Goal: Information Seeking & Learning: Check status

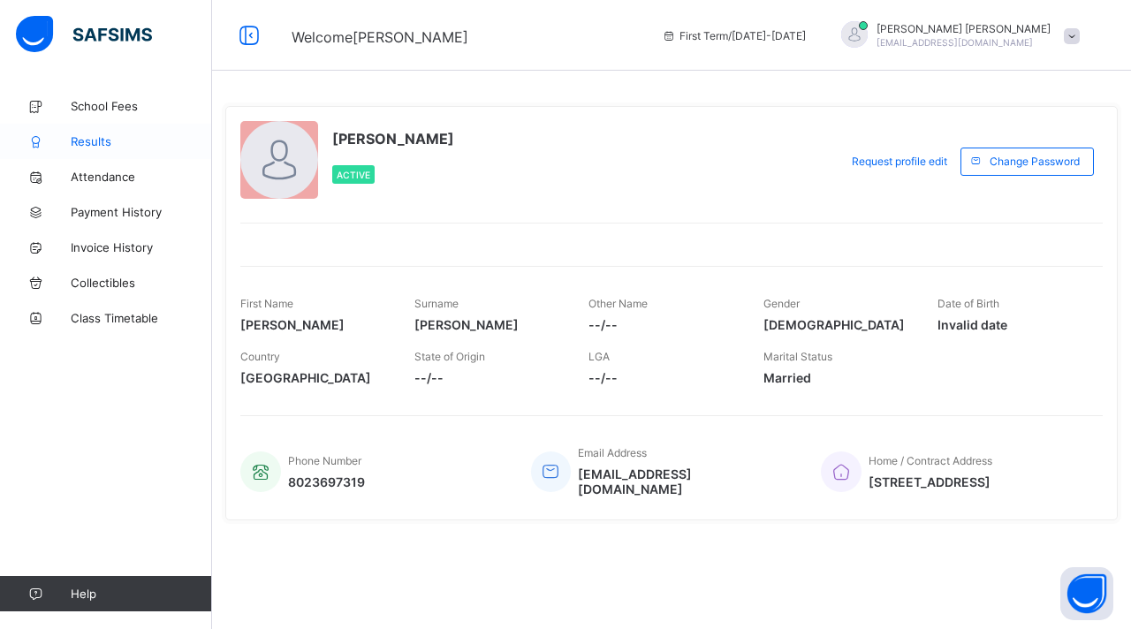
click at [97, 137] on span "Results" at bounding box center [141, 141] width 141 height 14
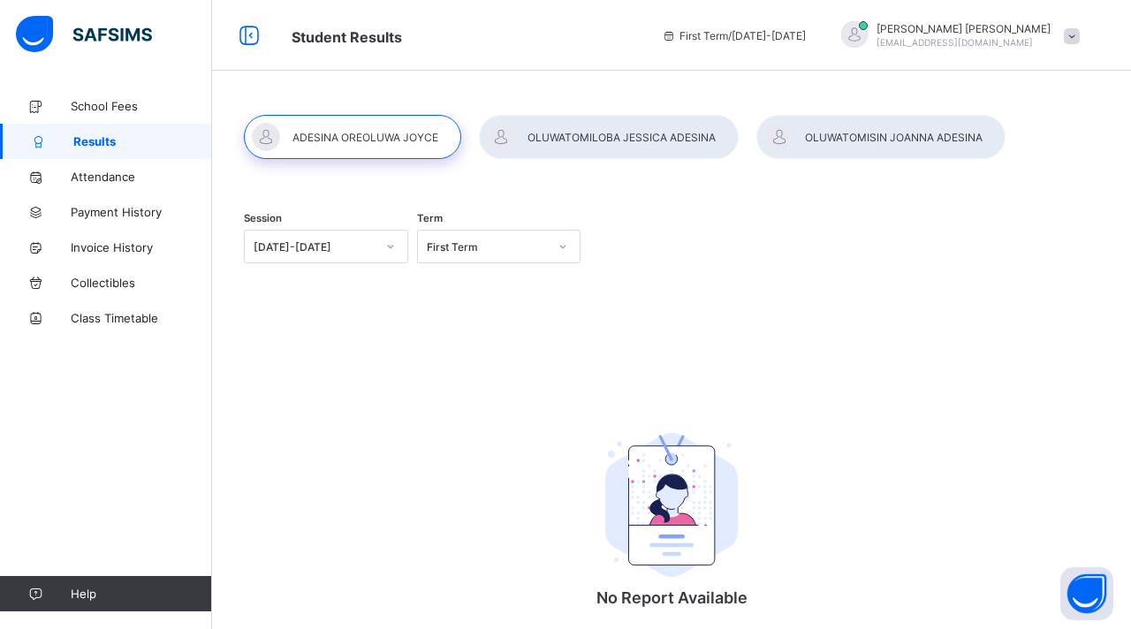
click at [392, 247] on icon at bounding box center [390, 247] width 11 height 18
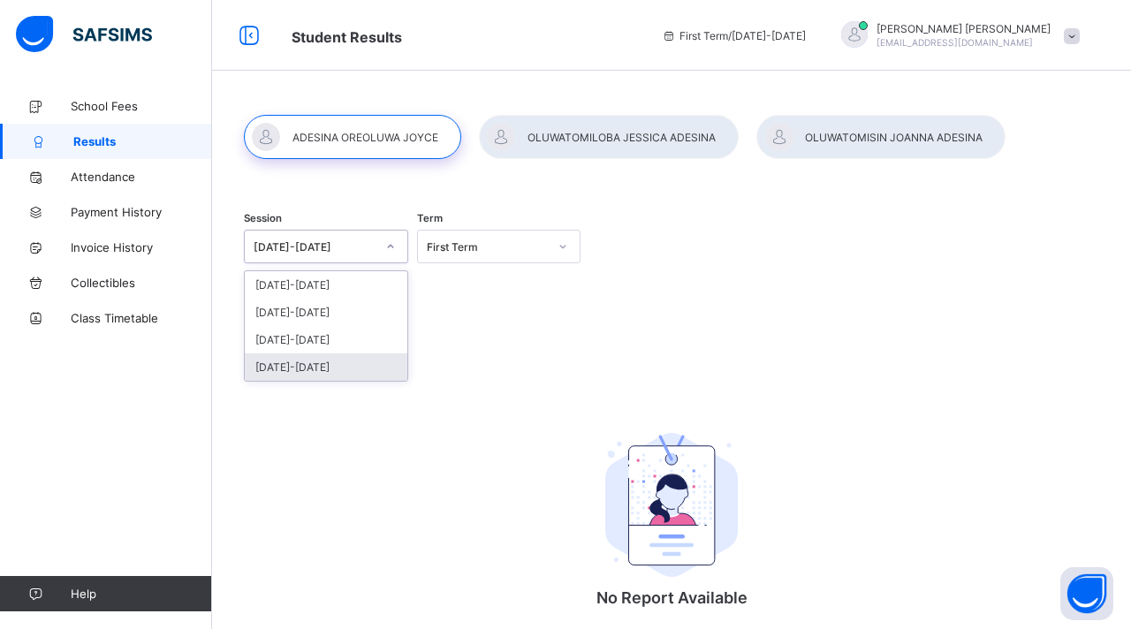
click at [303, 368] on div "2022-2023" at bounding box center [326, 366] width 163 height 27
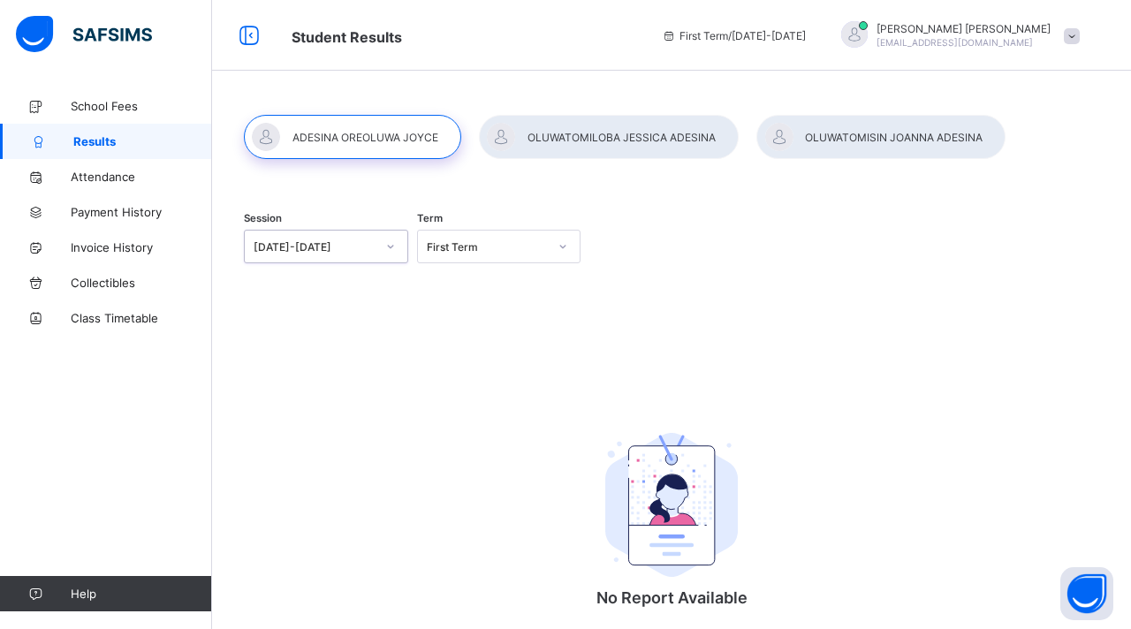
click at [648, 262] on div "Session option 2022-2023, selected. 0 results available. Select is focused ,typ…" at bounding box center [671, 248] width 855 height 109
click at [560, 245] on icon at bounding box center [562, 247] width 11 height 18
click at [496, 284] on div "First Term" at bounding box center [499, 284] width 163 height 27
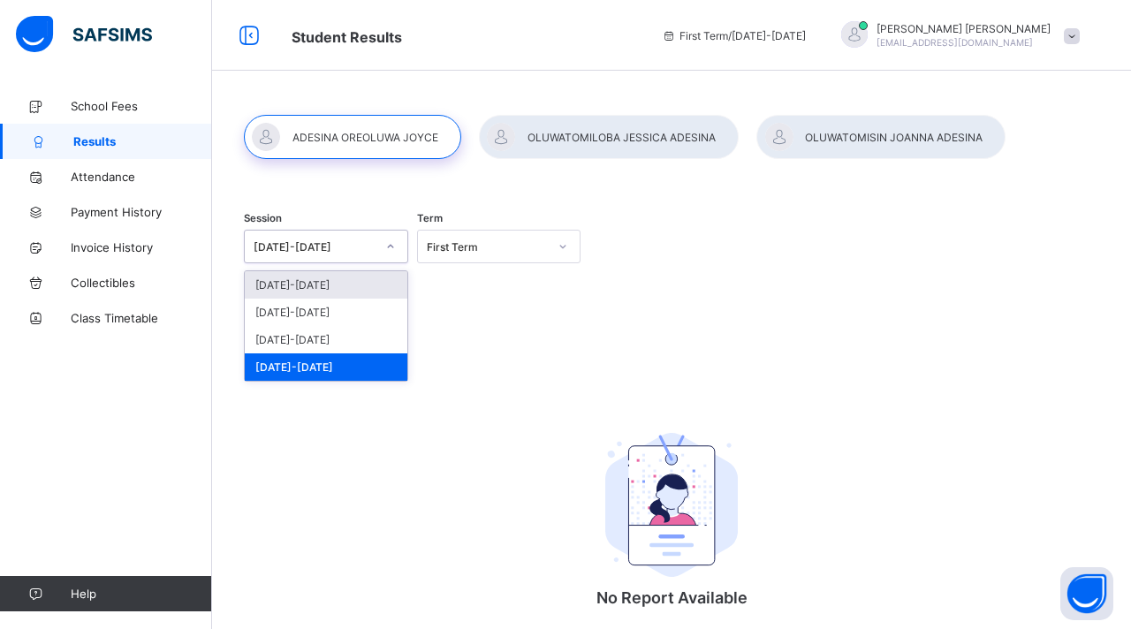
click at [390, 248] on icon at bounding box center [390, 247] width 11 height 18
click at [343, 307] on div "[DATE]-[DATE]" at bounding box center [326, 312] width 163 height 27
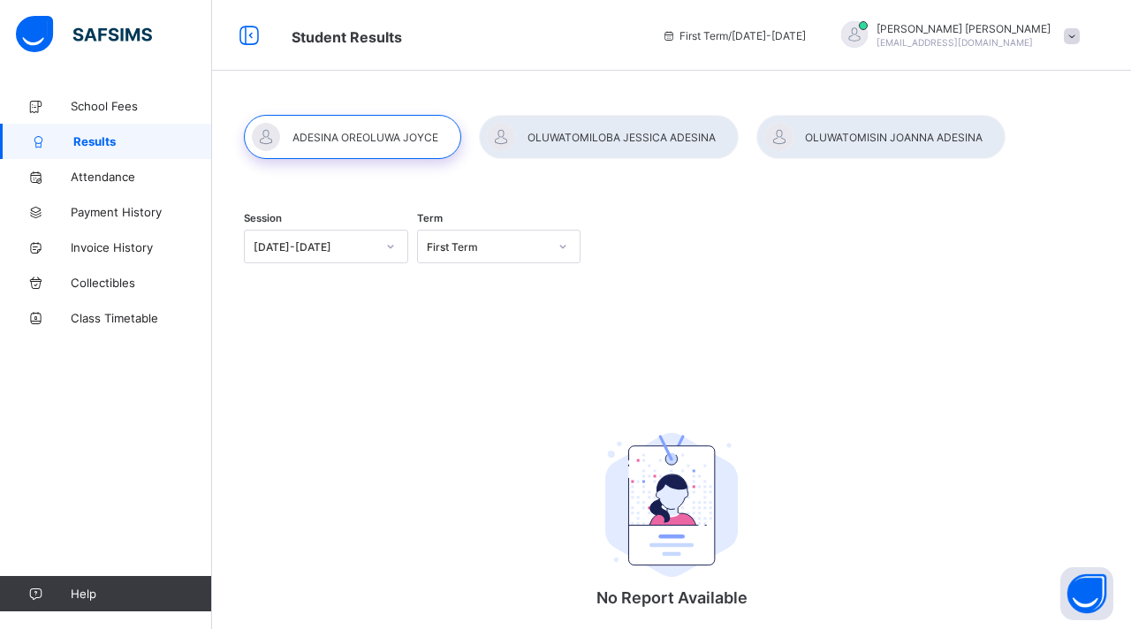
click at [594, 216] on div "Session 2024-2025 Term First Term" at bounding box center [671, 248] width 855 height 109
click at [354, 140] on div at bounding box center [352, 137] width 217 height 44
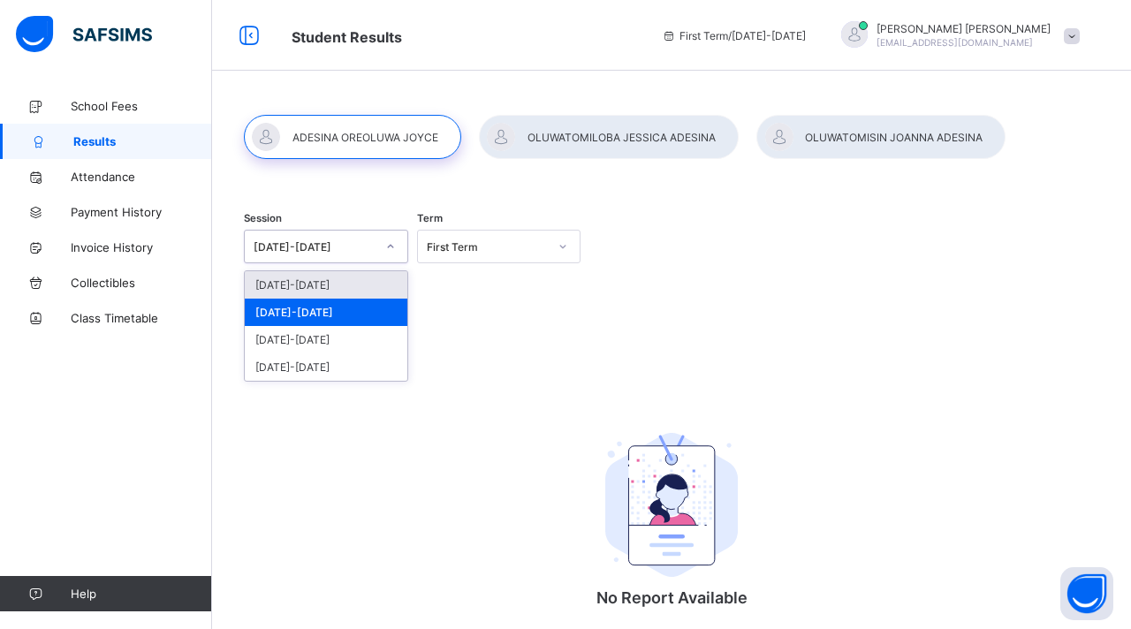
click at [391, 251] on icon at bounding box center [390, 247] width 11 height 18
click at [318, 283] on div "2025-2026" at bounding box center [326, 284] width 163 height 27
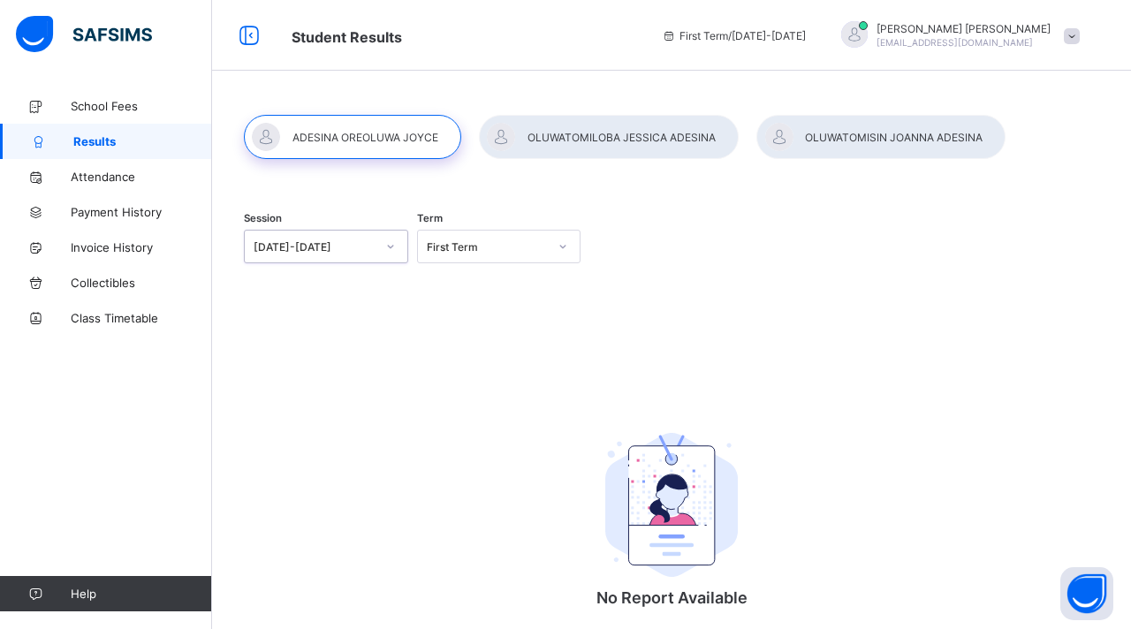
click at [532, 184] on div "Session option 2025-2026, selected. 0 results available. Select is focused ,typ…" at bounding box center [671, 398] width 919 height 620
click at [772, 267] on div "Session option [DATE]-[DATE], selected. 0 results available. Select is focused …" at bounding box center [671, 248] width 855 height 109
click at [993, 292] on div "Session 2024-2025 Term First Term" at bounding box center [671, 248] width 855 height 109
click at [1071, 40] on span at bounding box center [1072, 36] width 16 height 16
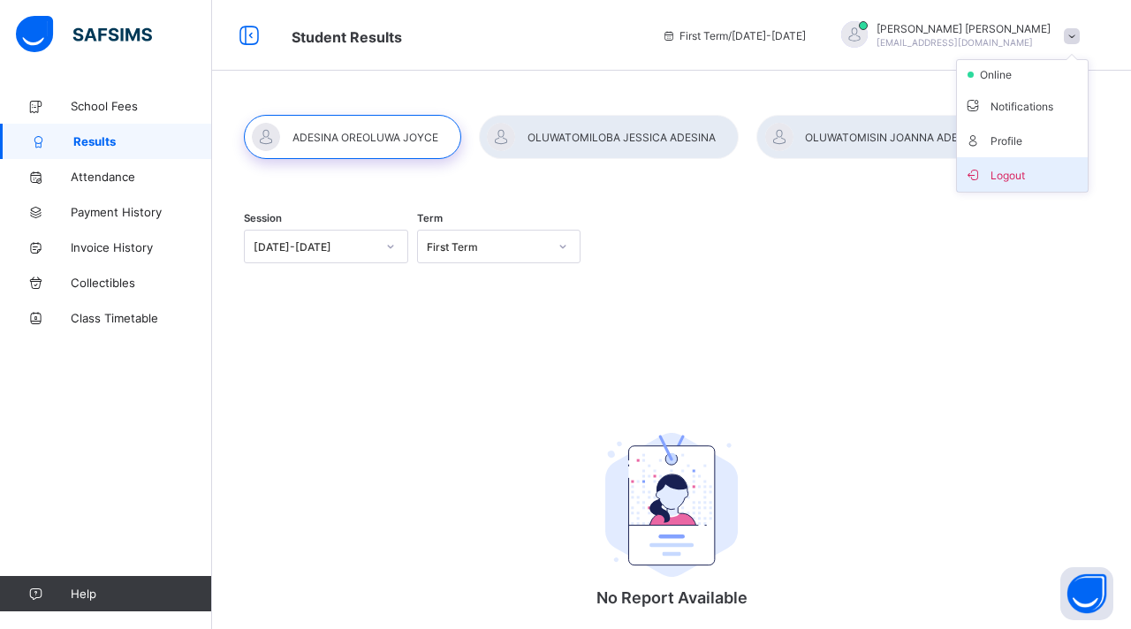
click at [1010, 173] on span "Logout" at bounding box center [1022, 174] width 117 height 20
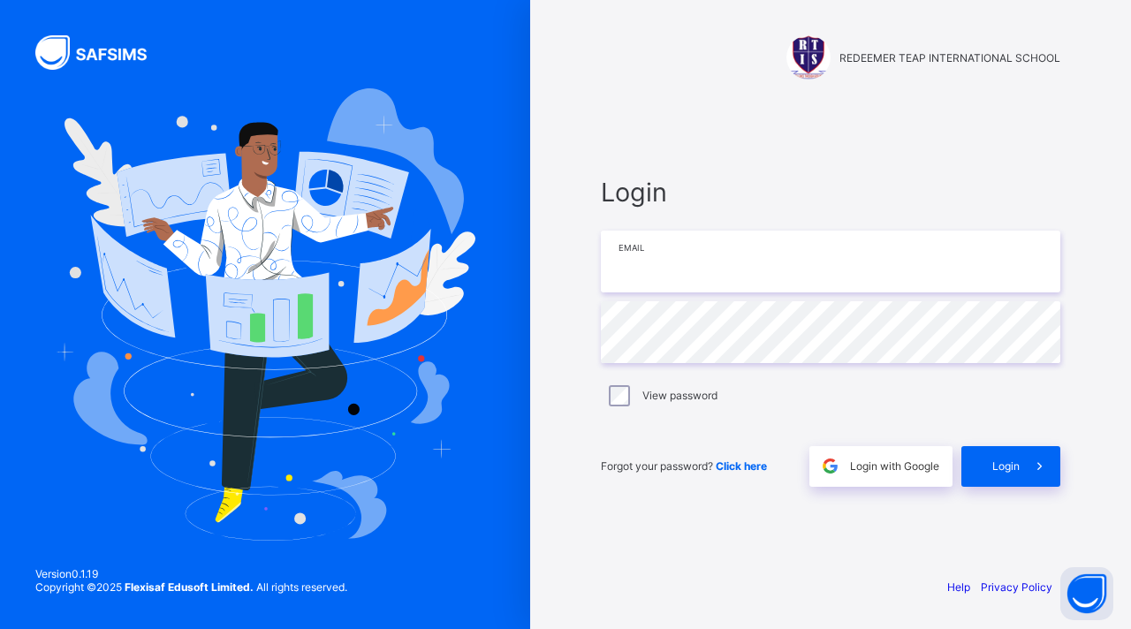
type input "**********"
click at [1015, 469] on span "Login" at bounding box center [1005, 465] width 27 height 13
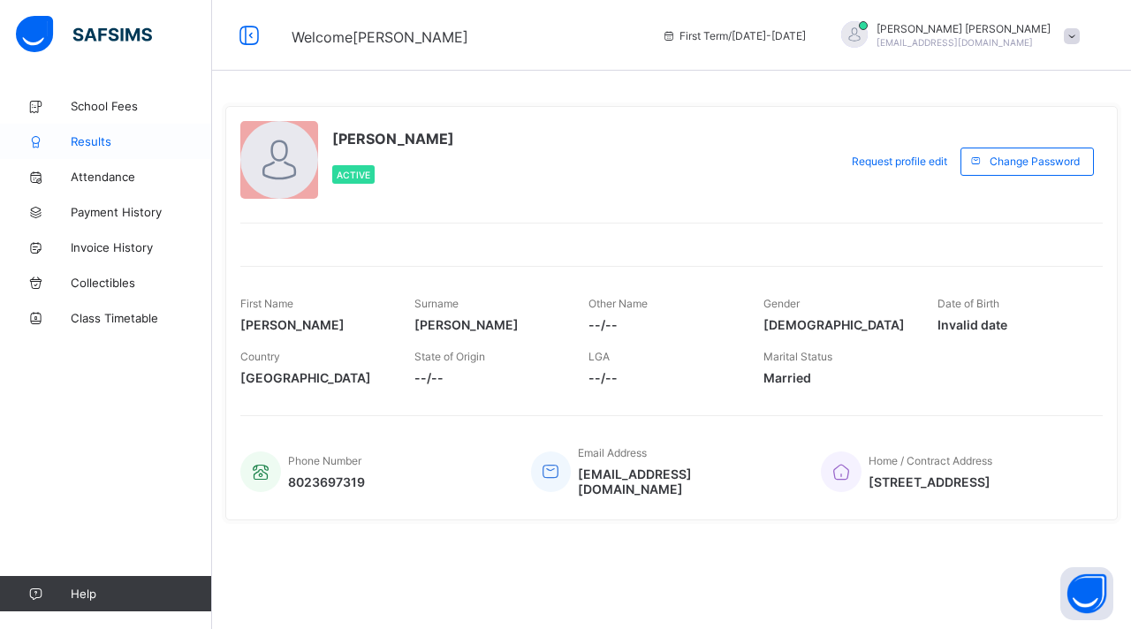
click at [92, 140] on span "Results" at bounding box center [141, 141] width 141 height 14
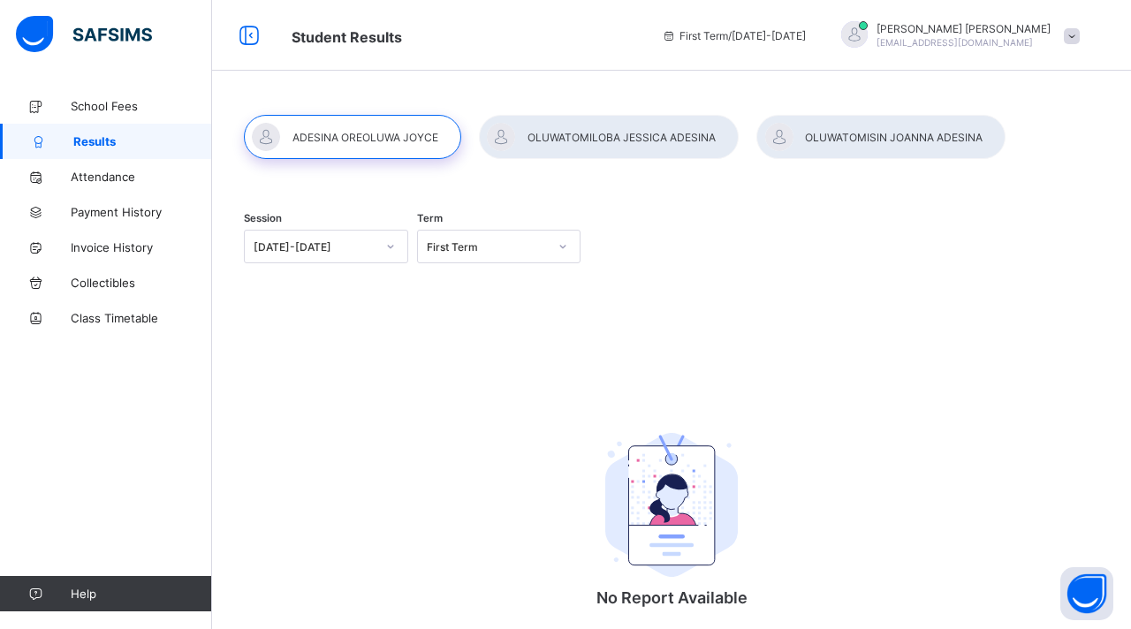
click at [394, 250] on icon at bounding box center [390, 247] width 11 height 18
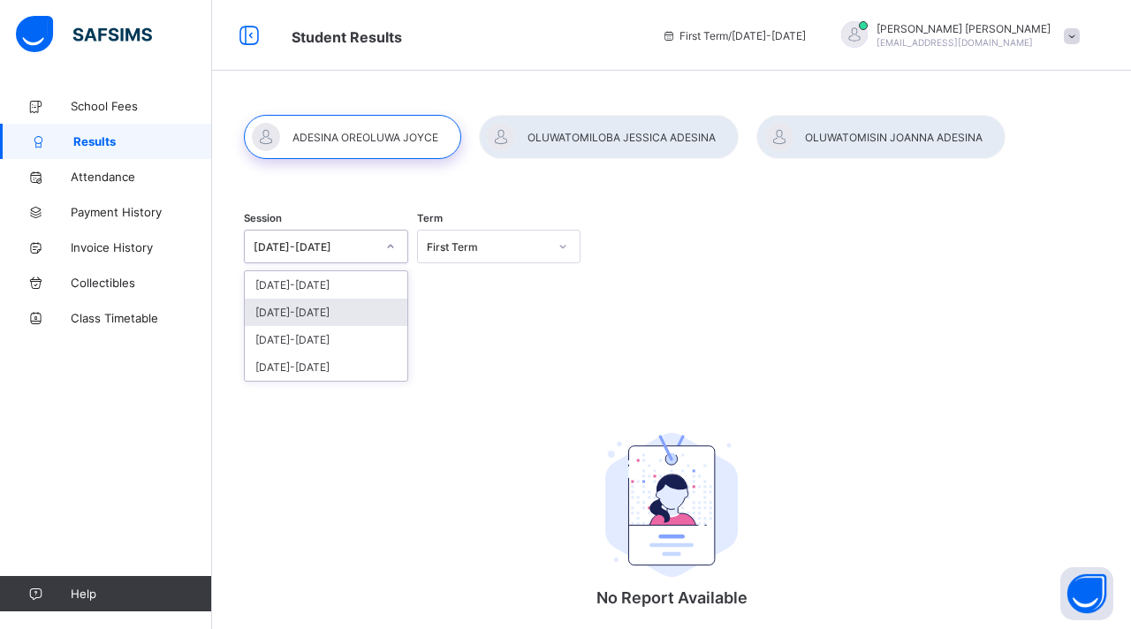
click at [348, 304] on div "[DATE]-[DATE]" at bounding box center [326, 312] width 163 height 27
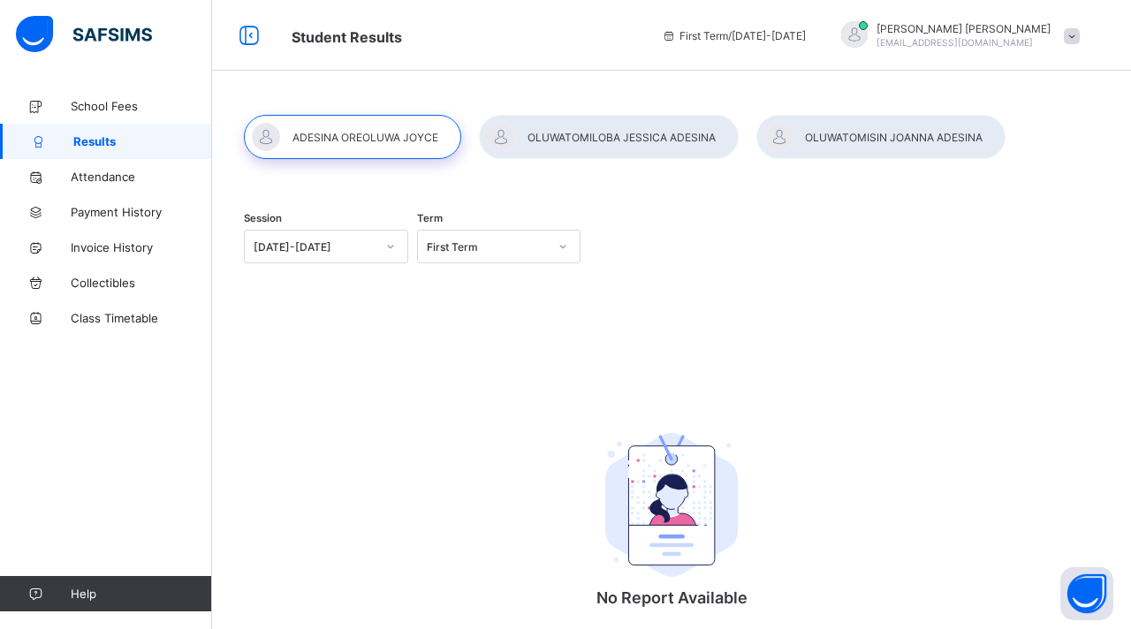
click at [667, 300] on div "Session 2024-2025 Term First Term" at bounding box center [671, 248] width 855 height 109
click at [84, 208] on span "Payment History" at bounding box center [141, 212] width 141 height 14
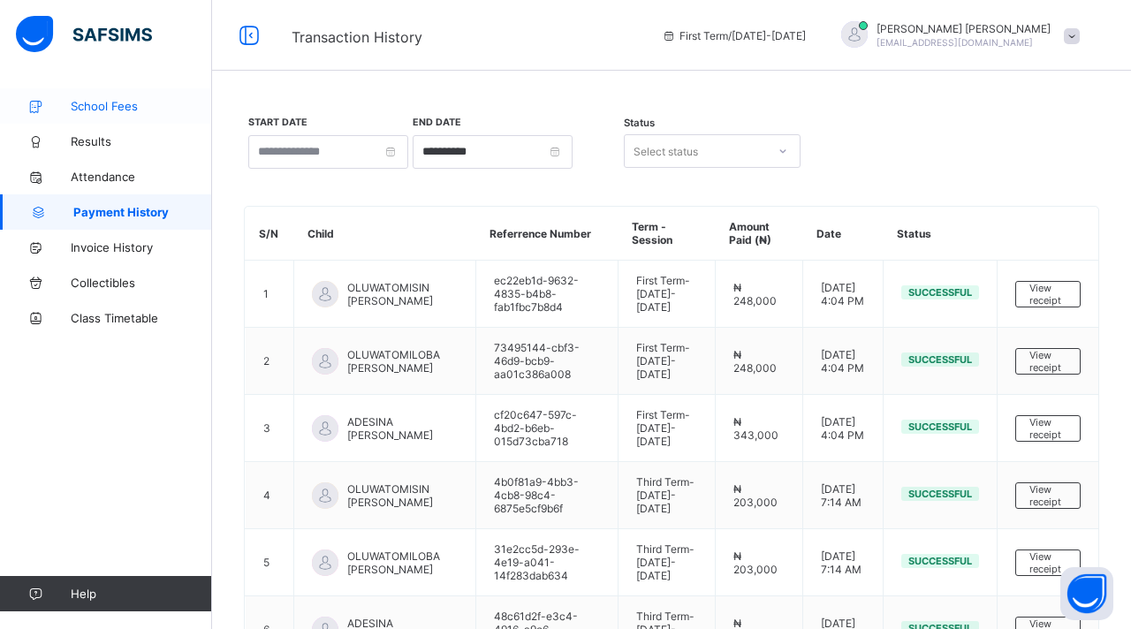
click at [104, 104] on span "School Fees" at bounding box center [141, 106] width 141 height 14
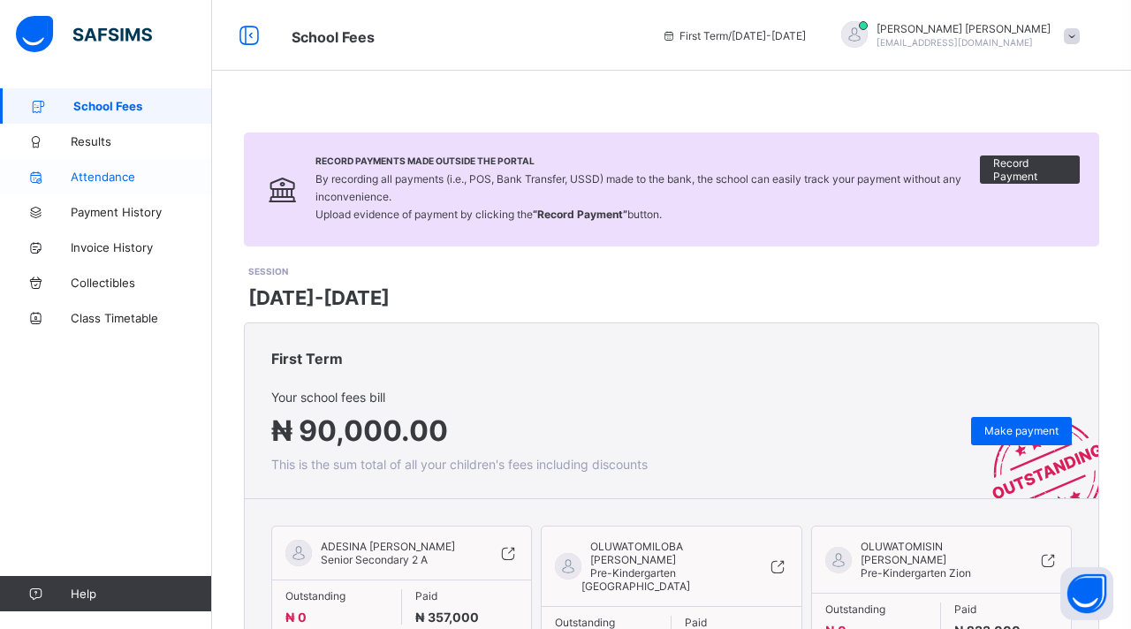
click at [100, 181] on span "Attendance" at bounding box center [141, 177] width 141 height 14
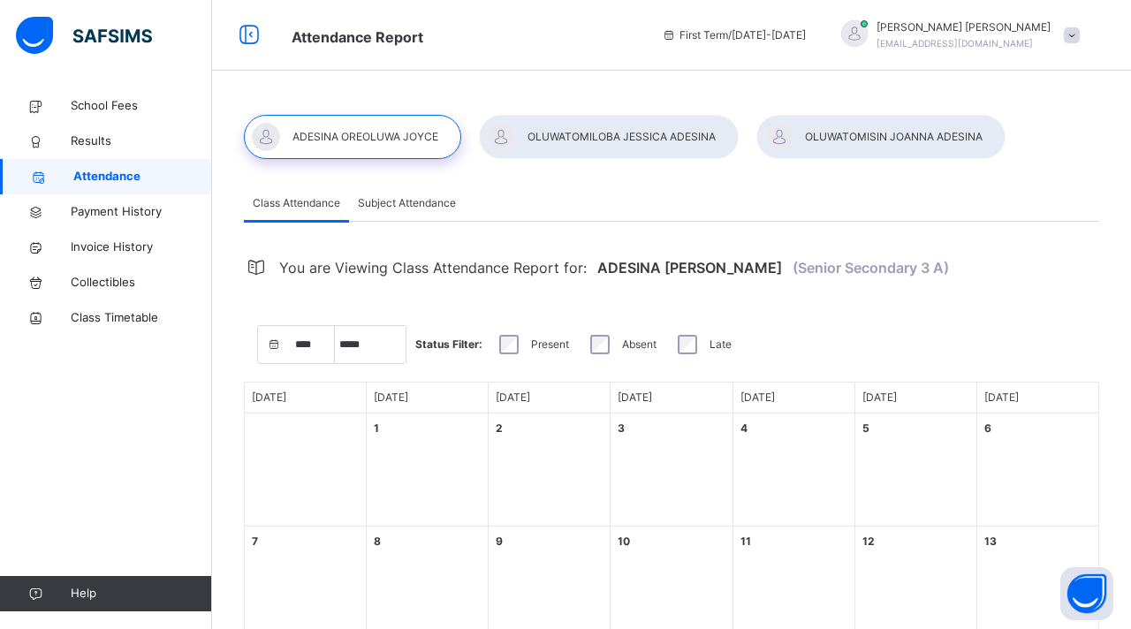
select select "****"
select select "*"
click at [100, 147] on span "Results" at bounding box center [141, 142] width 141 height 18
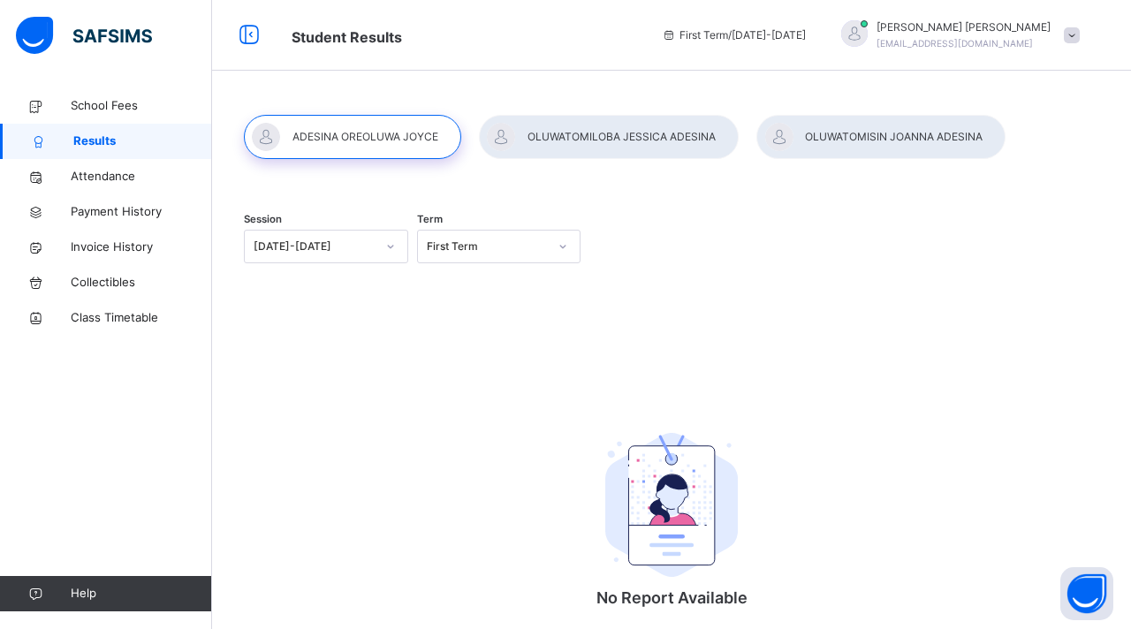
click at [586, 135] on div at bounding box center [609, 137] width 260 height 44
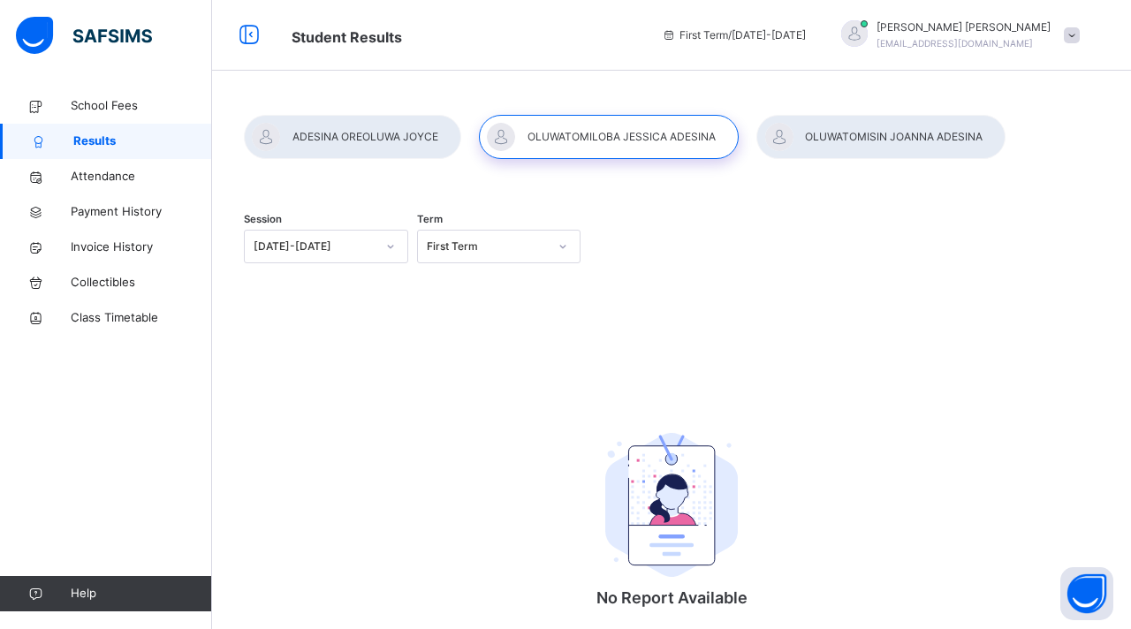
click at [853, 141] on div at bounding box center [880, 137] width 249 height 44
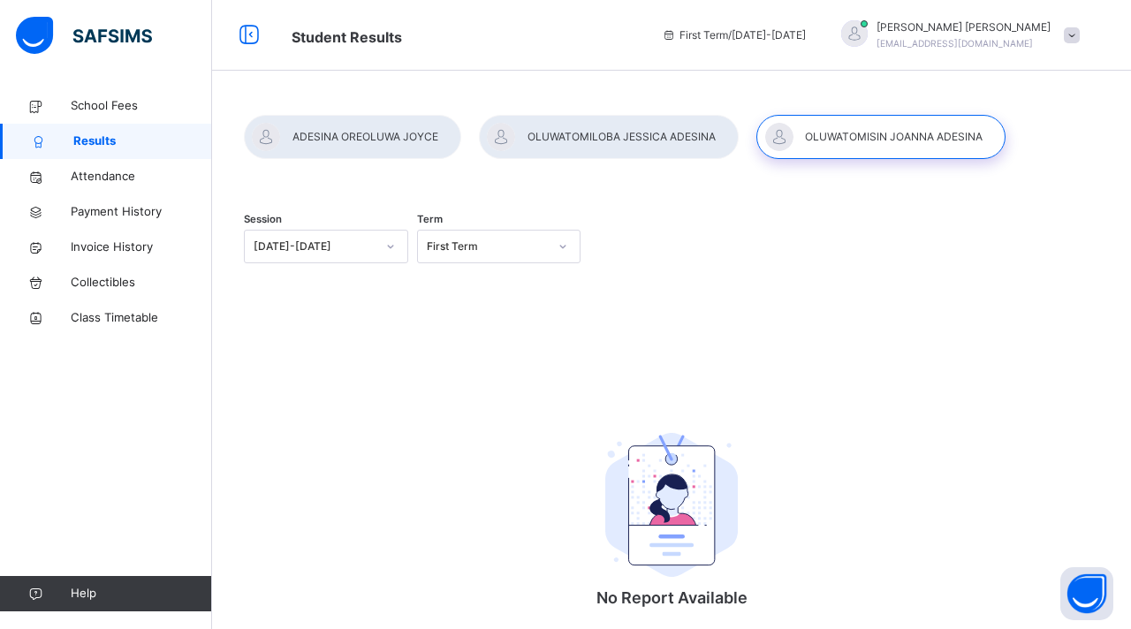
click at [393, 245] on icon at bounding box center [390, 247] width 11 height 18
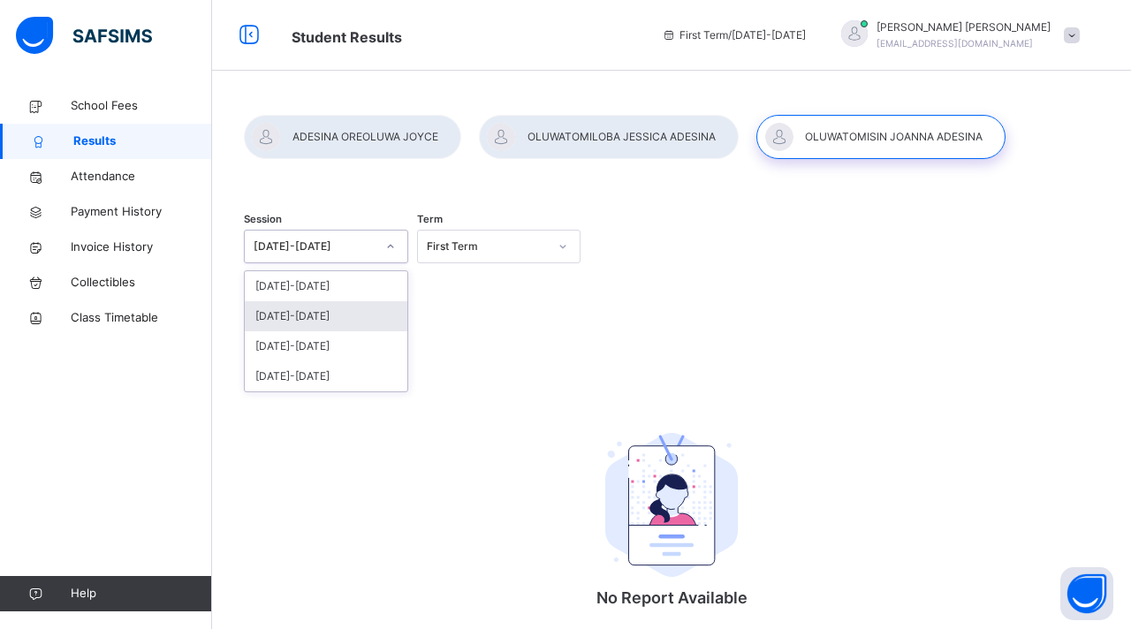
click at [330, 315] on div "2024-2025" at bounding box center [326, 316] width 163 height 30
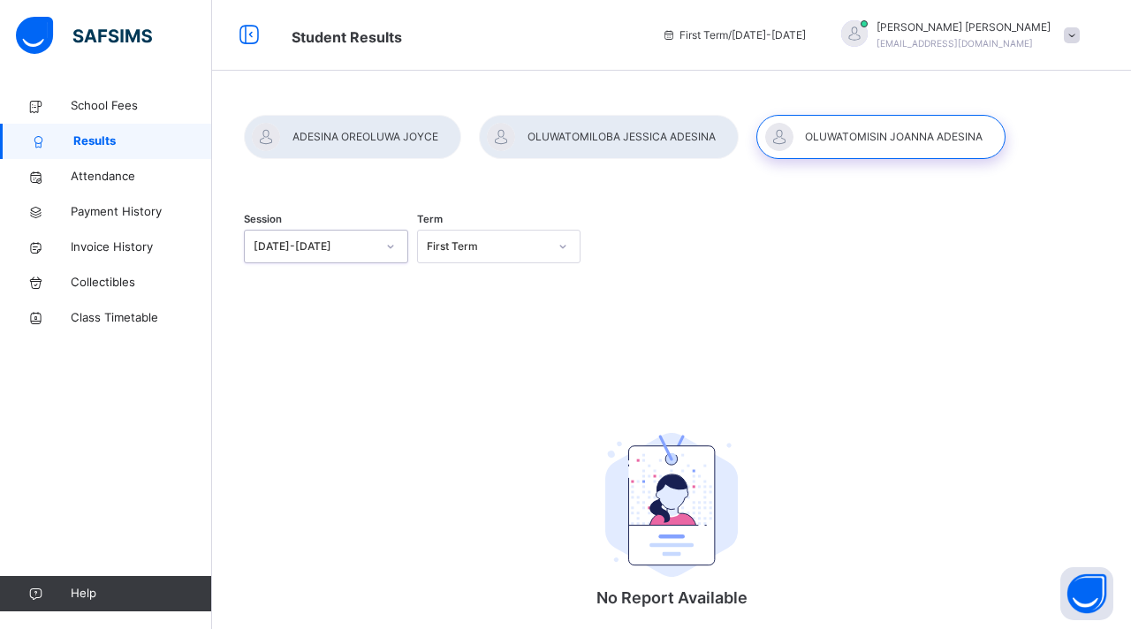
click at [533, 304] on div "Session option 2024-2025, selected. 0 results available. Select is focused ,typ…" at bounding box center [671, 439] width 855 height 490
click at [740, 272] on div "Session 2024-2025 Term First Term" at bounding box center [671, 248] width 855 height 109
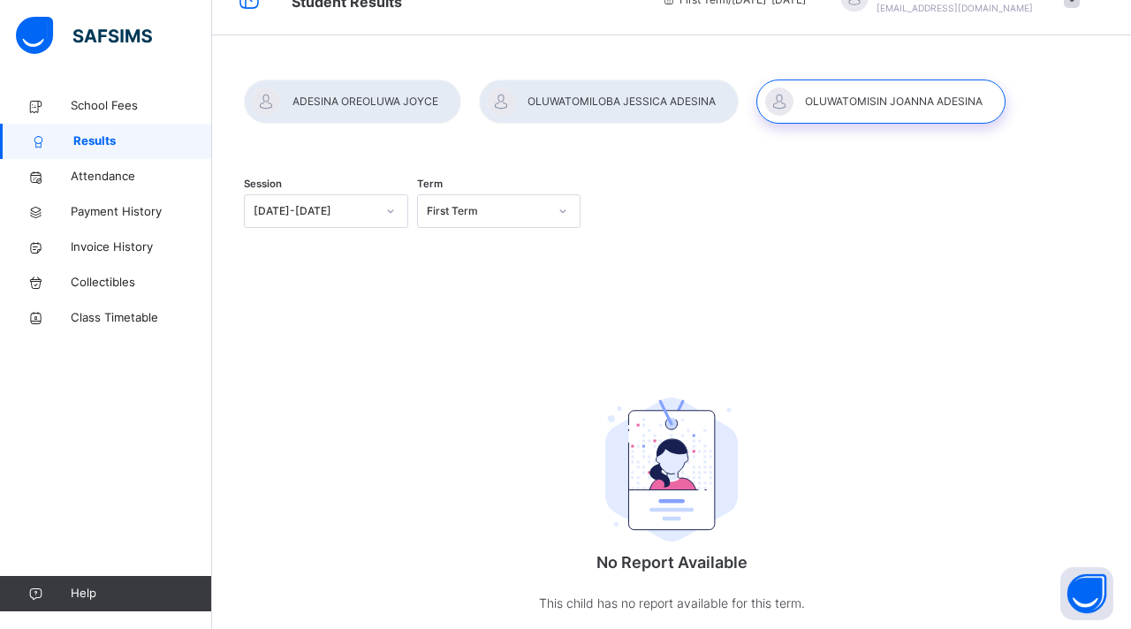
scroll to position [71, 0]
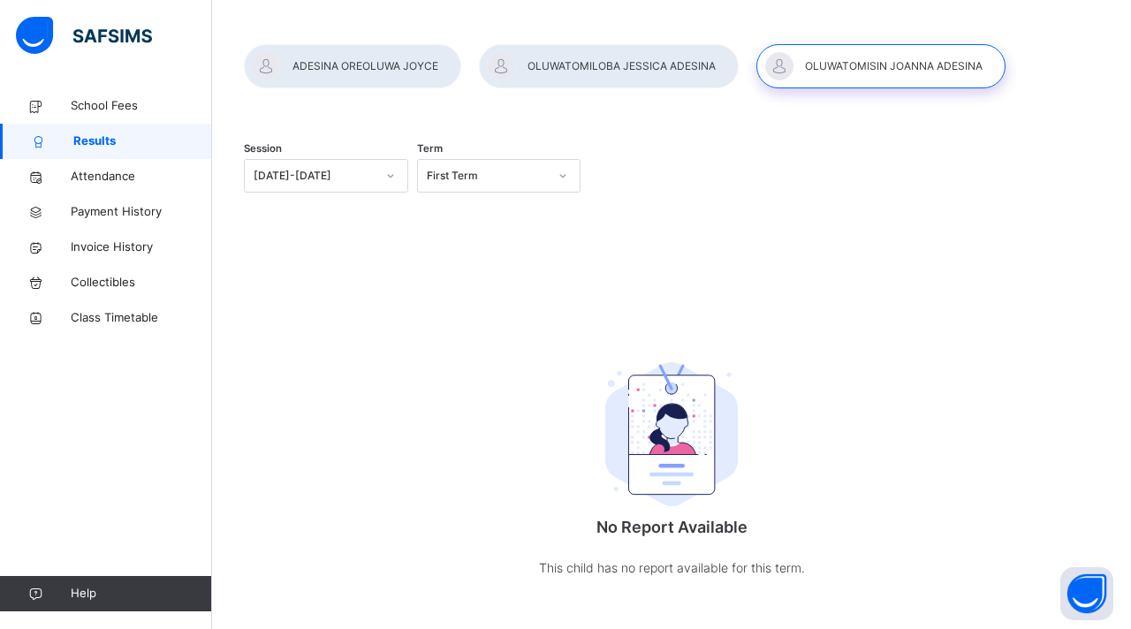
click at [377, 69] on div at bounding box center [352, 66] width 217 height 44
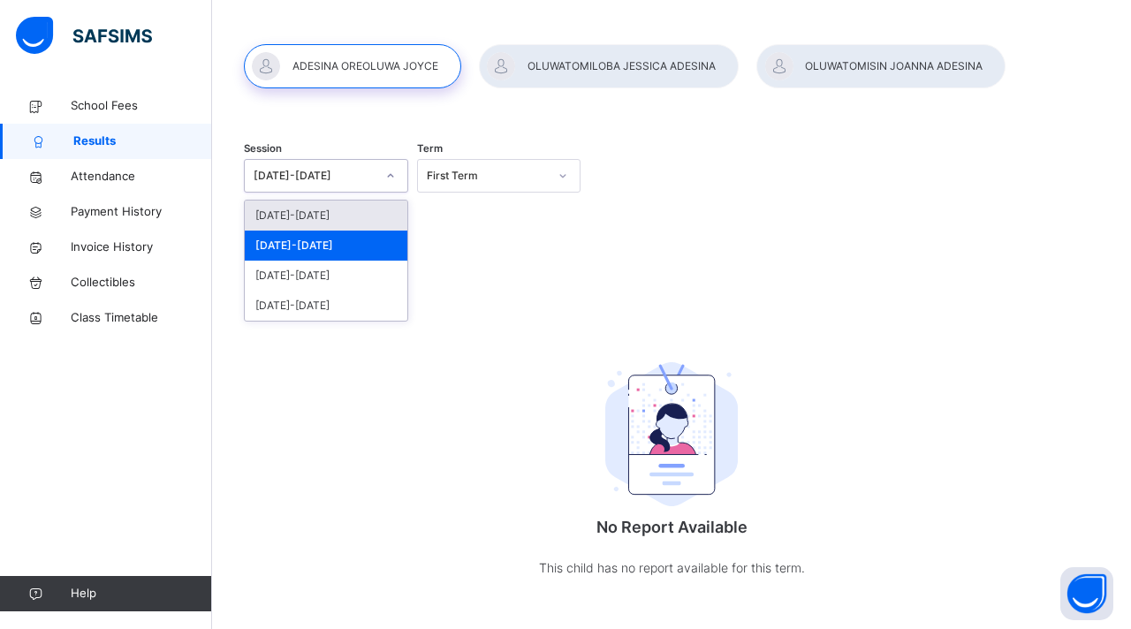
click at [392, 176] on icon at bounding box center [390, 176] width 11 height 18
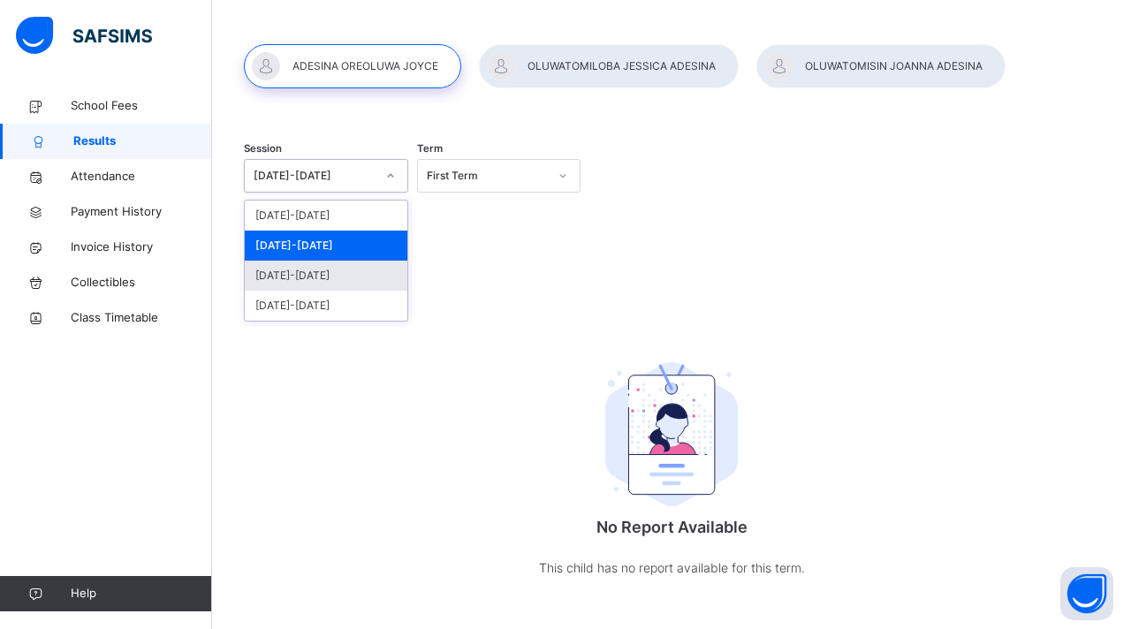
click at [315, 277] on div "2023-2024" at bounding box center [326, 276] width 163 height 30
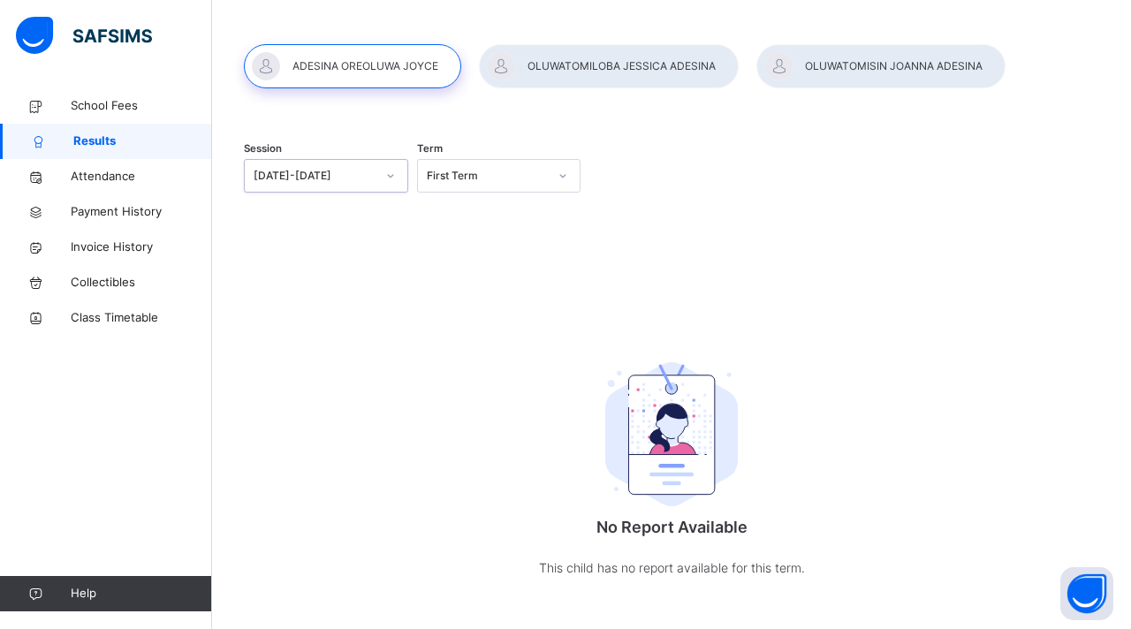
click at [560, 172] on icon at bounding box center [562, 176] width 11 height 18
click at [507, 246] on div "Second Term" at bounding box center [499, 246] width 163 height 30
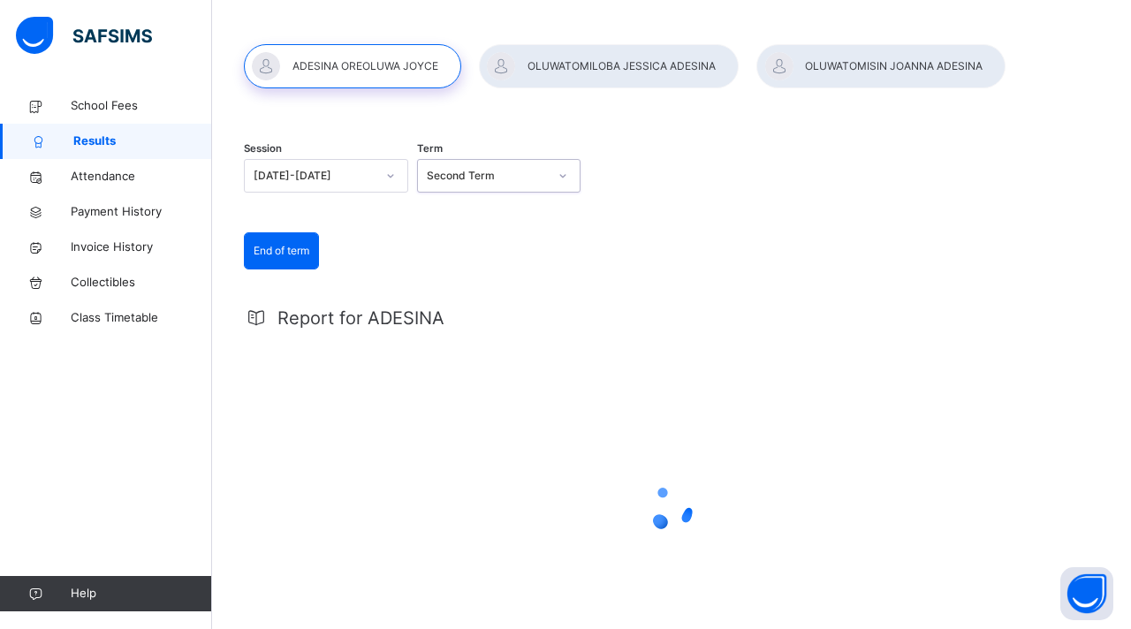
scroll to position [0, 0]
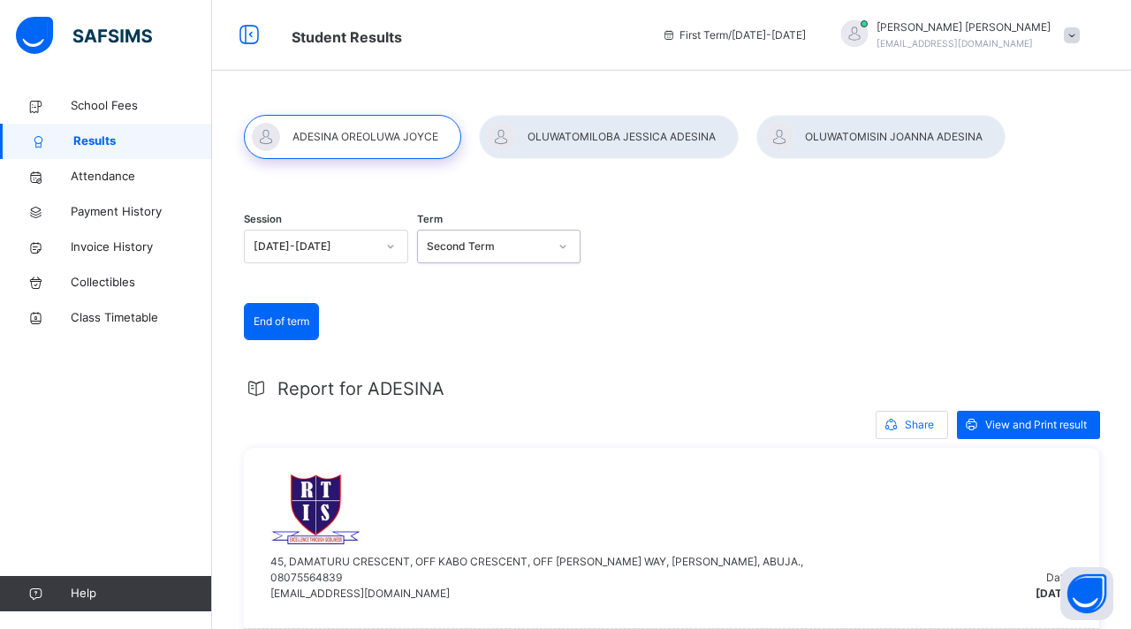
click at [726, 278] on div "Session 2023-2024 Term option Second Term, selected. 0 results available. Selec…" at bounding box center [671, 248] width 855 height 109
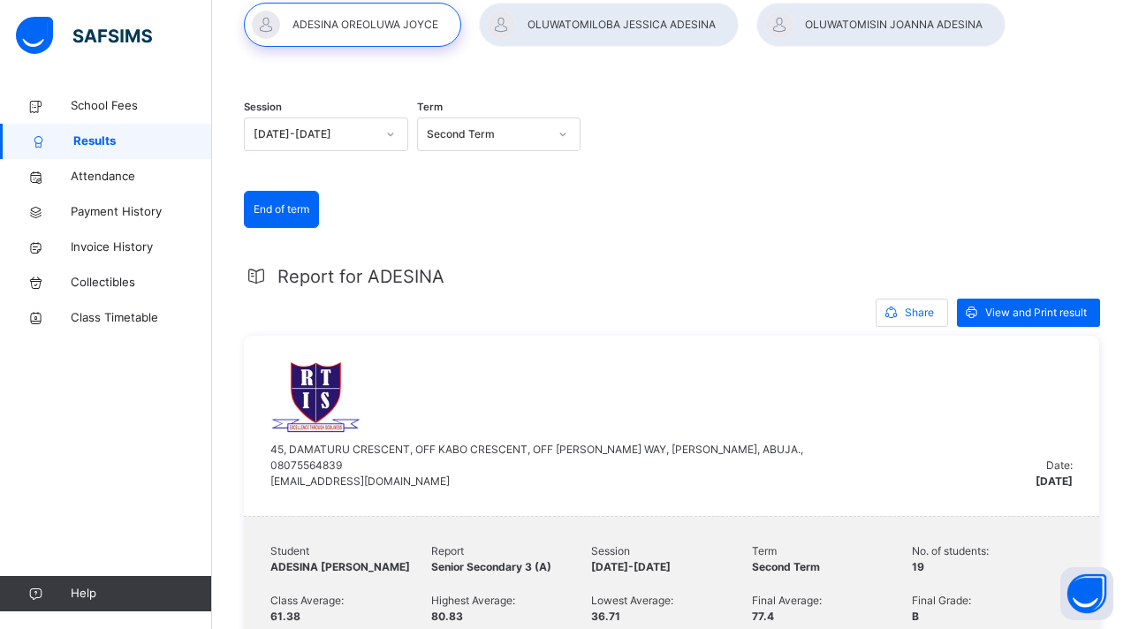
scroll to position [106, 0]
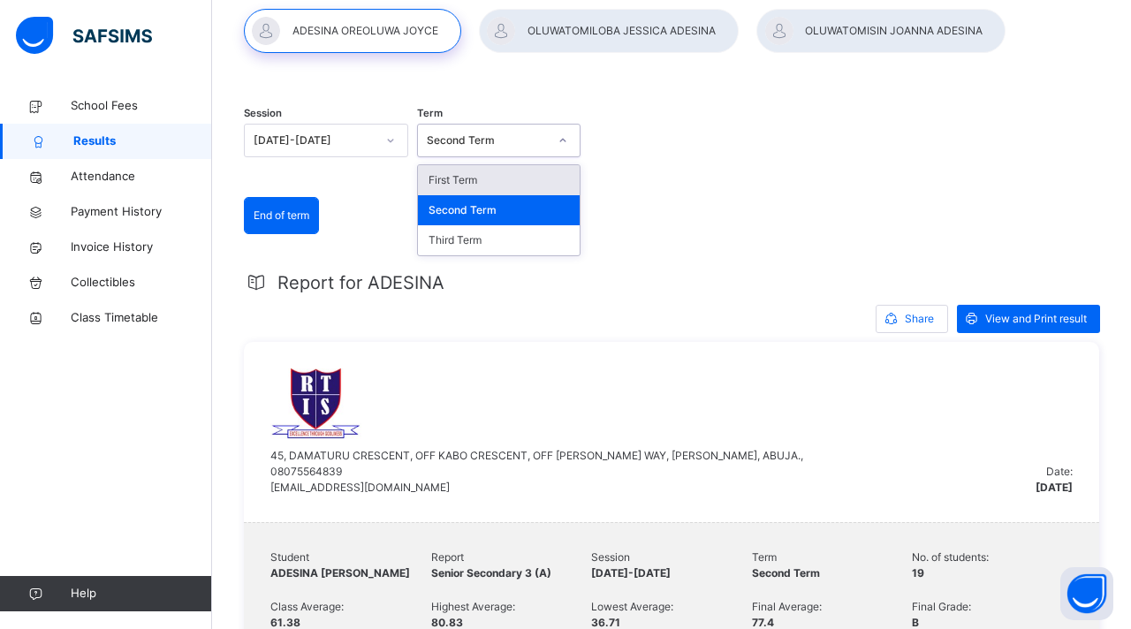
click at [564, 138] on icon at bounding box center [562, 141] width 11 height 18
click at [507, 185] on div "First Term" at bounding box center [499, 180] width 163 height 30
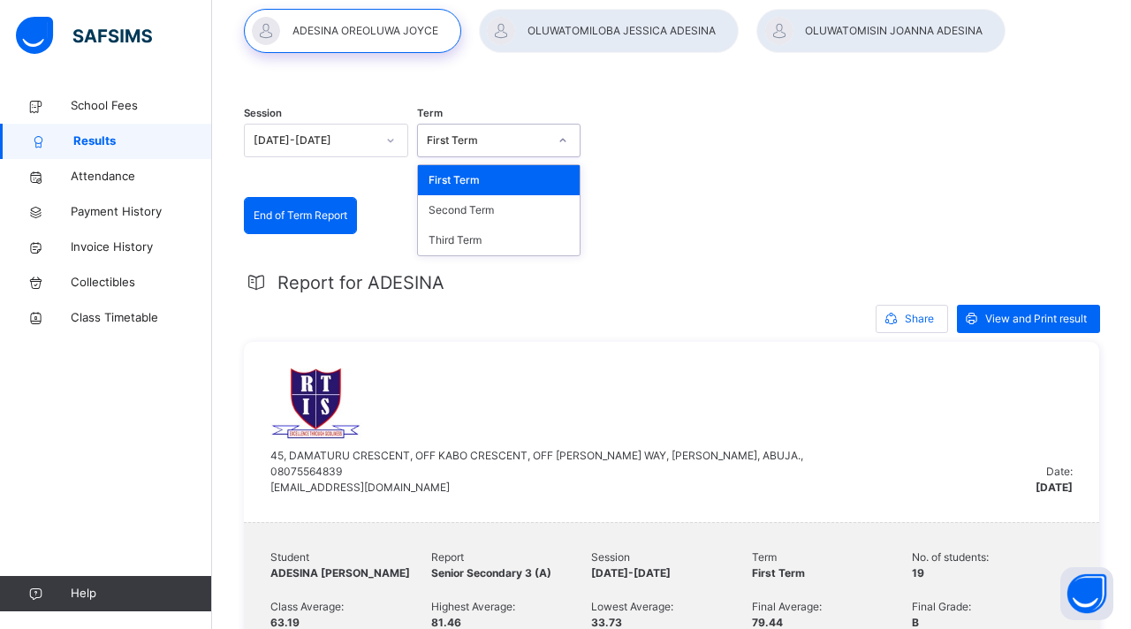
click at [557, 138] on icon at bounding box center [562, 141] width 11 height 18
click at [519, 211] on div "Second Term" at bounding box center [499, 210] width 163 height 30
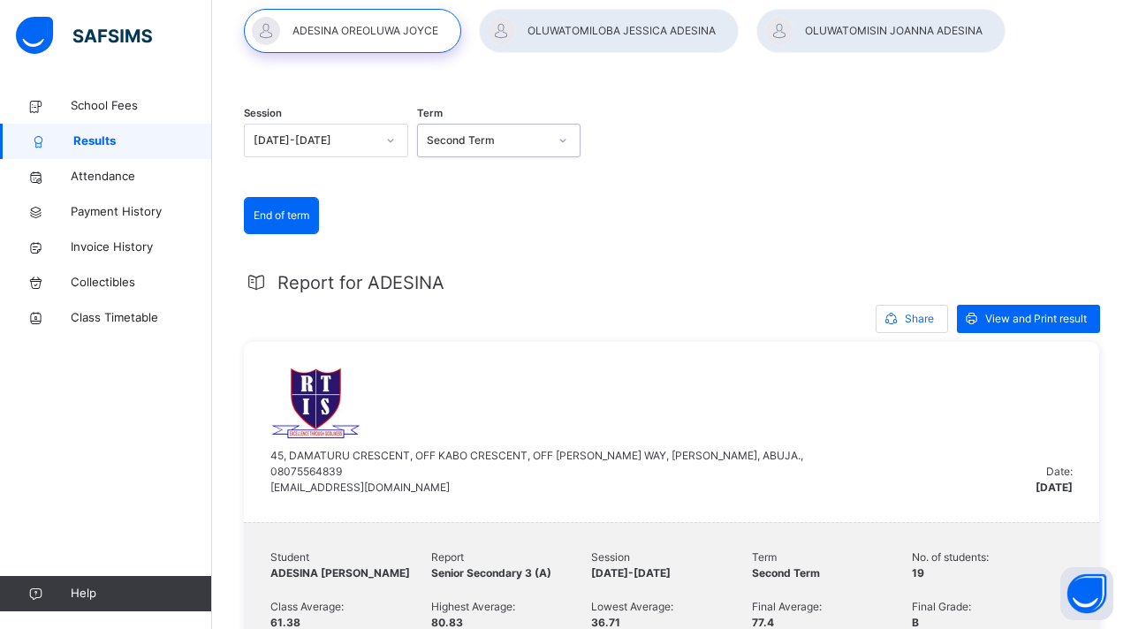
click at [560, 138] on icon at bounding box center [562, 141] width 11 height 18
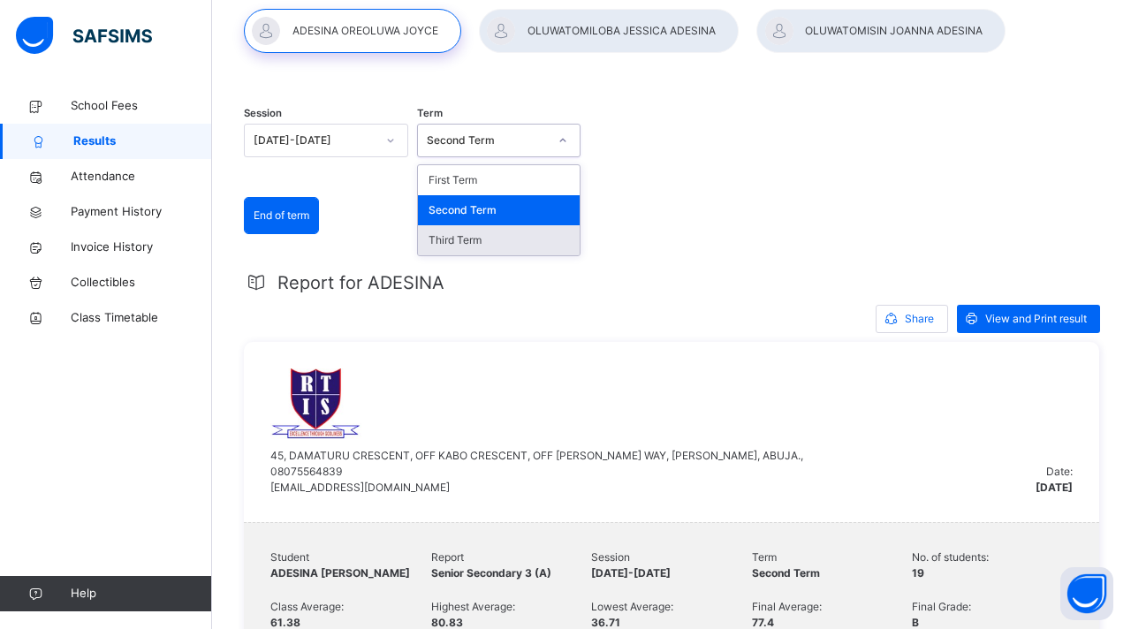
click at [513, 237] on div "Third Term" at bounding box center [499, 240] width 163 height 30
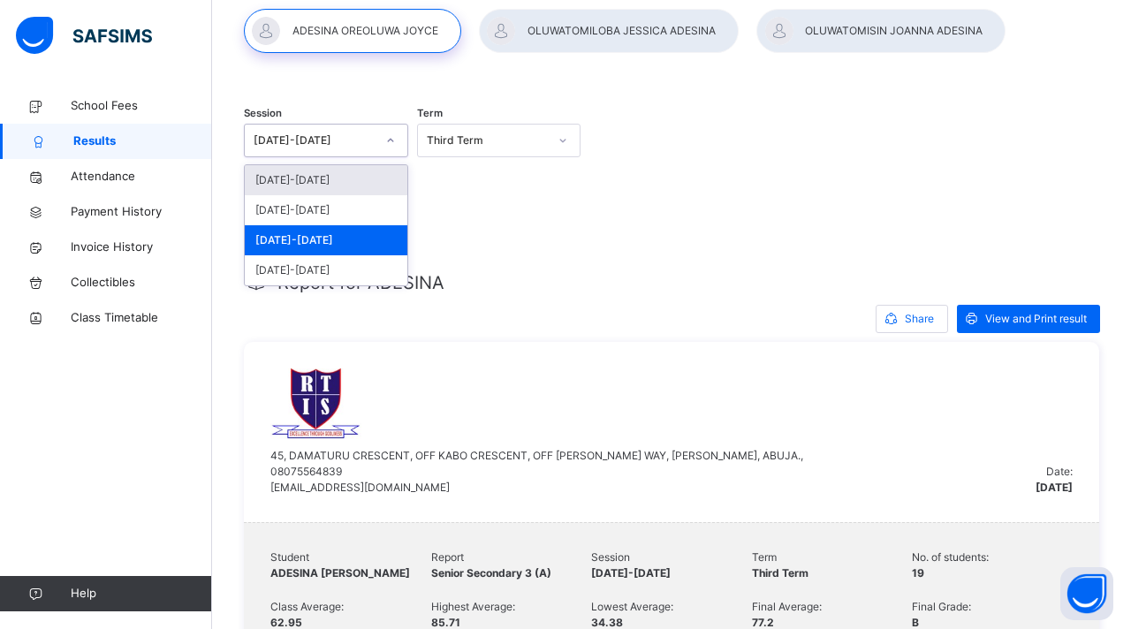
click at [395, 140] on icon at bounding box center [390, 141] width 11 height 18
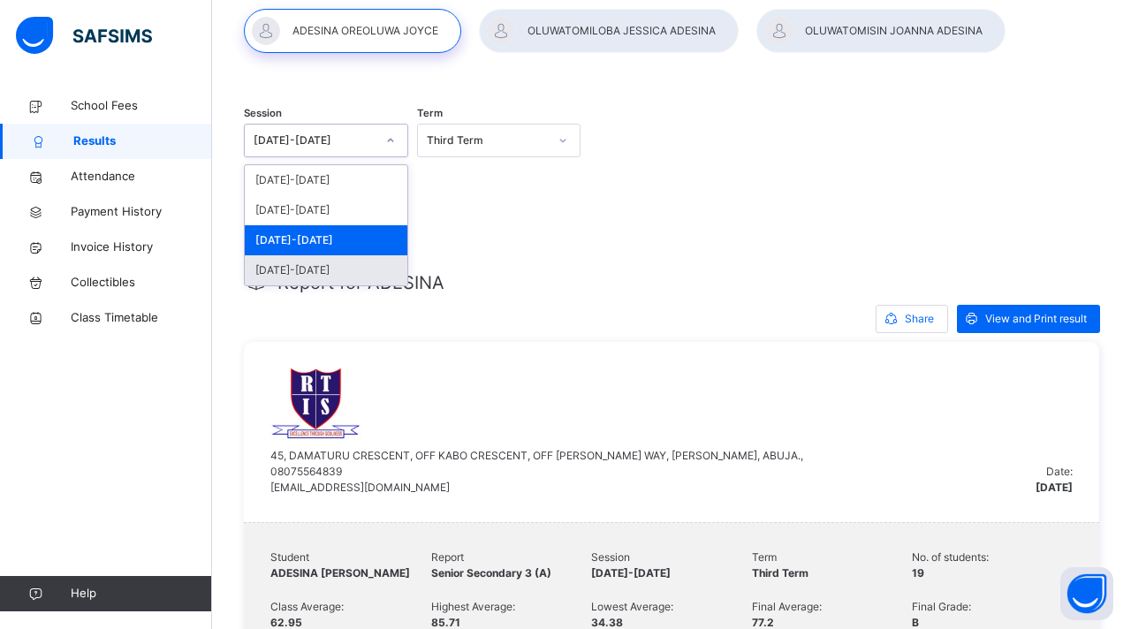
click at [321, 266] on div "2022-2023" at bounding box center [326, 270] width 163 height 30
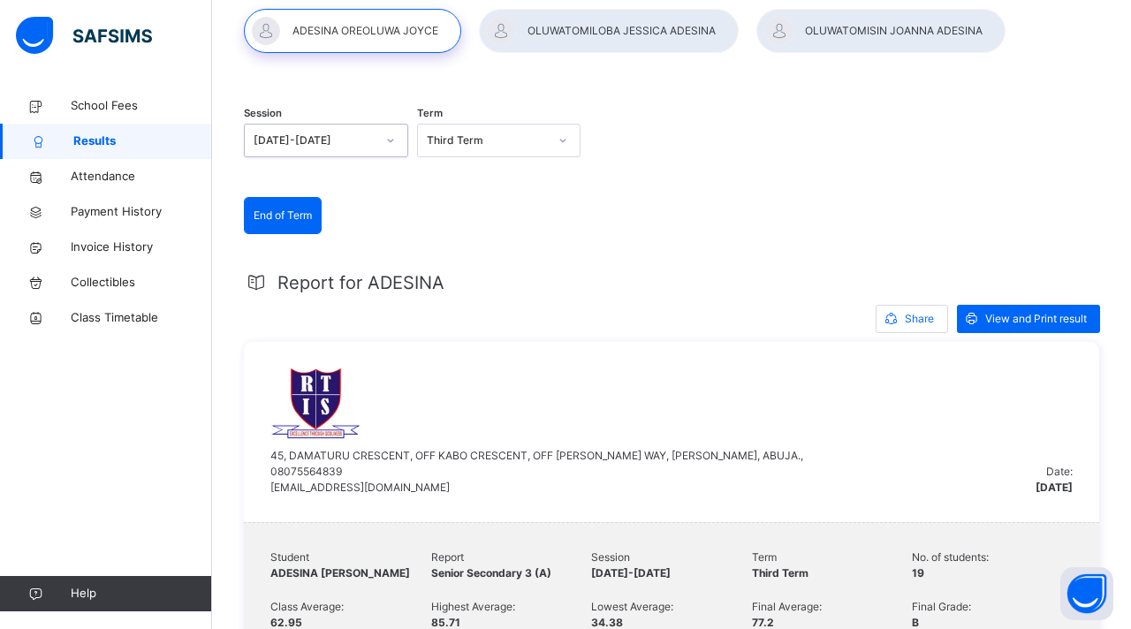
click at [470, 139] on div "Third Term" at bounding box center [488, 141] width 122 height 16
click at [475, 178] on div "First Term" at bounding box center [499, 180] width 163 height 30
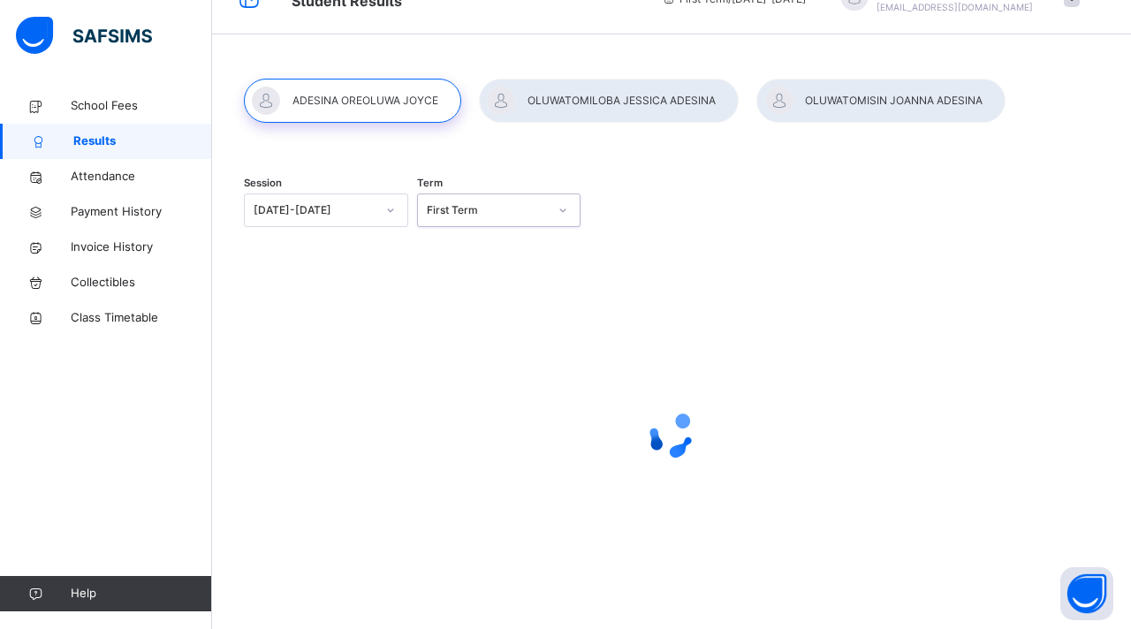
scroll to position [82, 0]
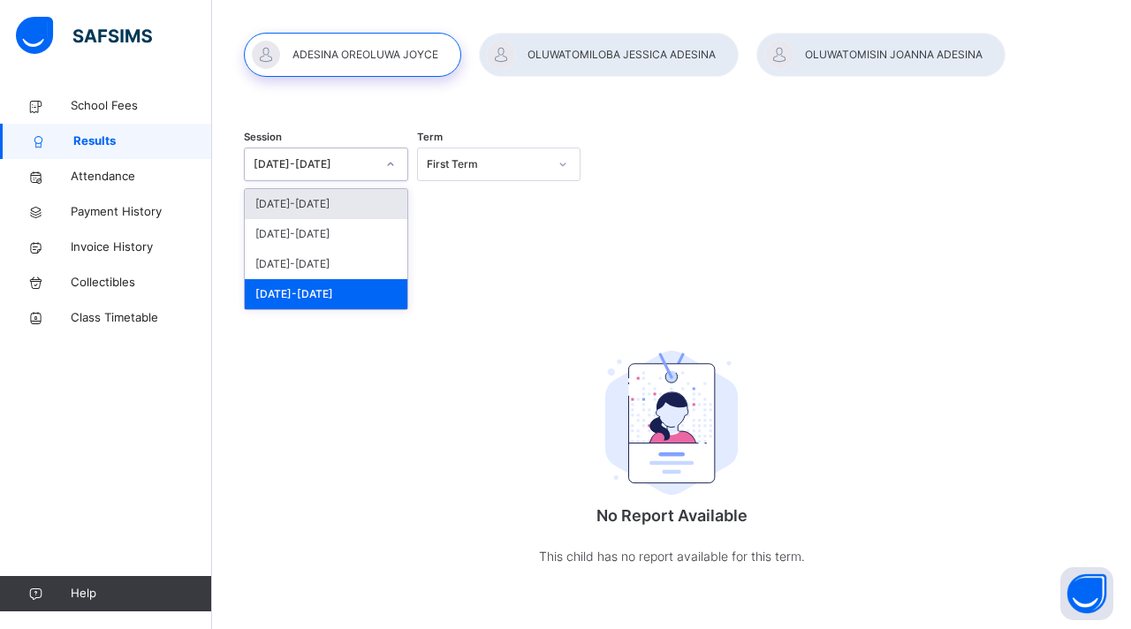
click at [391, 169] on icon at bounding box center [390, 164] width 11 height 18
click at [327, 288] on div "2022-2023" at bounding box center [326, 294] width 163 height 30
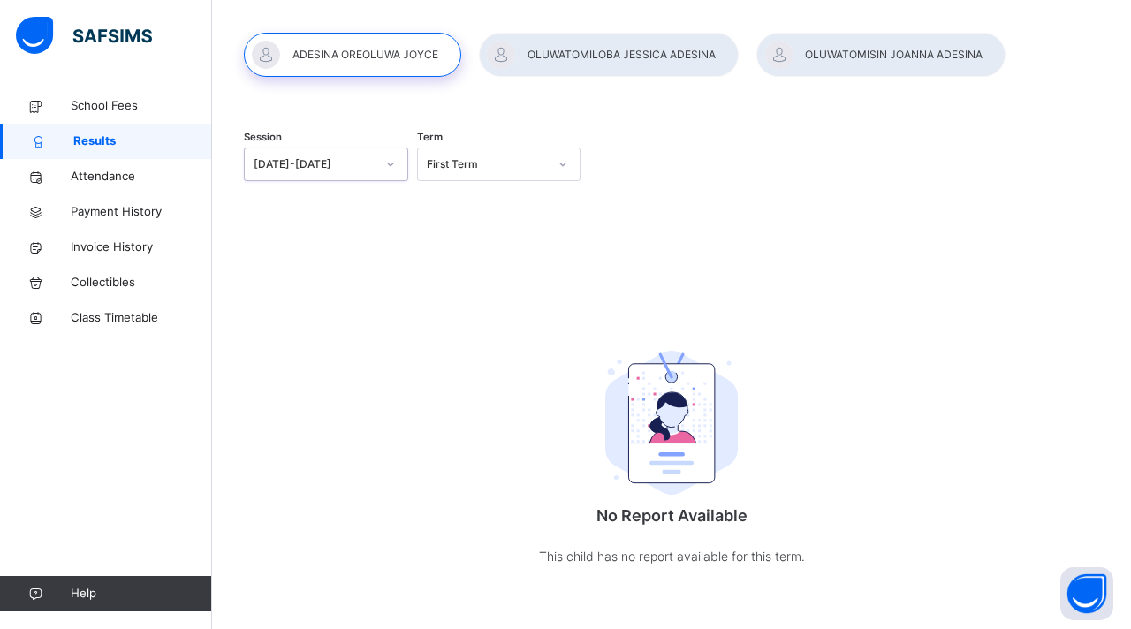
click at [474, 161] on div "First Term" at bounding box center [488, 164] width 122 height 16
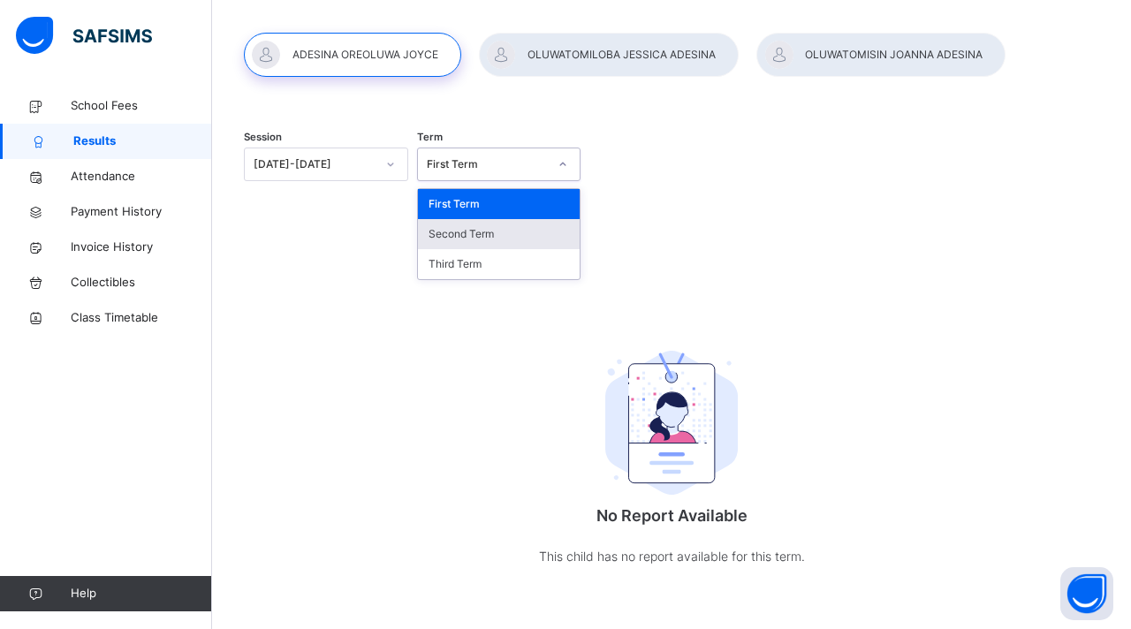
click at [456, 234] on div "Second Term" at bounding box center [499, 234] width 163 height 30
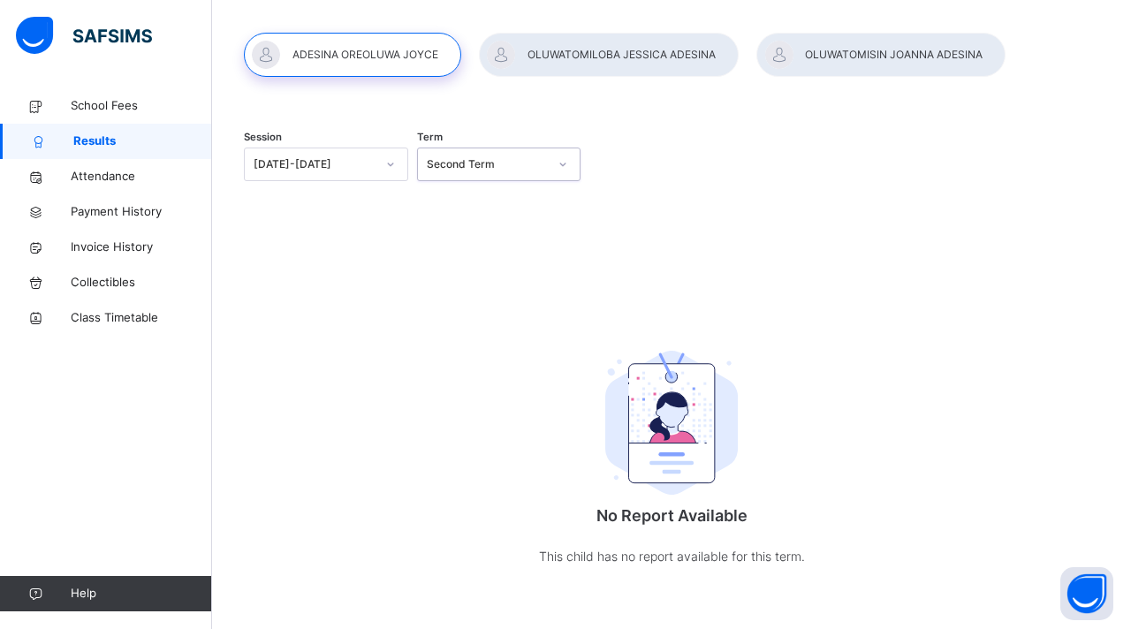
click at [474, 167] on div "Second Term" at bounding box center [488, 164] width 122 height 16
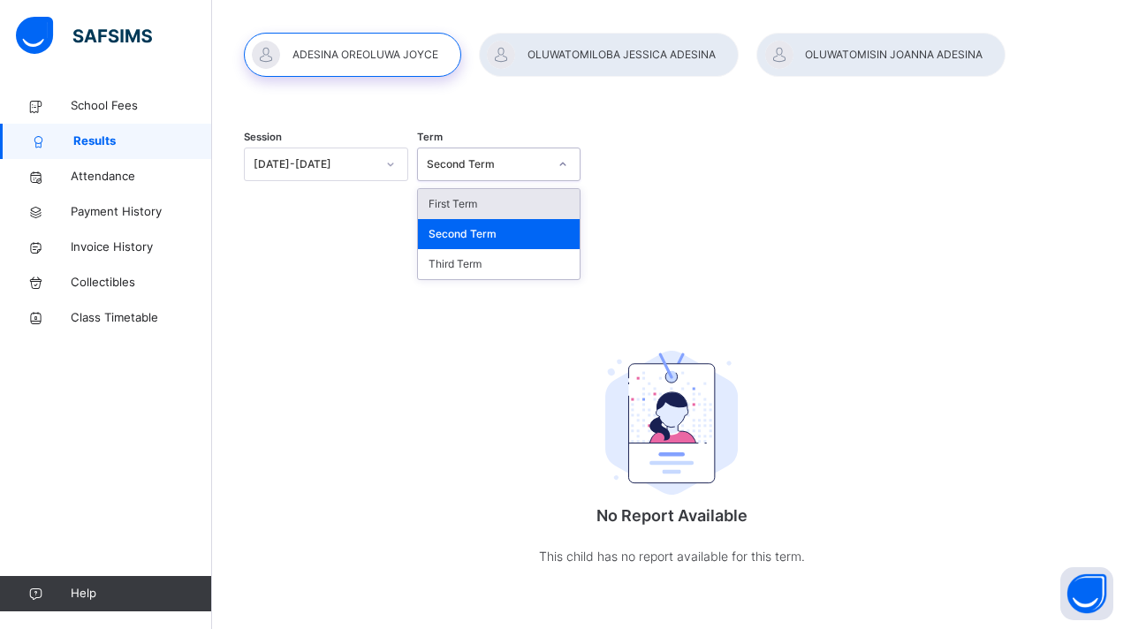
click at [486, 201] on div "First Term" at bounding box center [499, 204] width 163 height 30
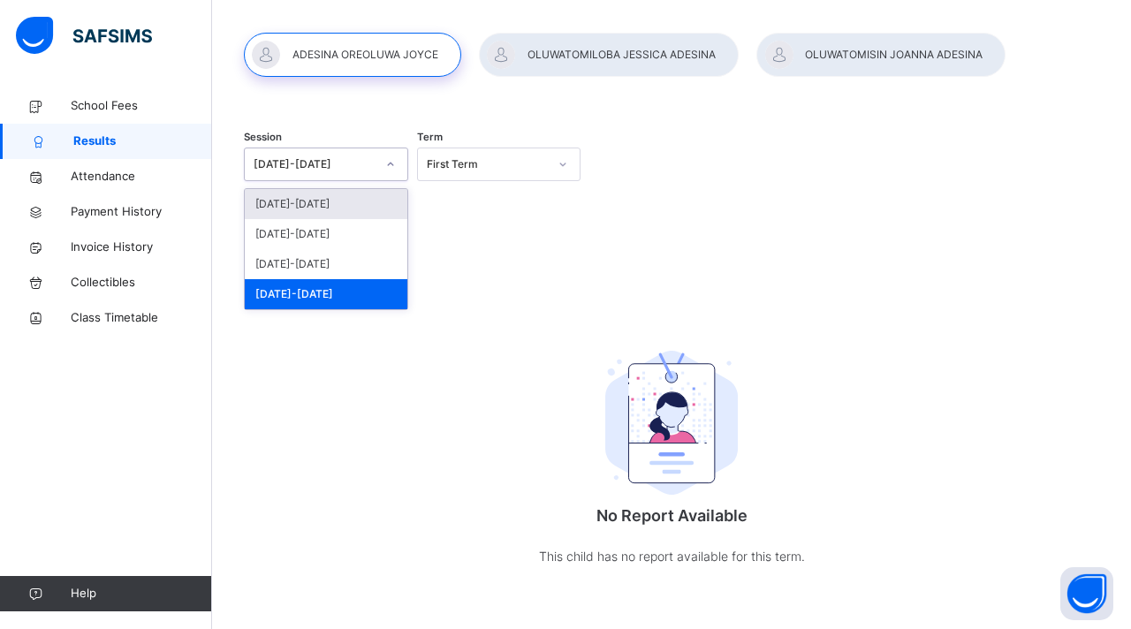
click at [393, 163] on icon at bounding box center [390, 164] width 11 height 18
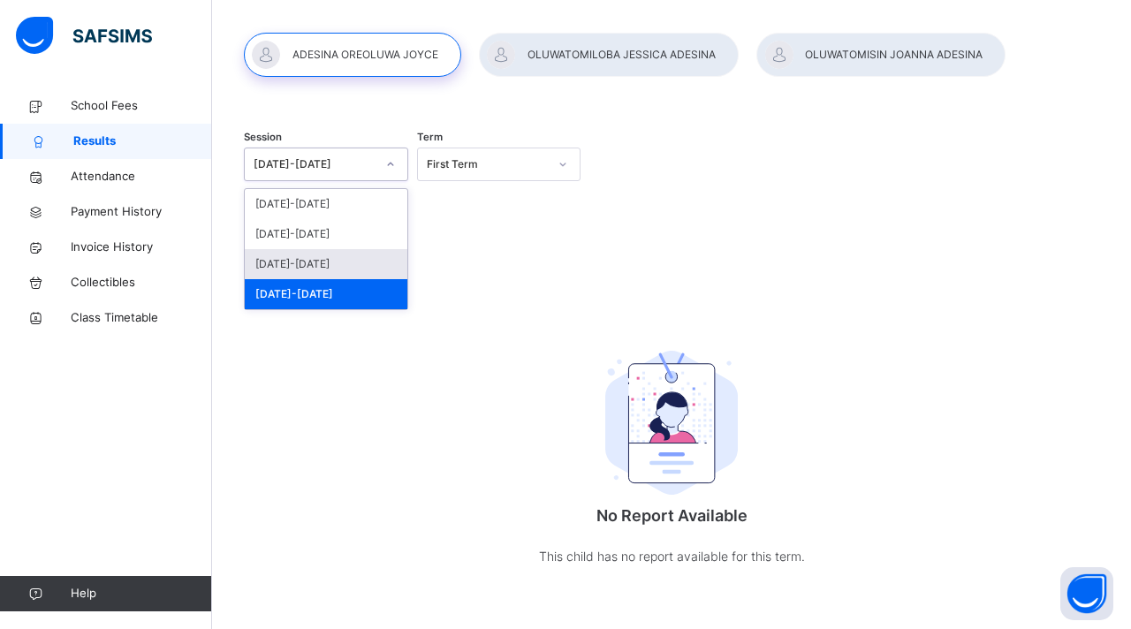
click at [309, 262] on div "[DATE]-[DATE]" at bounding box center [326, 264] width 163 height 30
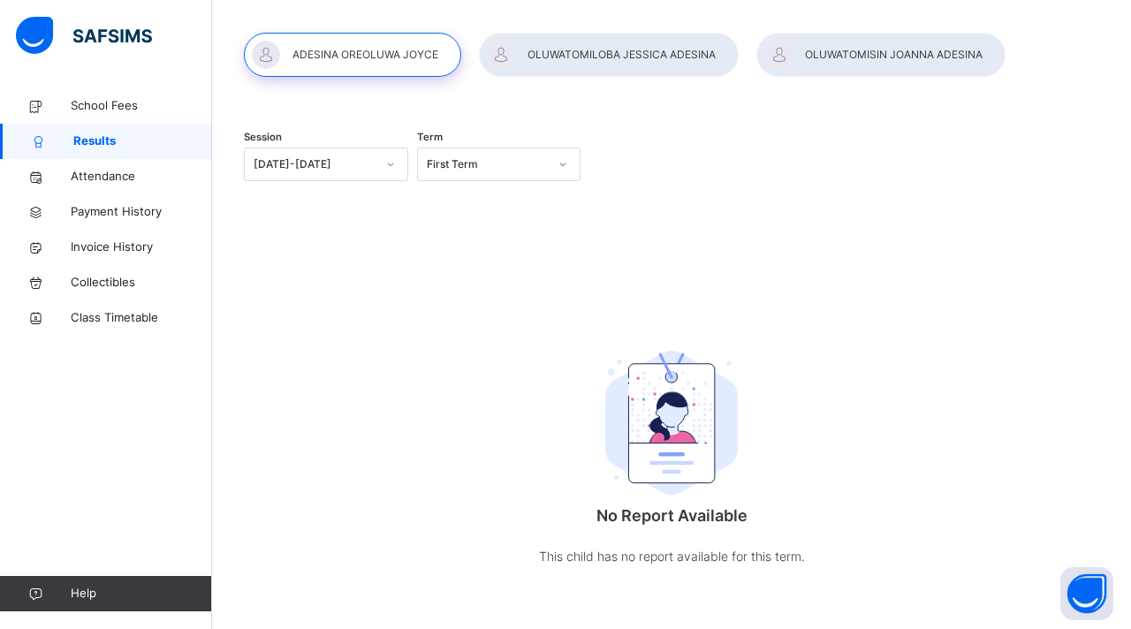
click at [406, 215] on div "Session 2023-2024 Term First Term" at bounding box center [671, 166] width 855 height 109
click at [477, 163] on div "First Term" at bounding box center [488, 164] width 122 height 16
click at [477, 208] on div "First Term" at bounding box center [499, 204] width 163 height 30
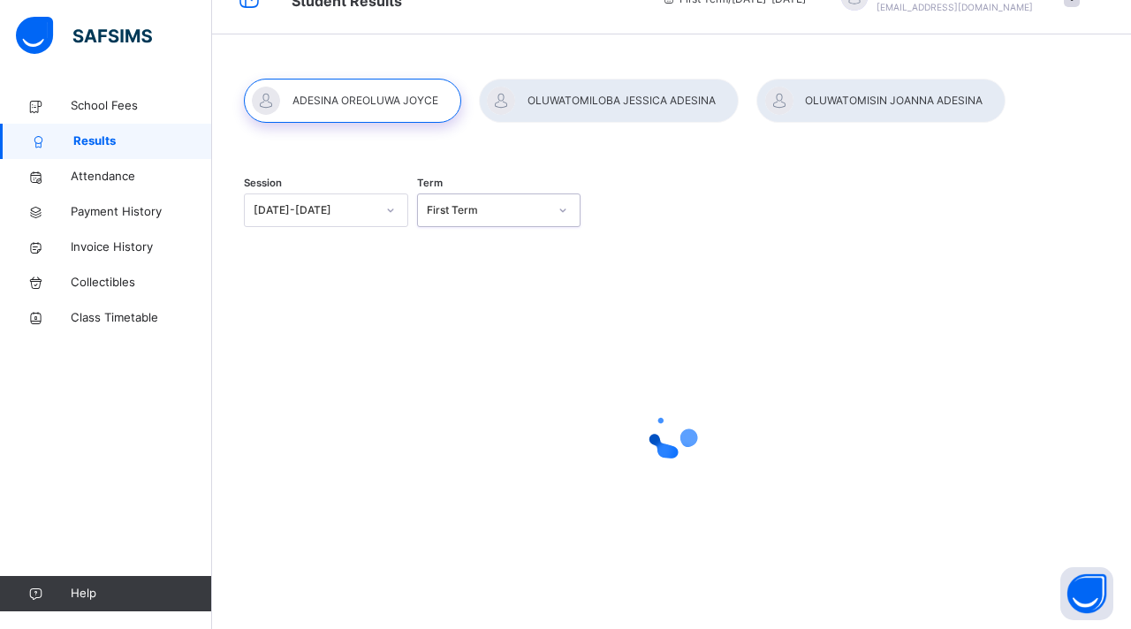
scroll to position [0, 0]
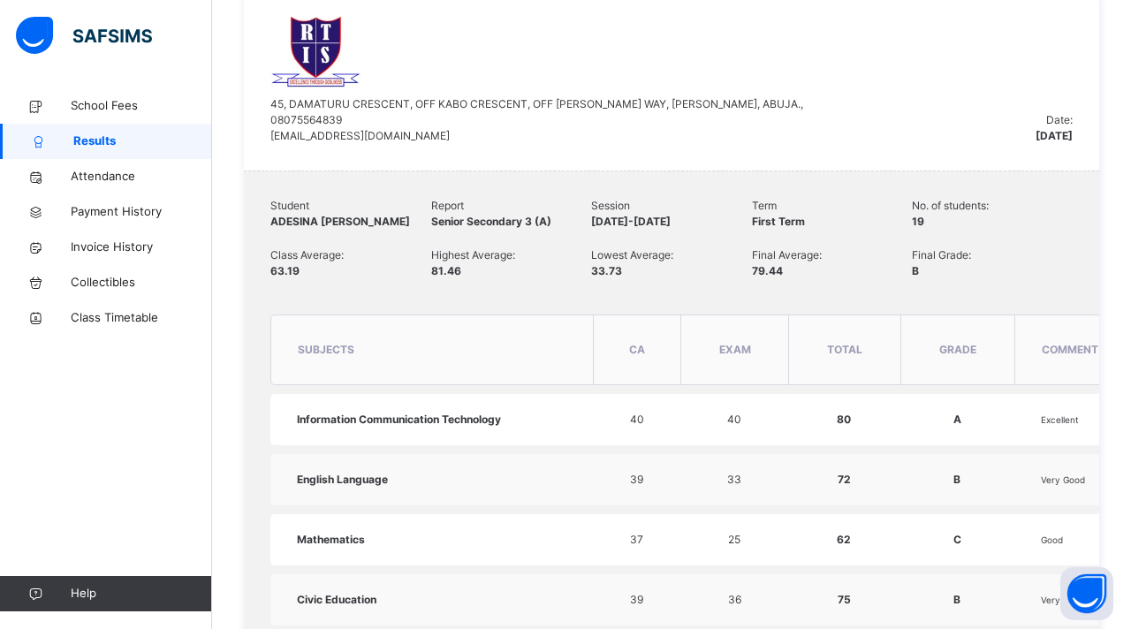
scroll to position [459, 0]
click at [932, 133] on div "45, DAMATURU CRESCENT, OFF KABO CRESCENT, OFF AHMADU BELLO WAY, GARKI II, ABUJA…" at bounding box center [652, 78] width 765 height 127
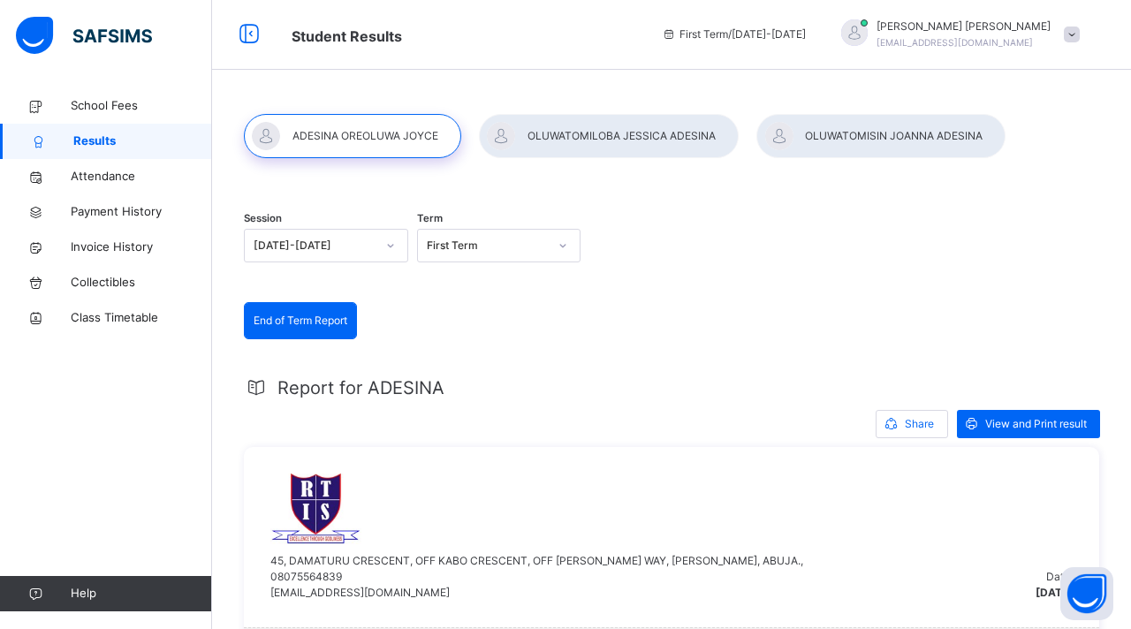
scroll to position [0, 0]
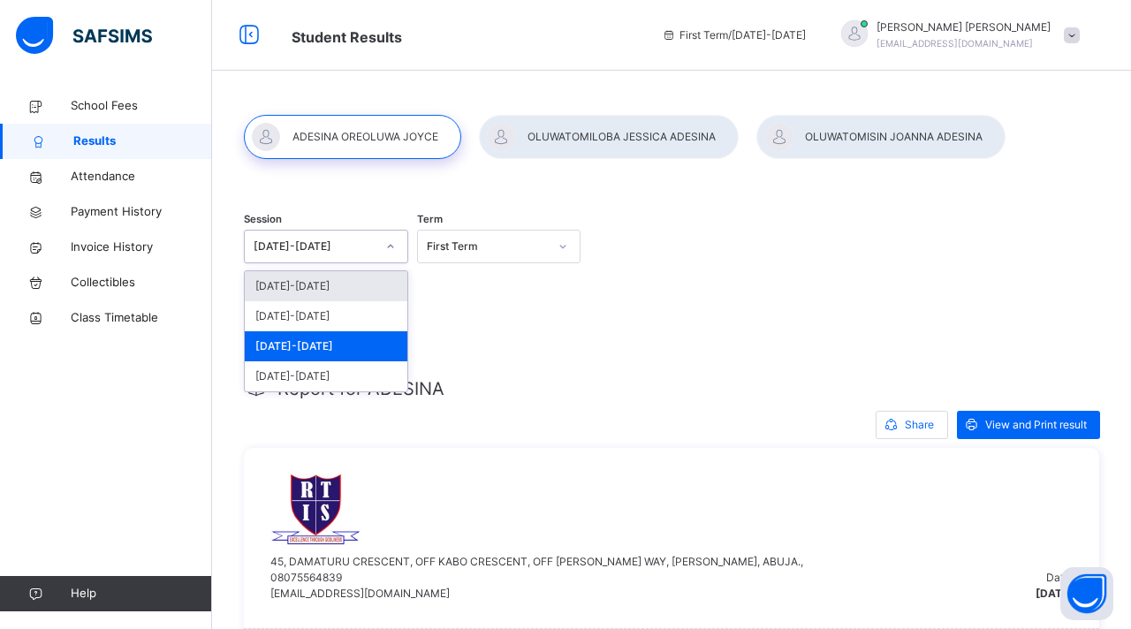
click at [391, 254] on div at bounding box center [390, 246] width 30 height 28
click at [320, 324] on div "2024-2025" at bounding box center [326, 316] width 163 height 30
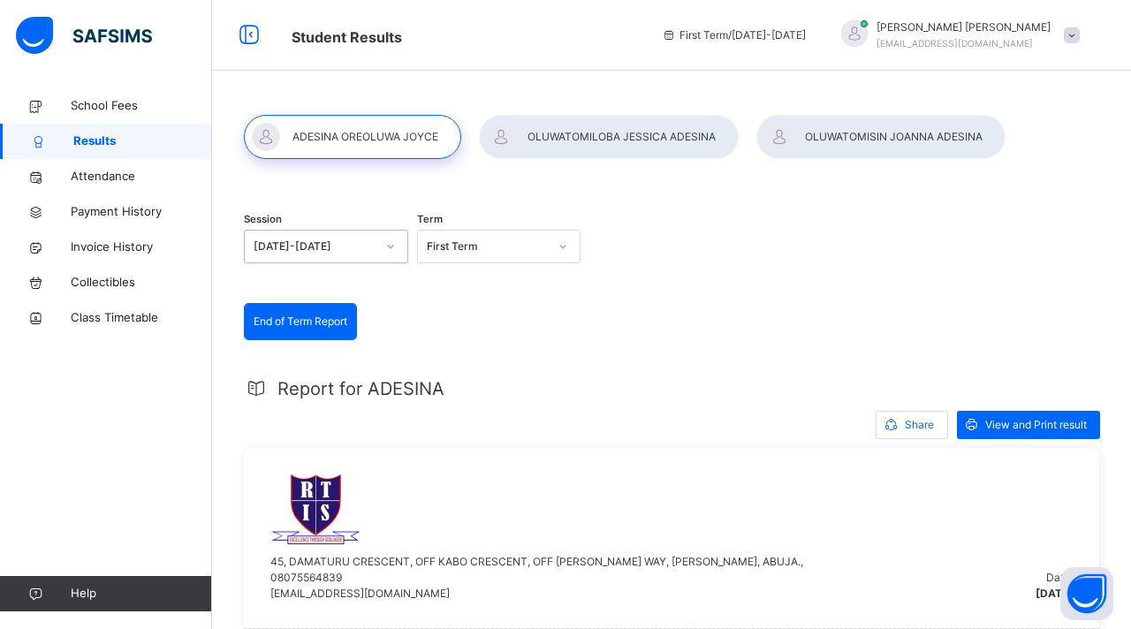
click at [319, 325] on span "End of Term Report" at bounding box center [301, 322] width 94 height 16
click at [314, 318] on span "End of Term Report" at bounding box center [301, 322] width 94 height 16
click at [493, 245] on div "First Term" at bounding box center [488, 247] width 122 height 16
click at [469, 313] on div "Second Term" at bounding box center [499, 316] width 163 height 30
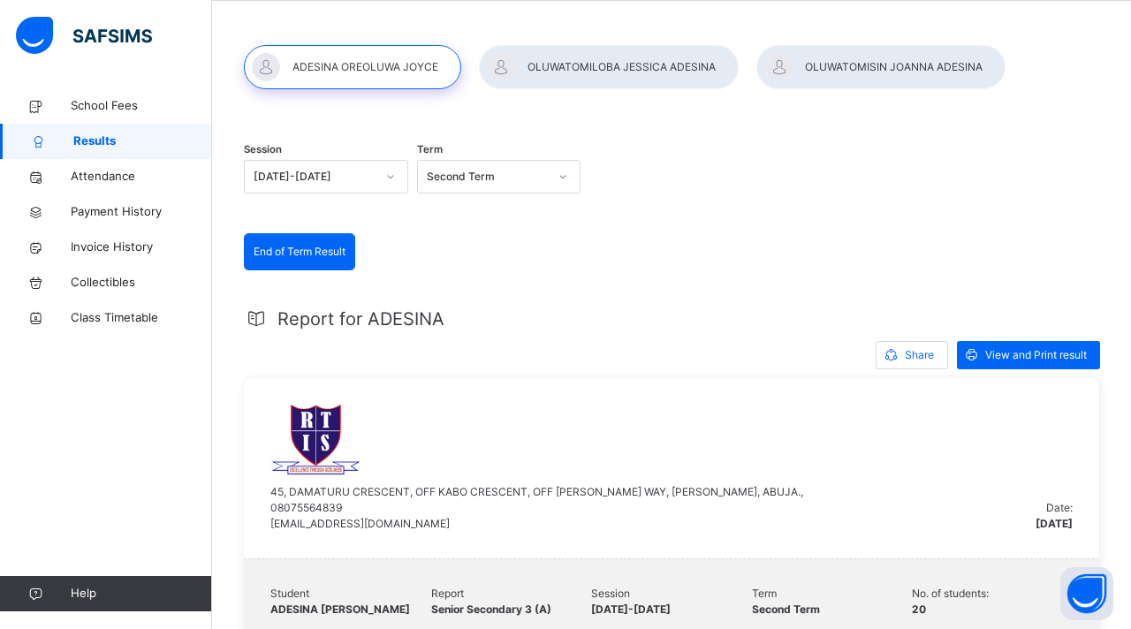
scroll to position [35, 0]
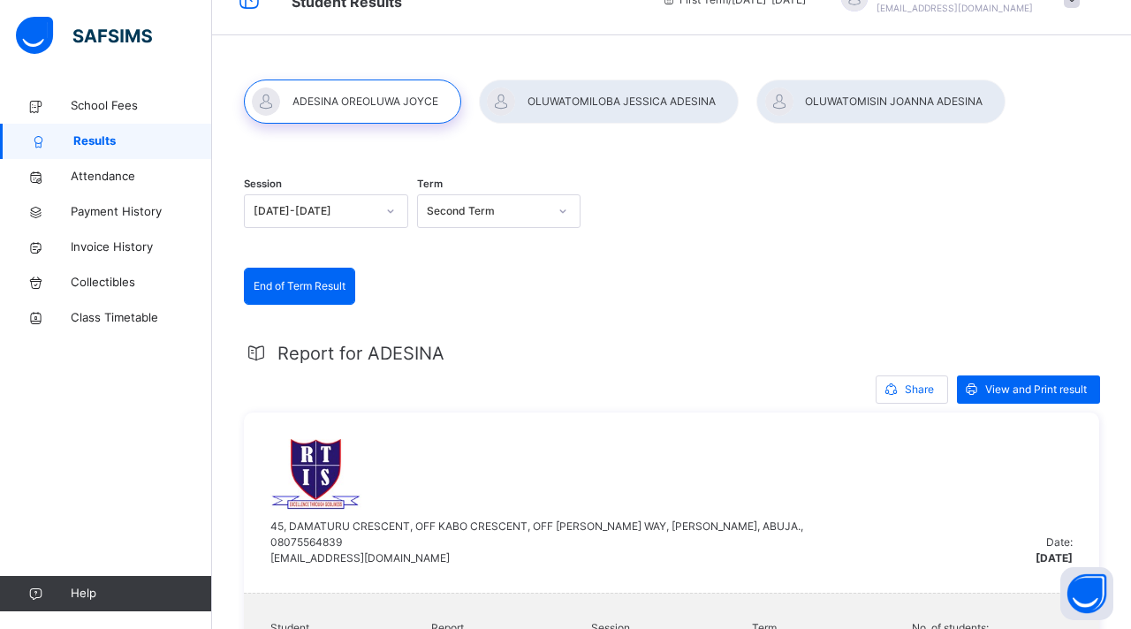
click at [393, 208] on icon at bounding box center [390, 211] width 11 height 18
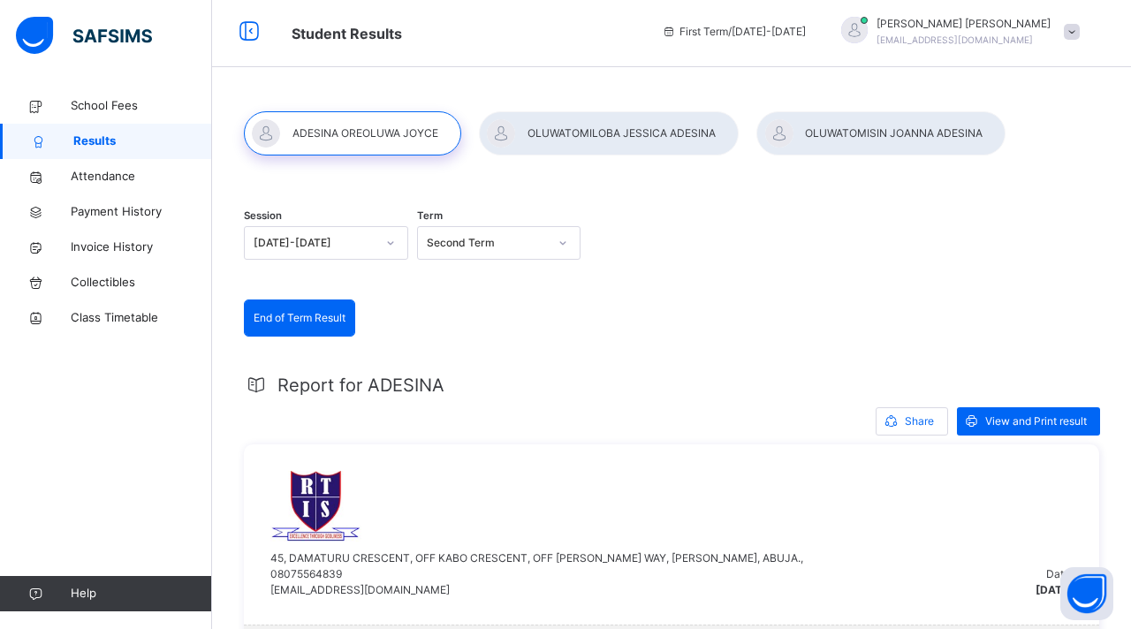
scroll to position [0, 0]
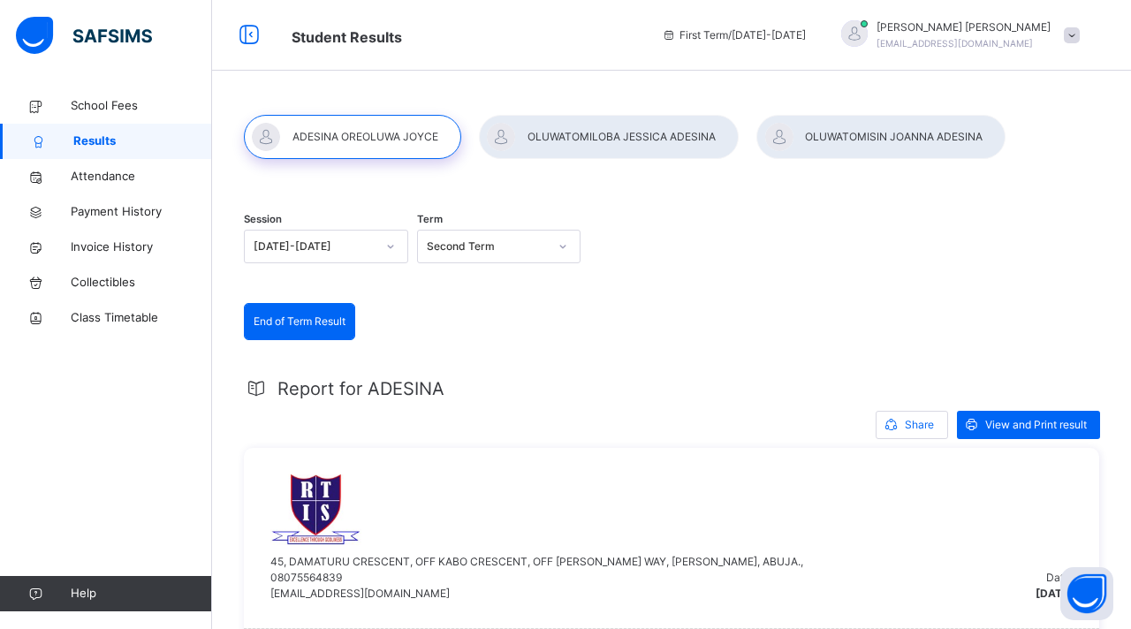
click at [723, 241] on div "Session 2024-2025 Term Second Term" at bounding box center [671, 248] width 855 height 109
click at [561, 246] on icon at bounding box center [563, 247] width 6 height 4
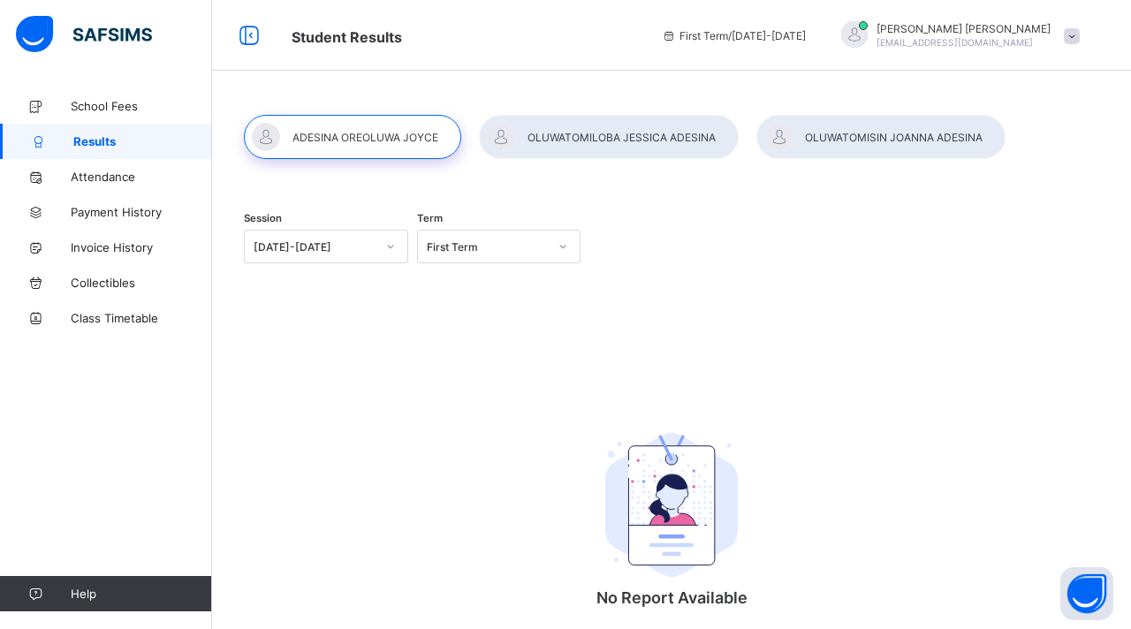
click at [620, 133] on div at bounding box center [609, 137] width 260 height 44
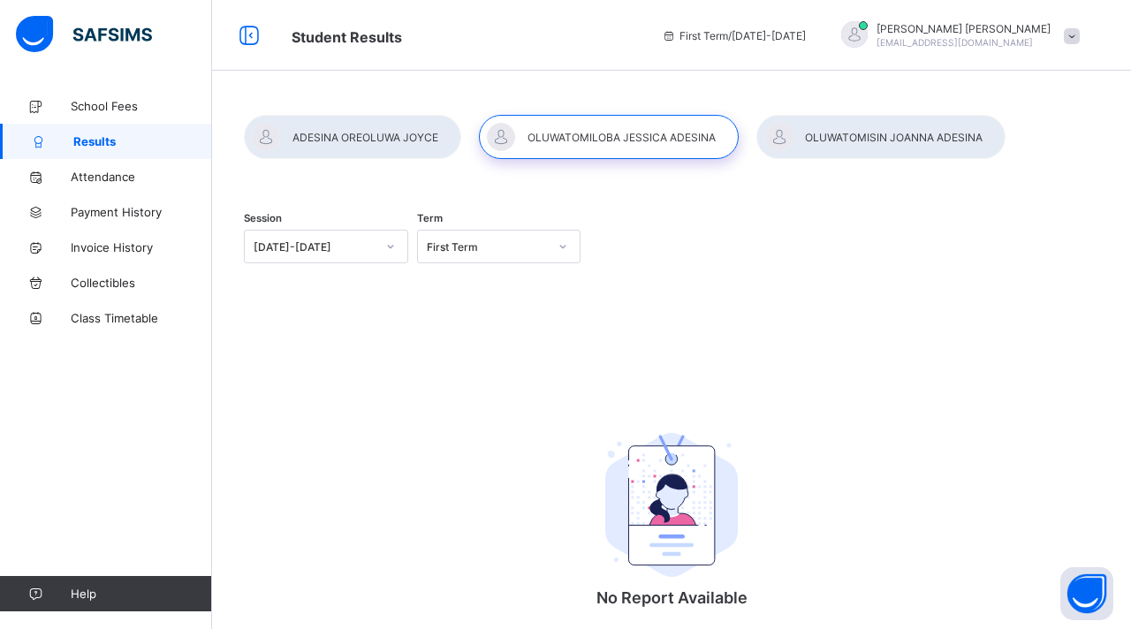
click at [818, 147] on div at bounding box center [880, 137] width 249 height 44
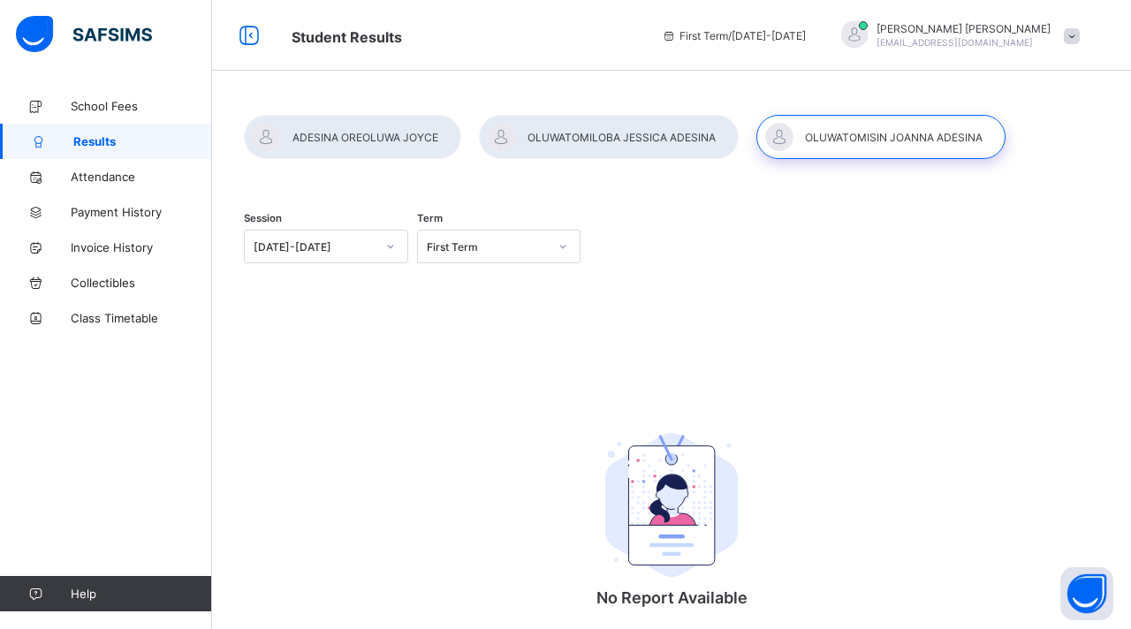
click at [372, 134] on div at bounding box center [352, 137] width 217 height 44
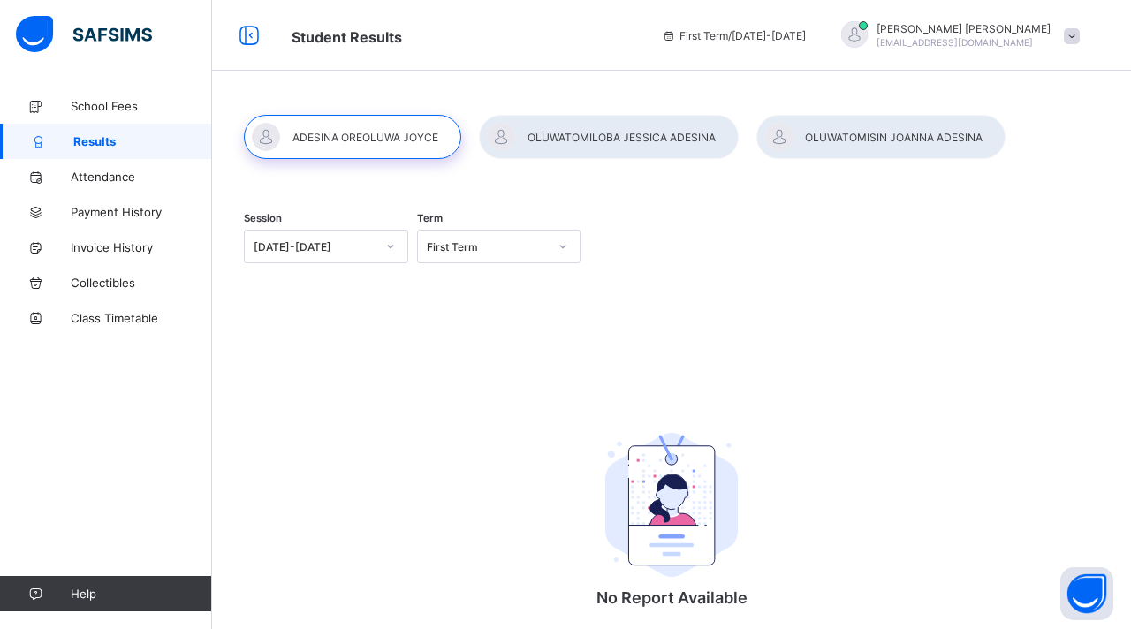
click at [554, 242] on div at bounding box center [563, 246] width 30 height 28
click at [626, 221] on div "Session 2025-2026 Term option Third Term focused, 1 of 3. 3 results available. …" at bounding box center [671, 248] width 855 height 109
click at [386, 251] on icon at bounding box center [390, 247] width 11 height 18
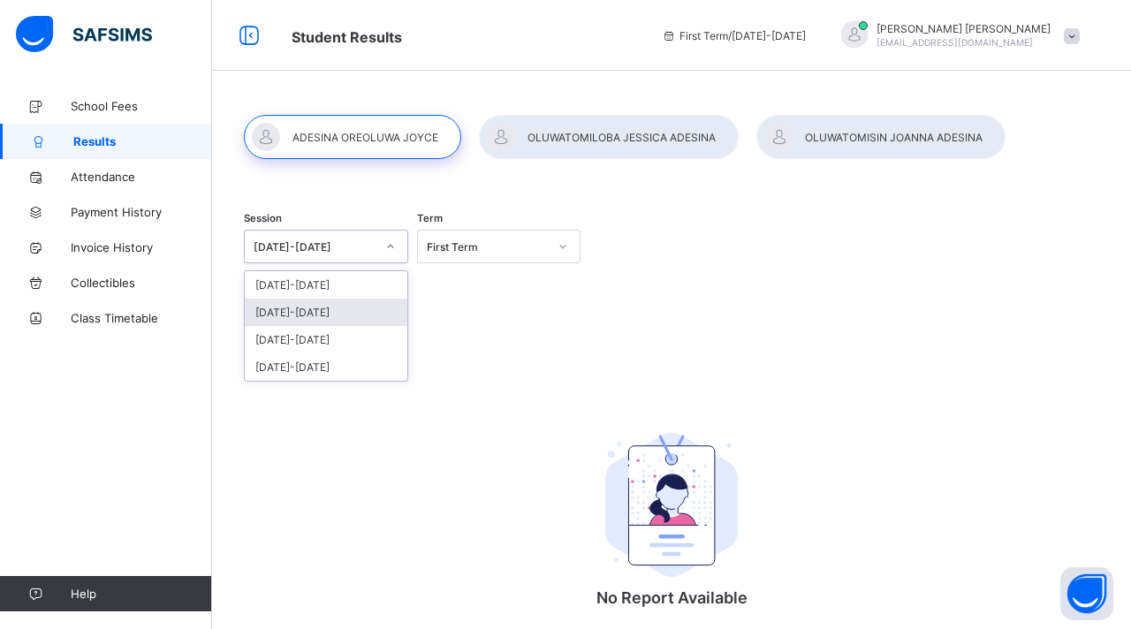
click at [333, 315] on div "[DATE]-[DATE]" at bounding box center [326, 312] width 163 height 27
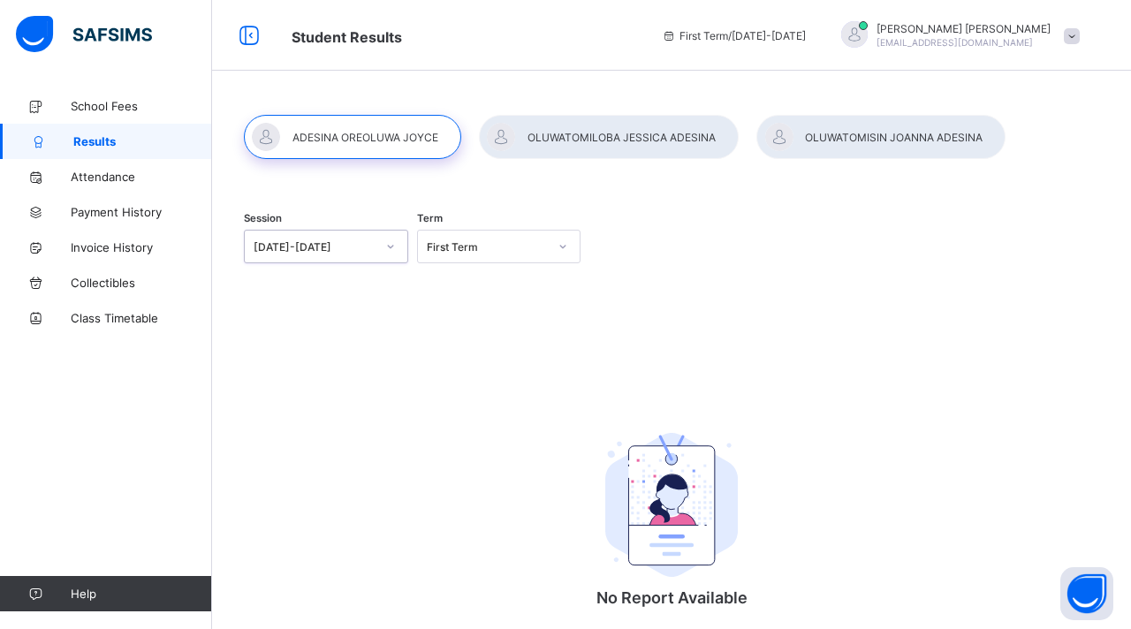
click at [513, 246] on div "First Term" at bounding box center [488, 246] width 122 height 13
click at [676, 270] on div "Session 2024-2025 Term option First Term focused, 1 of 3. 3 results available. …" at bounding box center [671, 248] width 855 height 109
click at [516, 249] on div "First Term" at bounding box center [488, 246] width 122 height 13
click at [487, 308] on div "Second Term" at bounding box center [499, 312] width 163 height 27
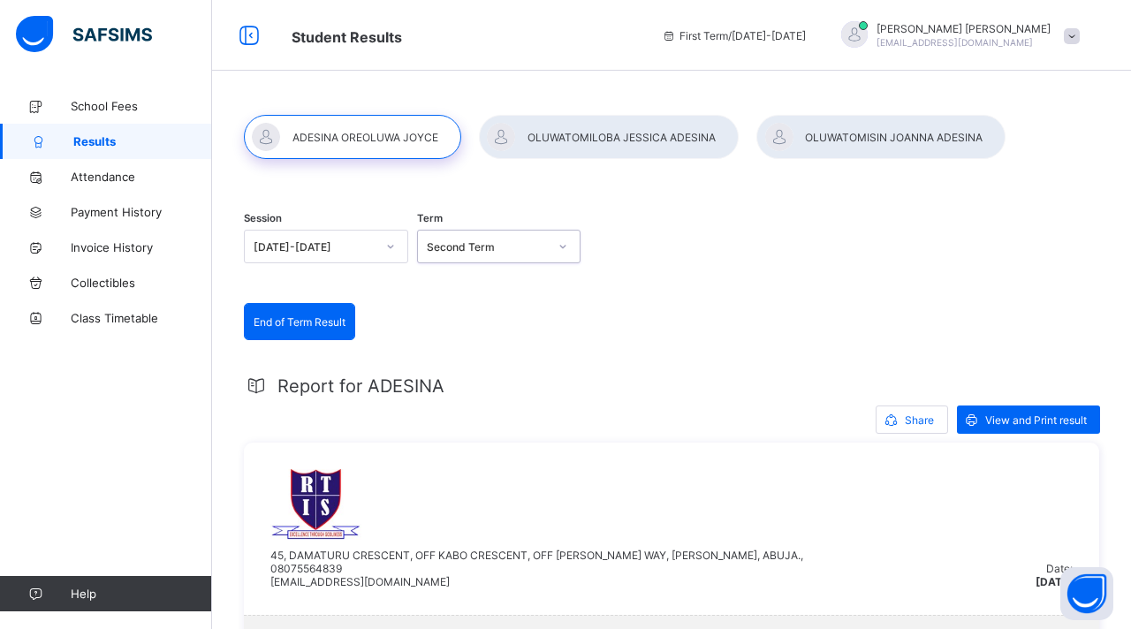
click at [529, 248] on div "Second Term" at bounding box center [488, 246] width 122 height 13
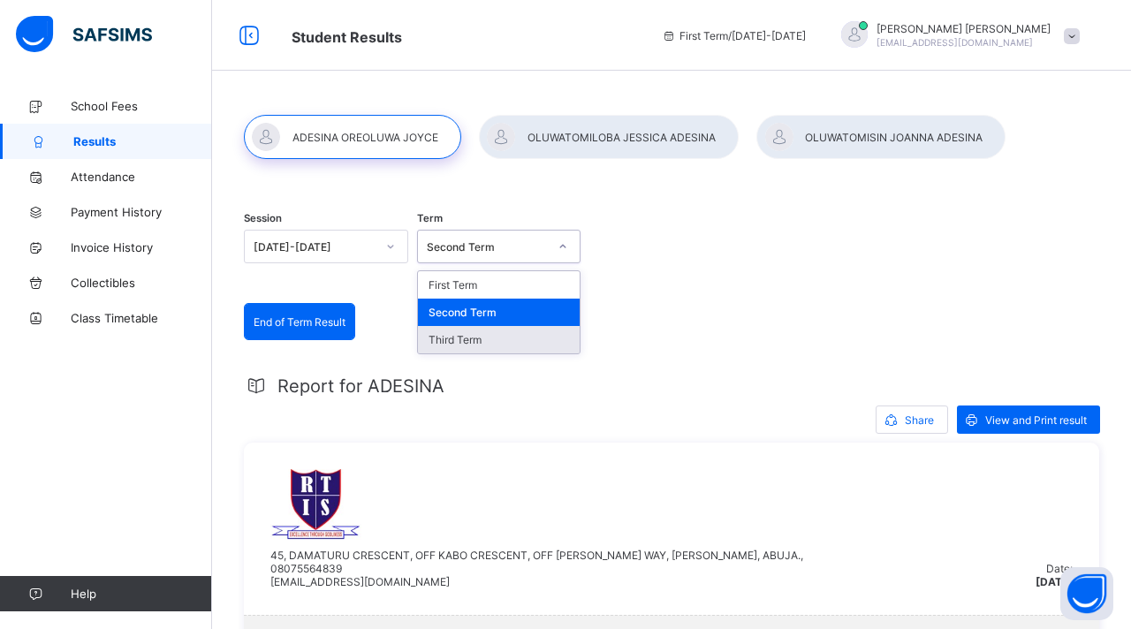
click at [479, 341] on div "Third Term" at bounding box center [499, 339] width 163 height 27
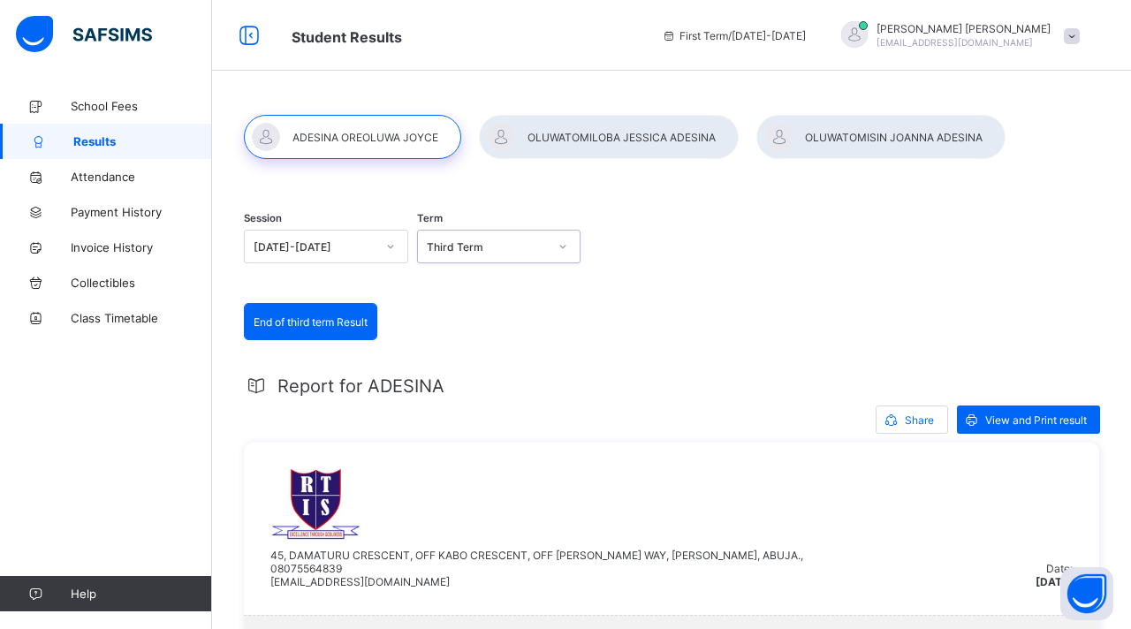
click at [1015, 417] on span "View and Print result" at bounding box center [1036, 419] width 102 height 13
click at [538, 243] on div "Third Term" at bounding box center [488, 246] width 122 height 13
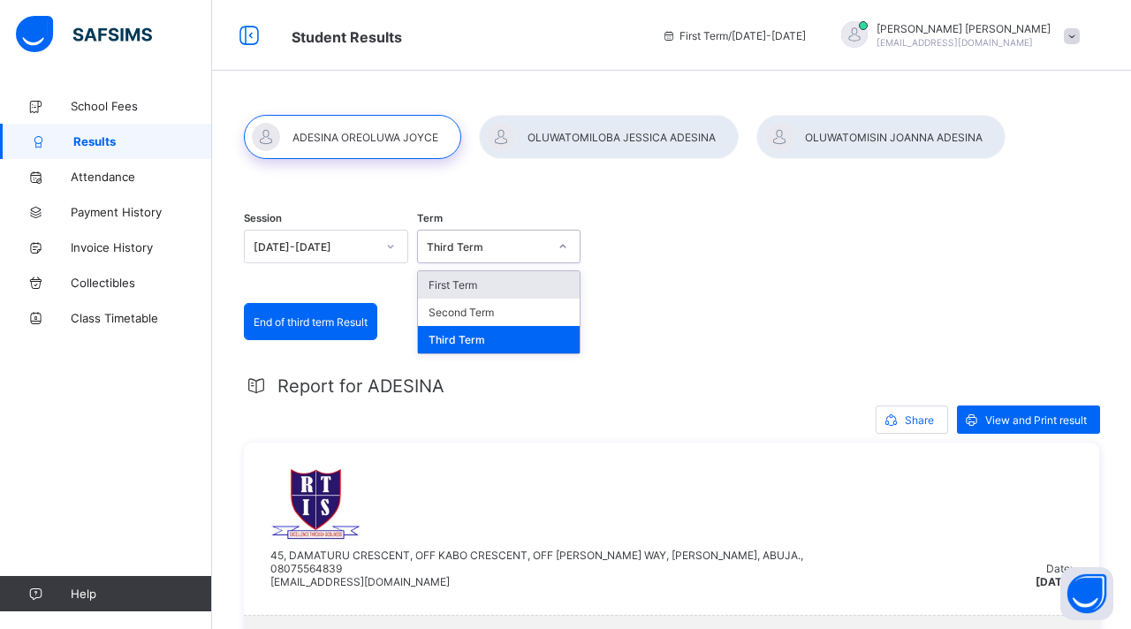
click at [497, 284] on div "First Term" at bounding box center [499, 284] width 163 height 27
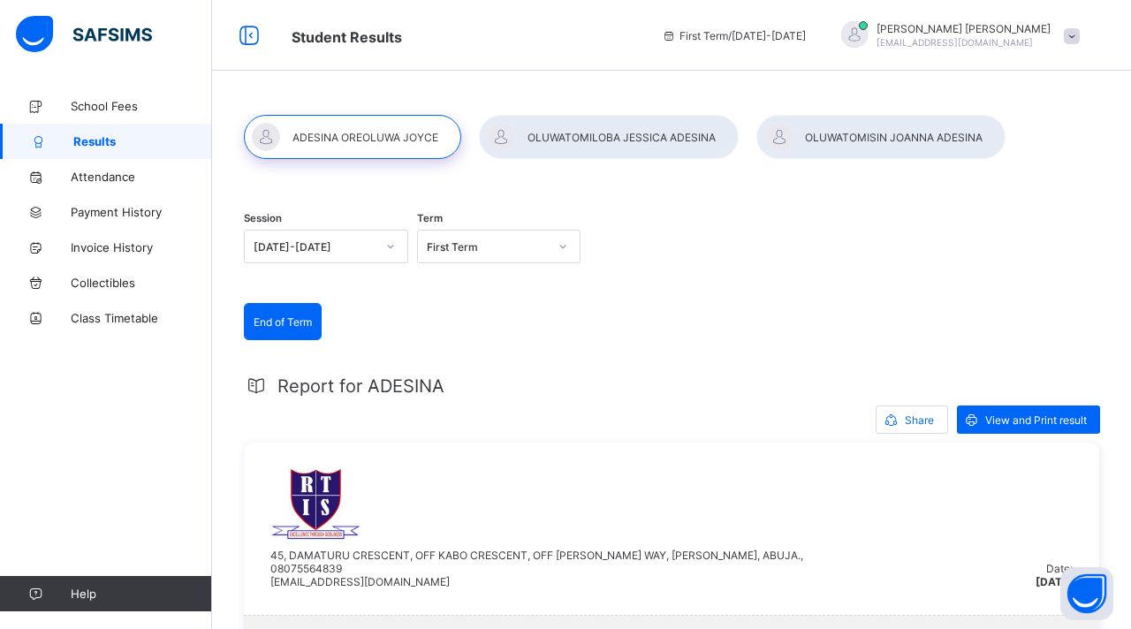
click at [815, 269] on div "Session 2024-2025 Term First Term" at bounding box center [671, 248] width 855 height 109
click at [1013, 414] on span "View and Print result" at bounding box center [1036, 419] width 102 height 13
click at [546, 248] on div at bounding box center [563, 247] width 34 height 32
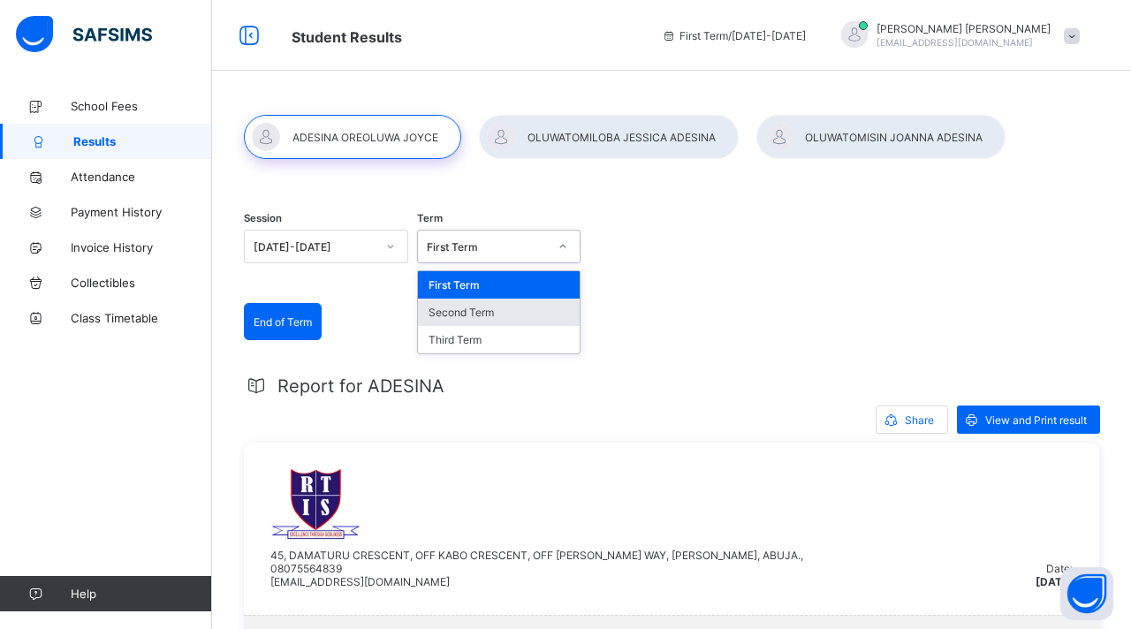
click at [487, 308] on div "Second Term" at bounding box center [499, 312] width 163 height 27
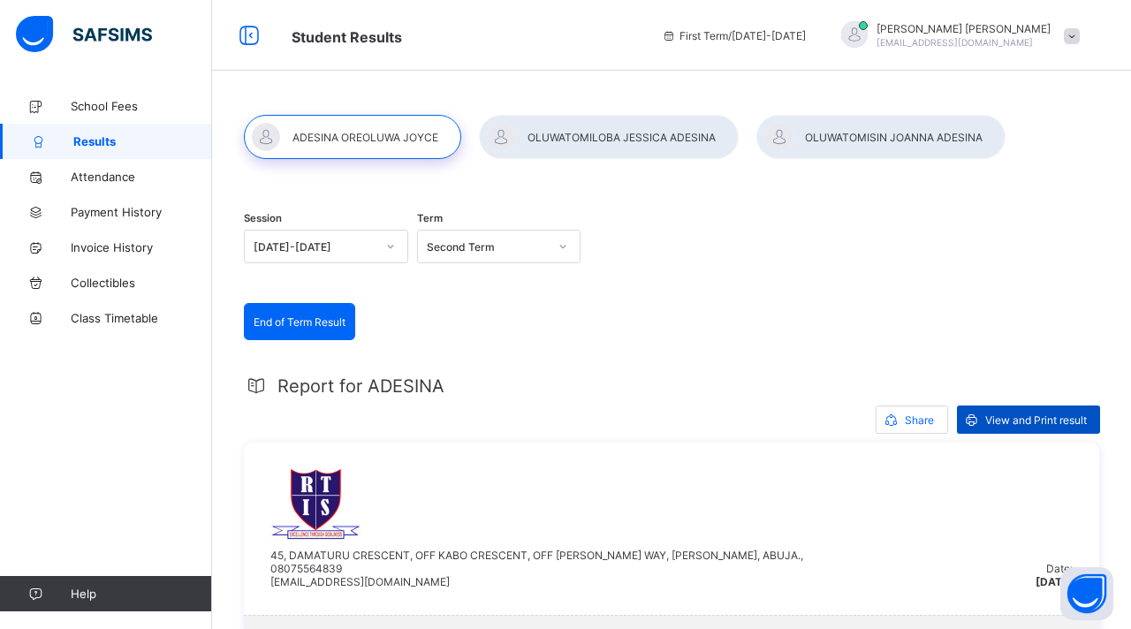
click at [1039, 423] on span "View and Print result" at bounding box center [1036, 419] width 102 height 13
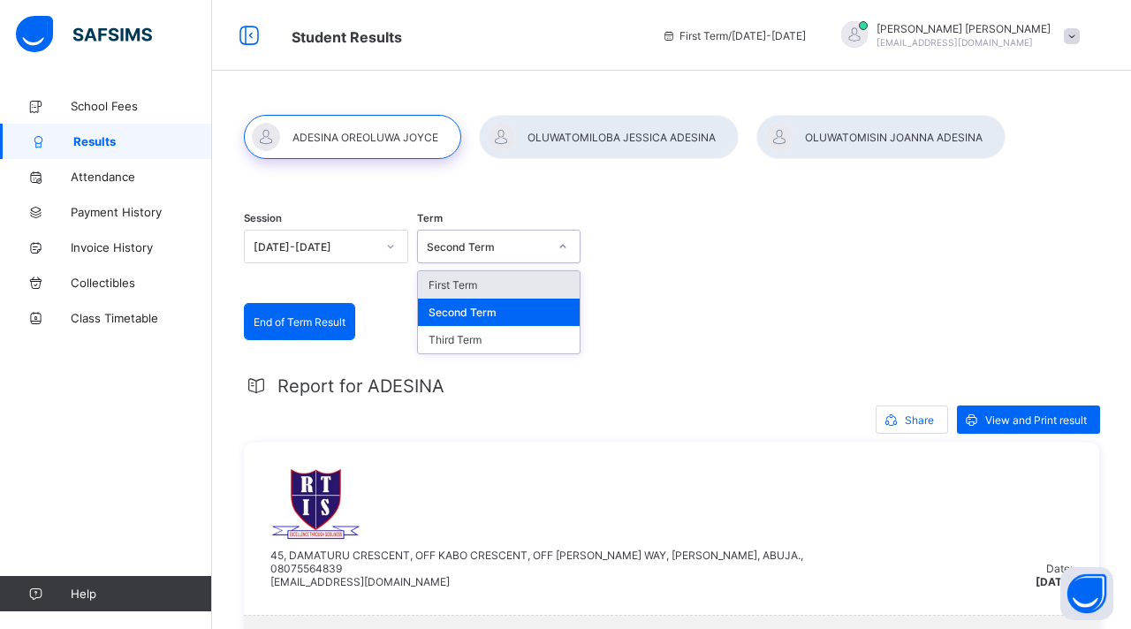
click at [555, 248] on div at bounding box center [563, 246] width 30 height 28
click at [488, 342] on div "Third Term" at bounding box center [499, 339] width 163 height 27
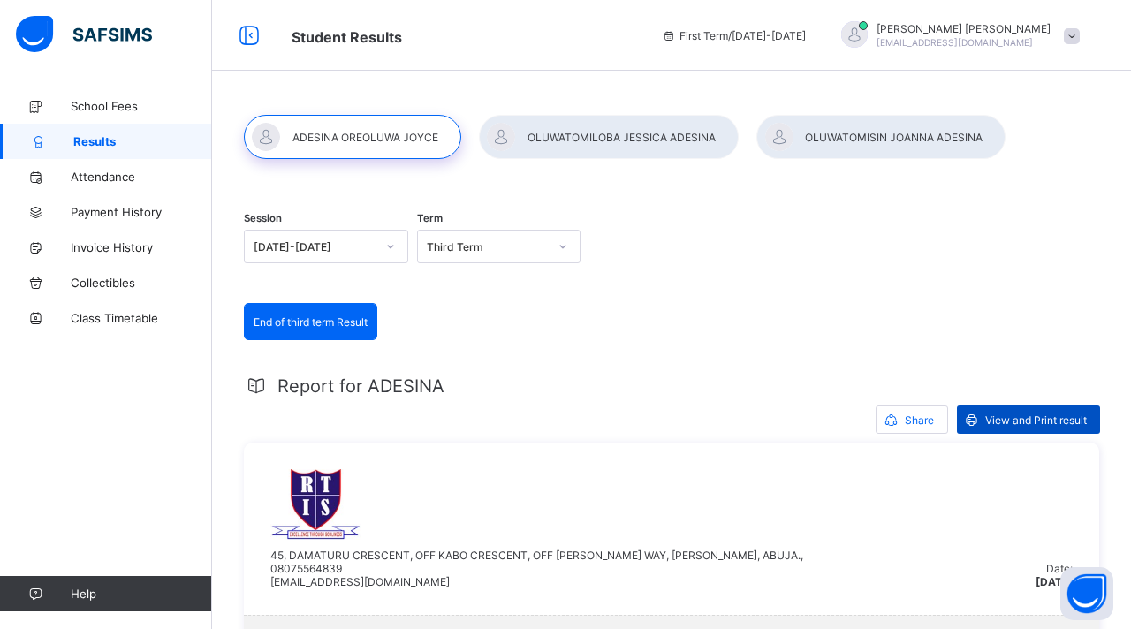
click at [1045, 422] on span "View and Print result" at bounding box center [1036, 419] width 102 height 13
click at [389, 244] on icon at bounding box center [390, 247] width 11 height 18
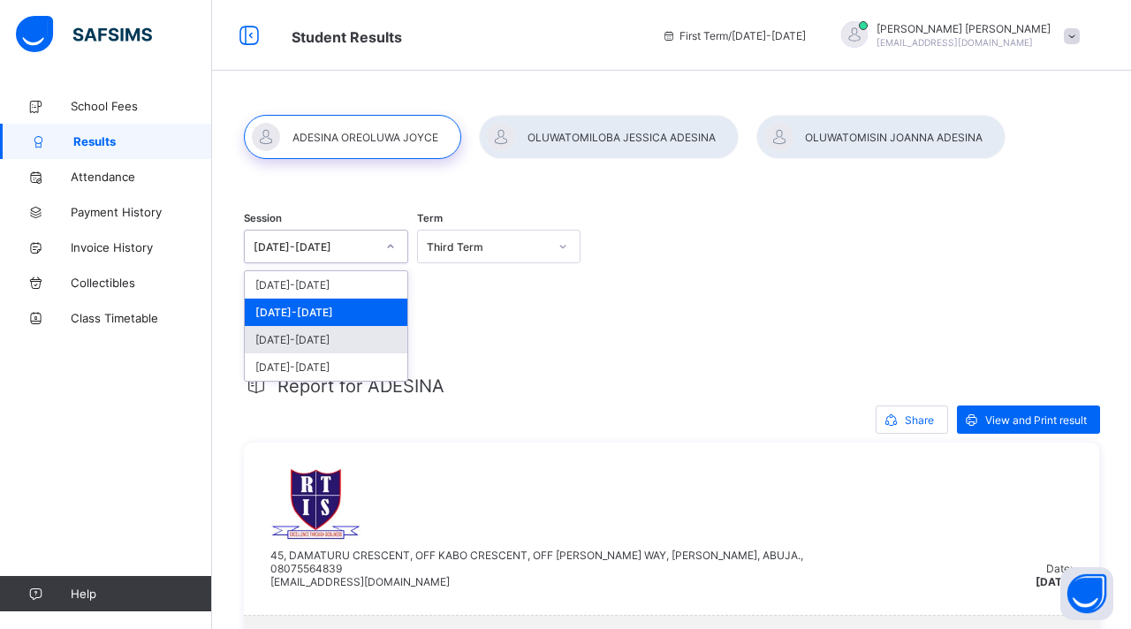
click at [311, 341] on div "2023-2024" at bounding box center [326, 339] width 163 height 27
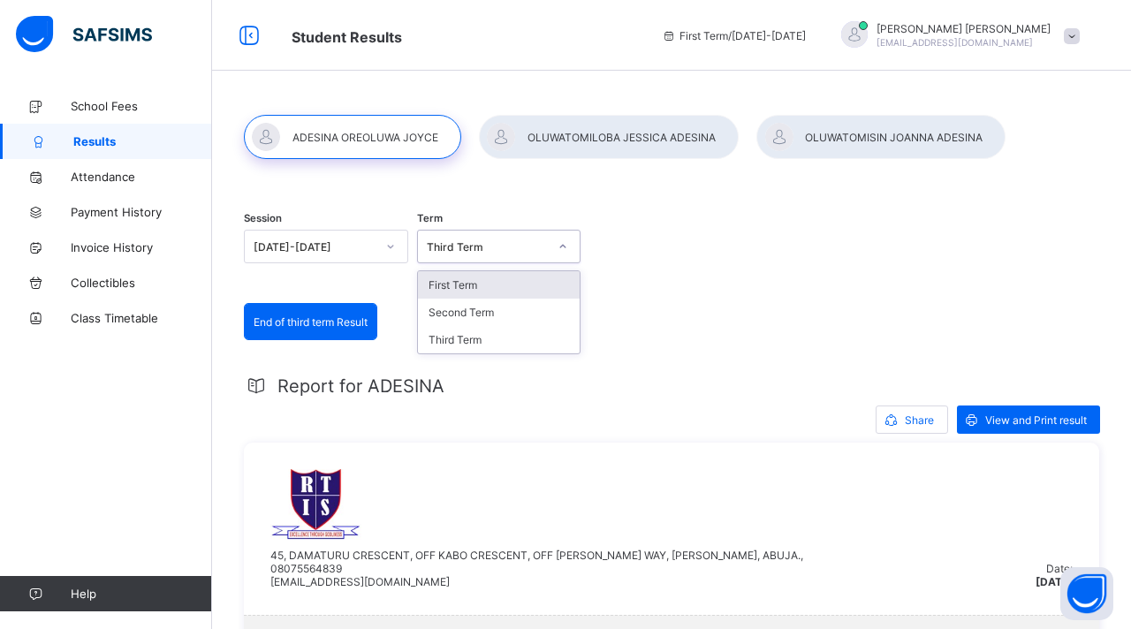
click at [527, 247] on div "Third Term" at bounding box center [488, 246] width 122 height 13
click at [481, 285] on div "First Term" at bounding box center [499, 284] width 163 height 27
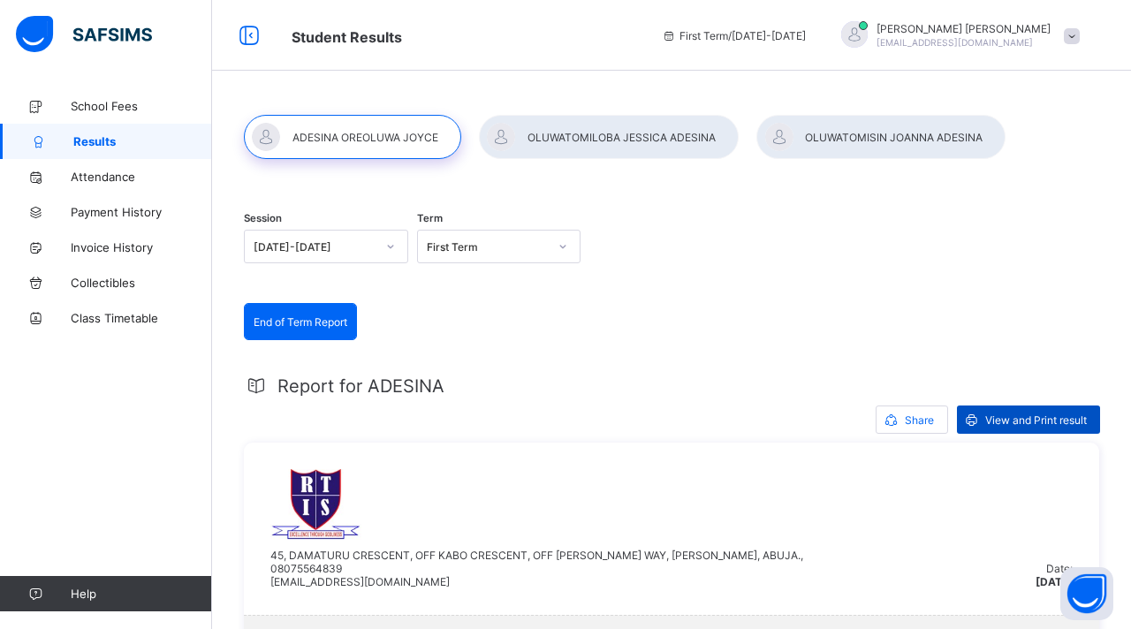
click at [1024, 421] on span "View and Print result" at bounding box center [1036, 419] width 102 height 13
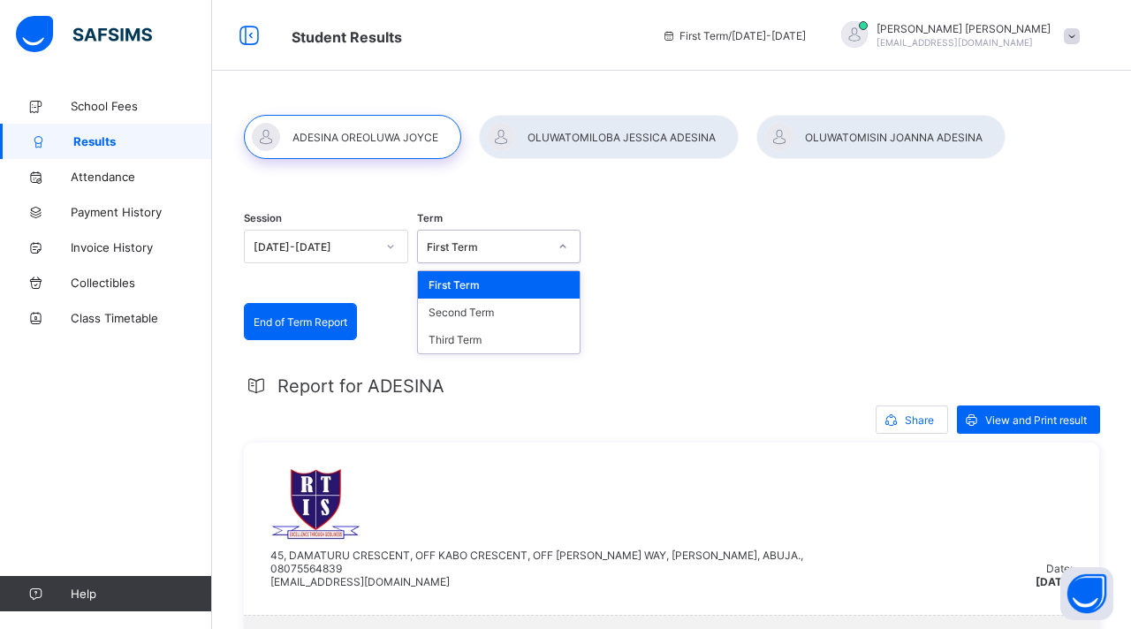
click at [542, 249] on div "First Term" at bounding box center [488, 246] width 122 height 13
click at [507, 310] on div "Second Term" at bounding box center [499, 312] width 163 height 27
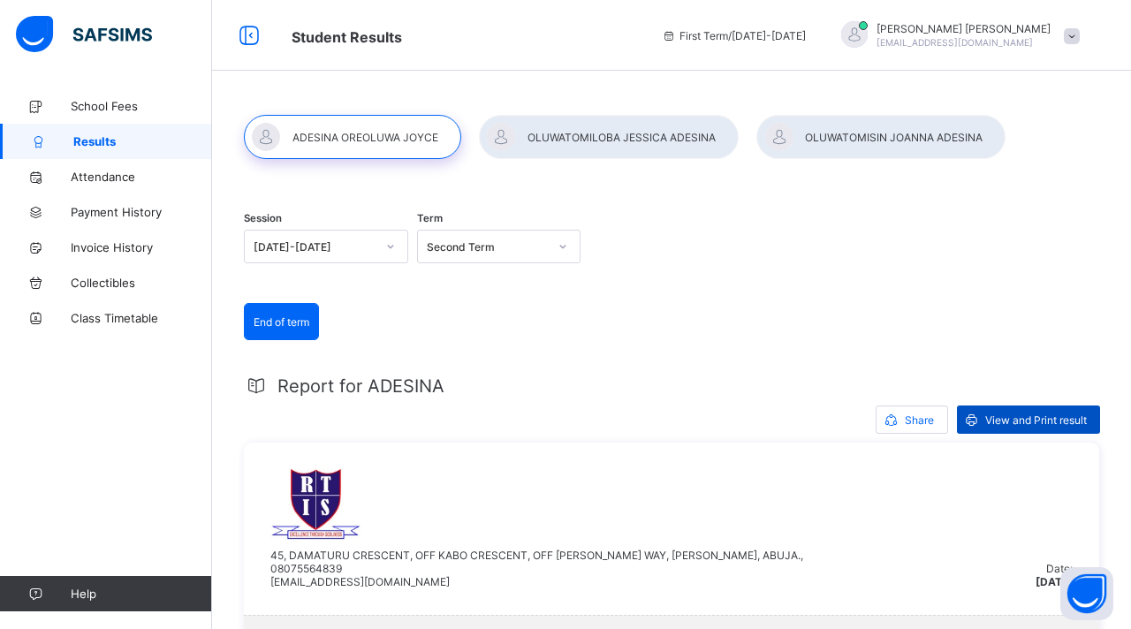
click at [1035, 417] on span "View and Print result" at bounding box center [1036, 419] width 102 height 13
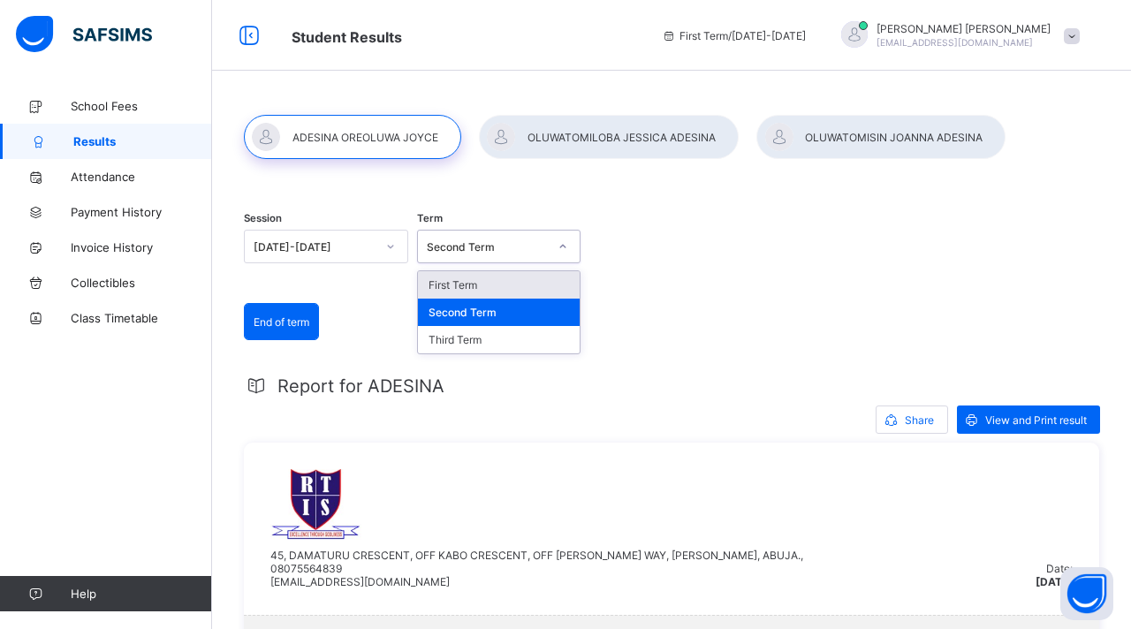
click at [521, 242] on div "Second Term" at bounding box center [488, 246] width 122 height 13
click at [482, 339] on div "Third Term" at bounding box center [499, 339] width 163 height 27
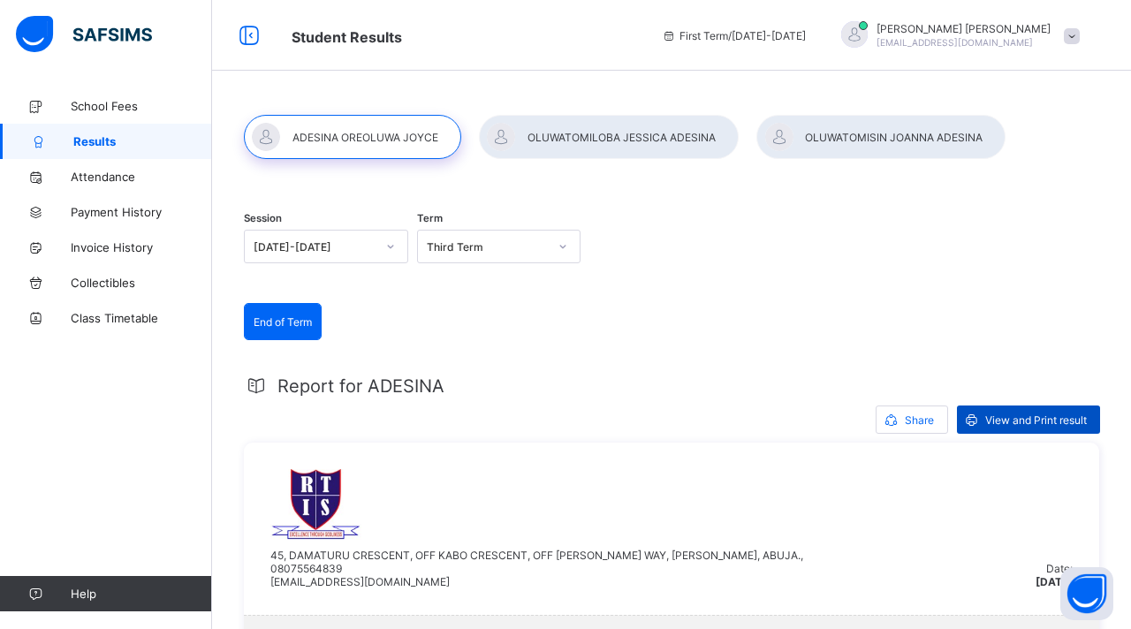
click at [1028, 413] on span "View and Print result" at bounding box center [1036, 419] width 102 height 13
click at [383, 252] on div at bounding box center [390, 246] width 30 height 28
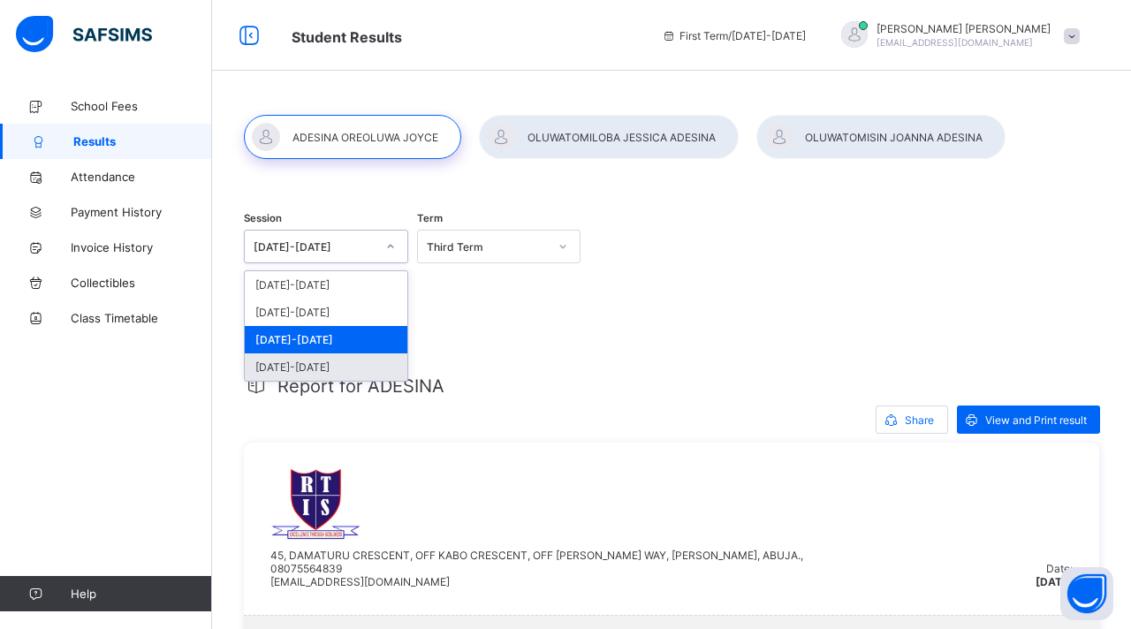
click at [309, 372] on div "2022-2023" at bounding box center [326, 366] width 163 height 27
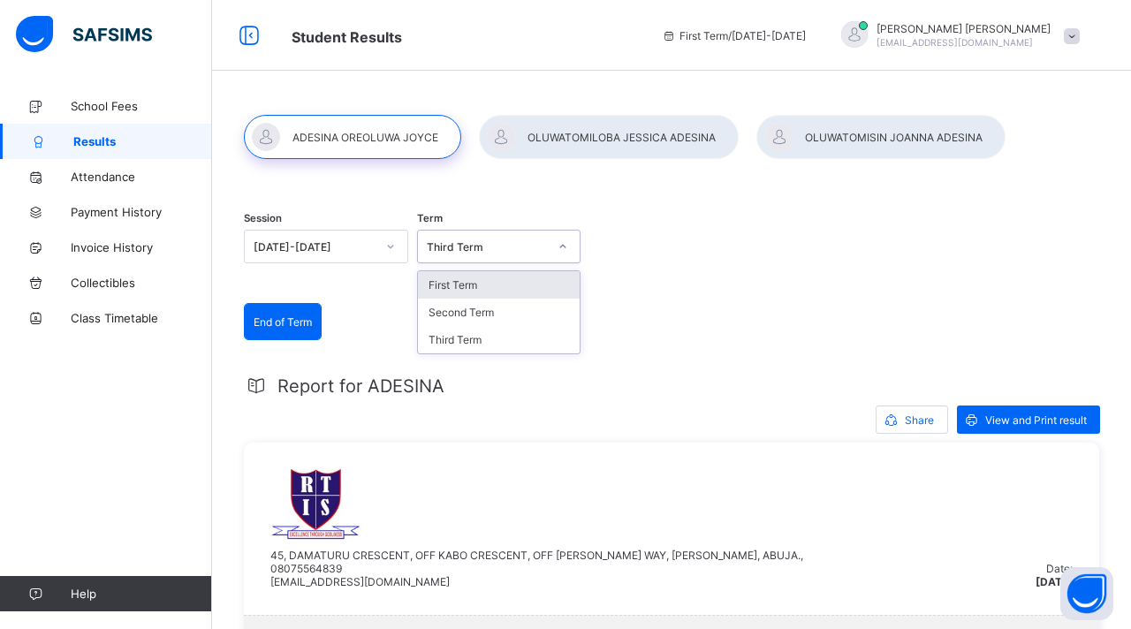
click at [516, 242] on div "Third Term" at bounding box center [488, 246] width 122 height 13
click at [479, 341] on div "Third Term" at bounding box center [499, 339] width 163 height 27
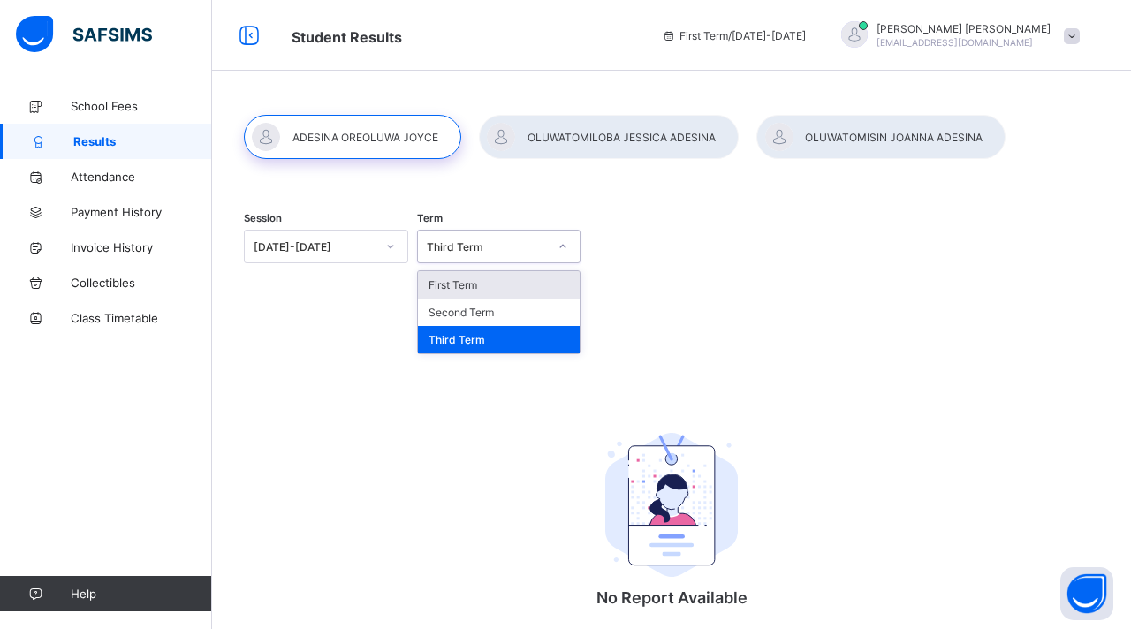
click at [555, 246] on div at bounding box center [563, 246] width 30 height 28
click at [517, 316] on div "Second Term" at bounding box center [499, 312] width 163 height 27
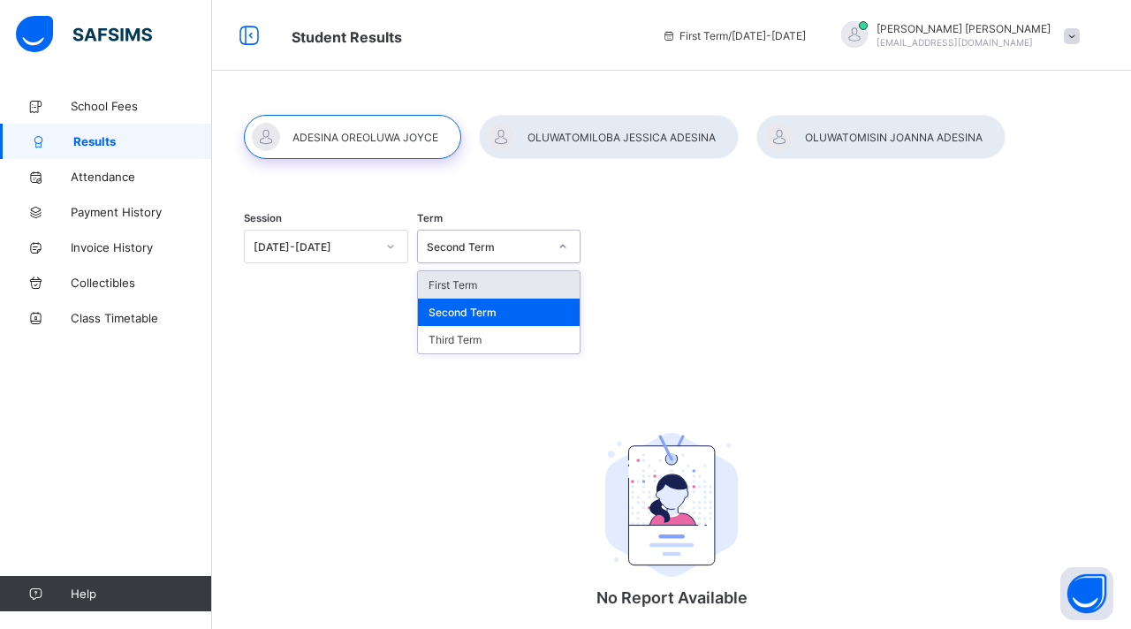
click at [546, 241] on div "Second Term" at bounding box center [488, 246] width 122 height 13
click at [505, 284] on div "First Term" at bounding box center [499, 284] width 163 height 27
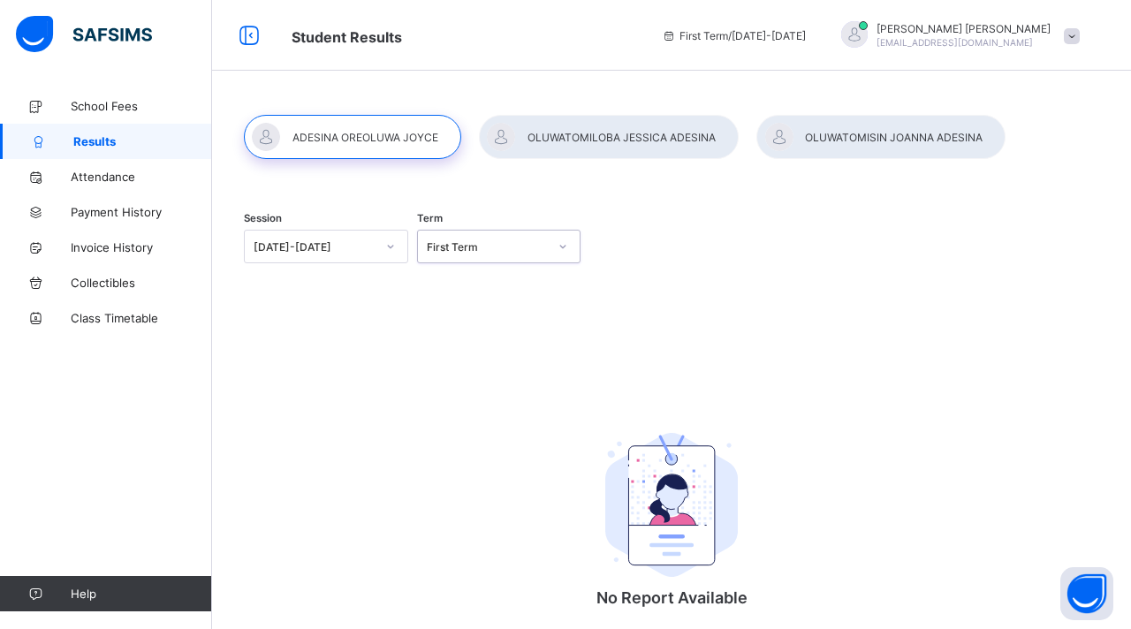
click at [731, 239] on div "Session 2022-2023 Term option First Term, selected. 0 results available. Select…" at bounding box center [671, 248] width 855 height 109
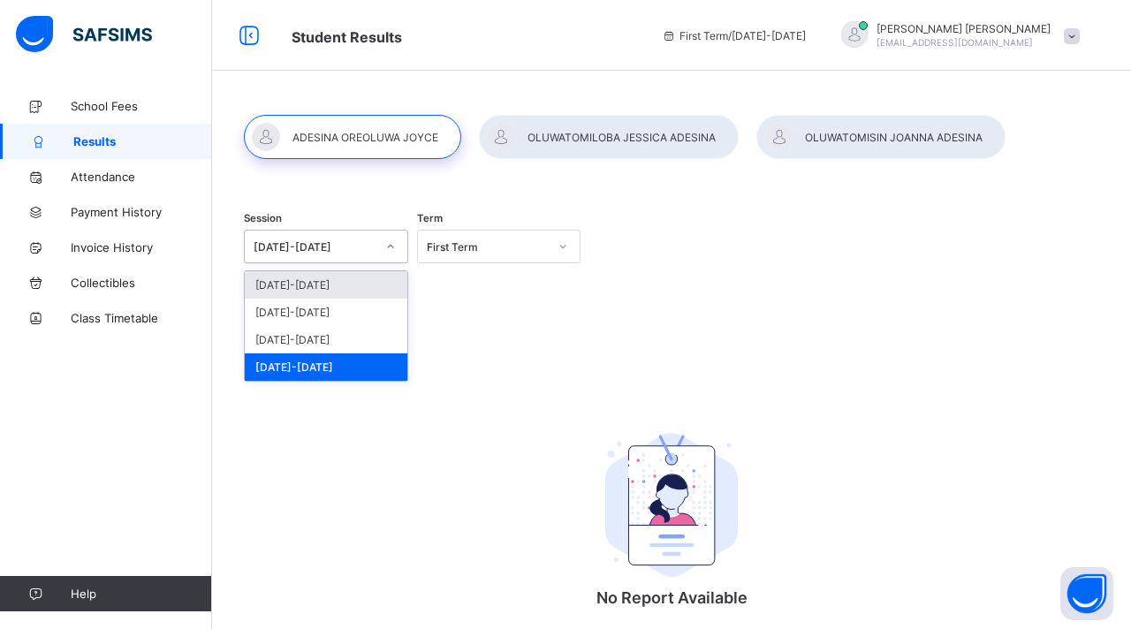
click at [392, 247] on icon at bounding box center [390, 247] width 11 height 18
click at [353, 277] on div "2025-2026" at bounding box center [326, 284] width 163 height 27
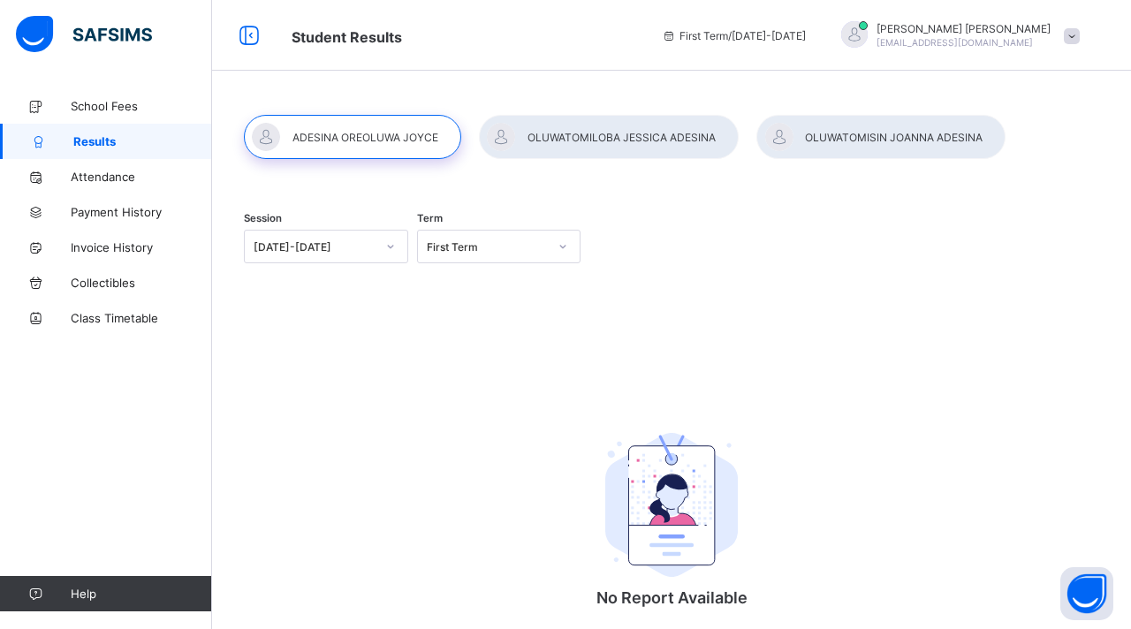
click at [610, 133] on div at bounding box center [609, 137] width 260 height 44
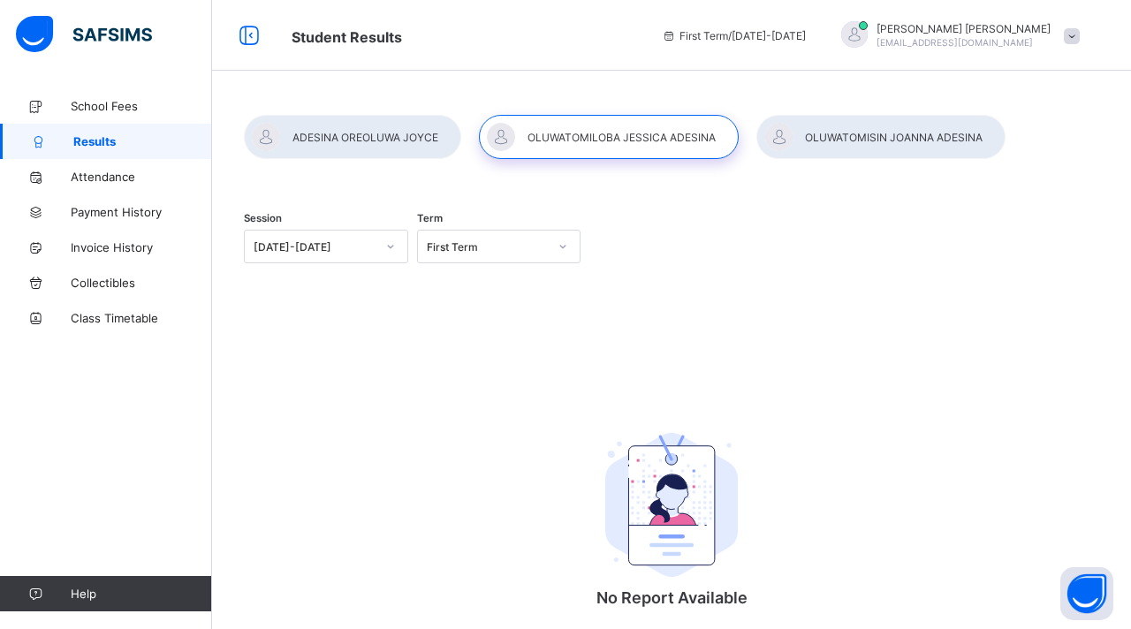
click at [636, 216] on div "Session 2025-2026 Term First Term" at bounding box center [671, 248] width 855 height 109
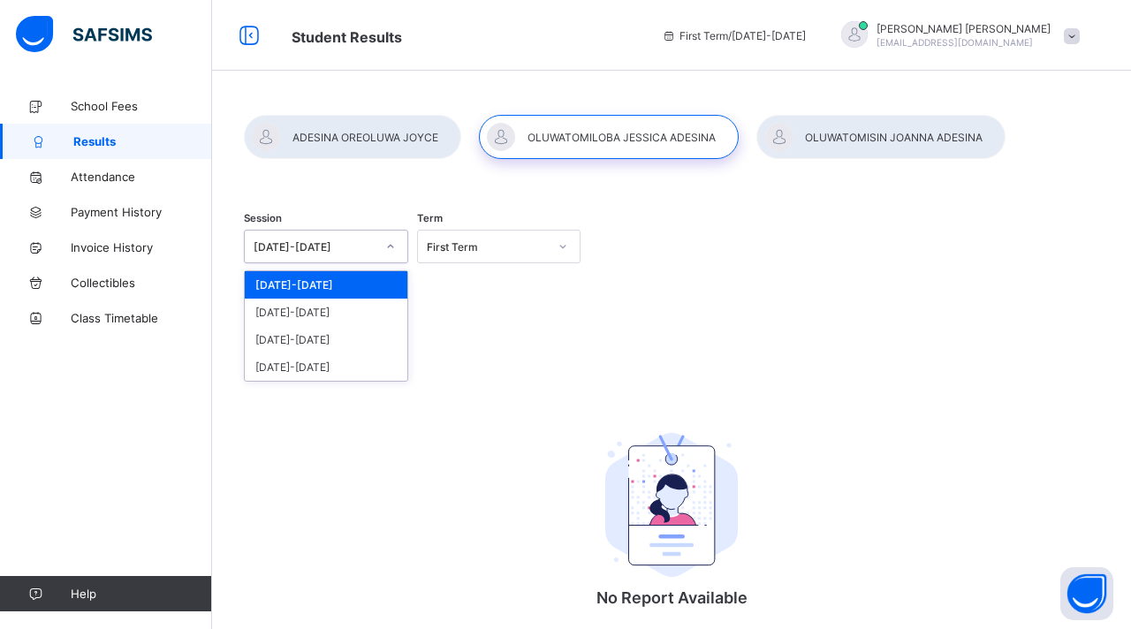
click at [389, 248] on icon at bounding box center [390, 247] width 11 height 18
click at [331, 310] on div "2024-2025" at bounding box center [326, 312] width 163 height 27
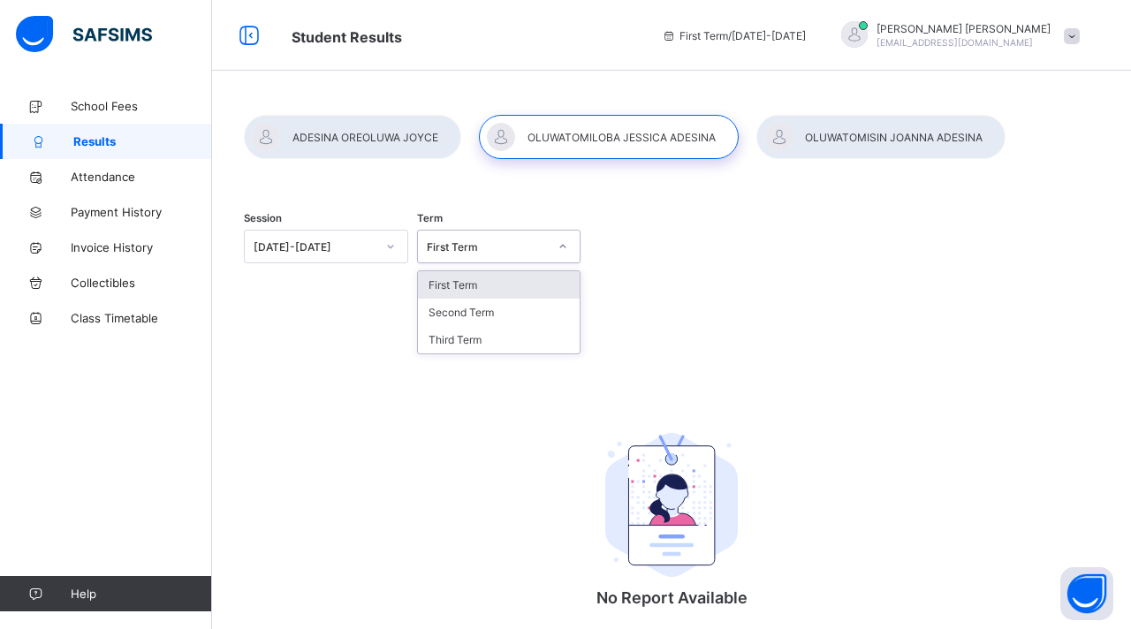
click at [539, 246] on div "First Term" at bounding box center [488, 246] width 122 height 13
click at [634, 226] on div "Session 2024-2025 Term option First Term, selected. option First Term focused, …" at bounding box center [671, 248] width 855 height 109
click at [847, 132] on div at bounding box center [880, 137] width 249 height 44
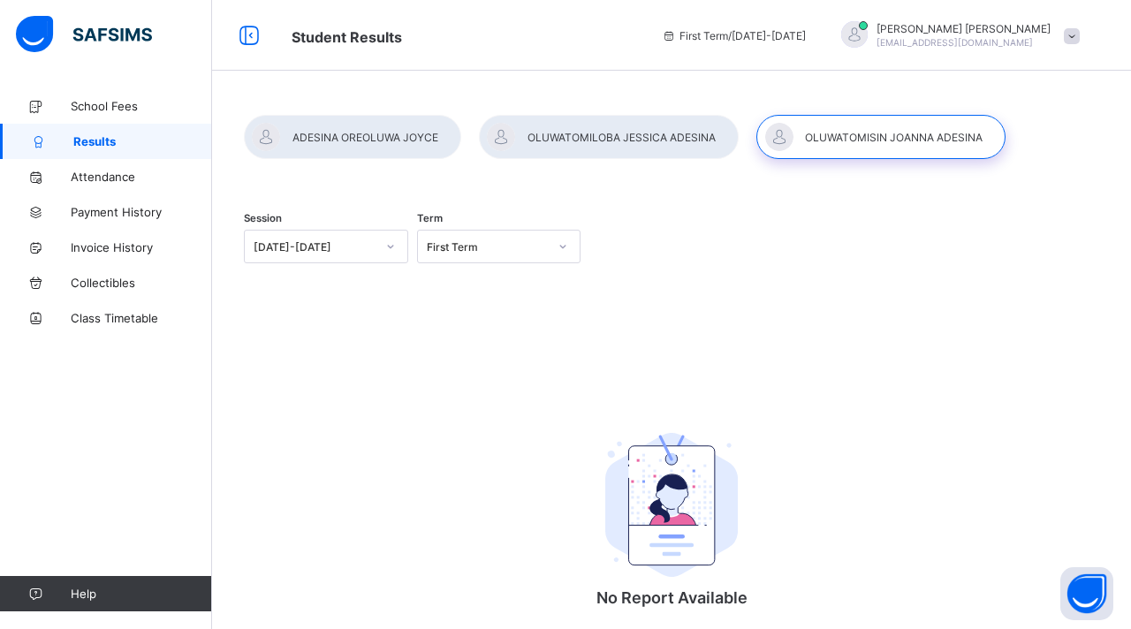
click at [313, 252] on div "2024-2025" at bounding box center [315, 246] width 122 height 13
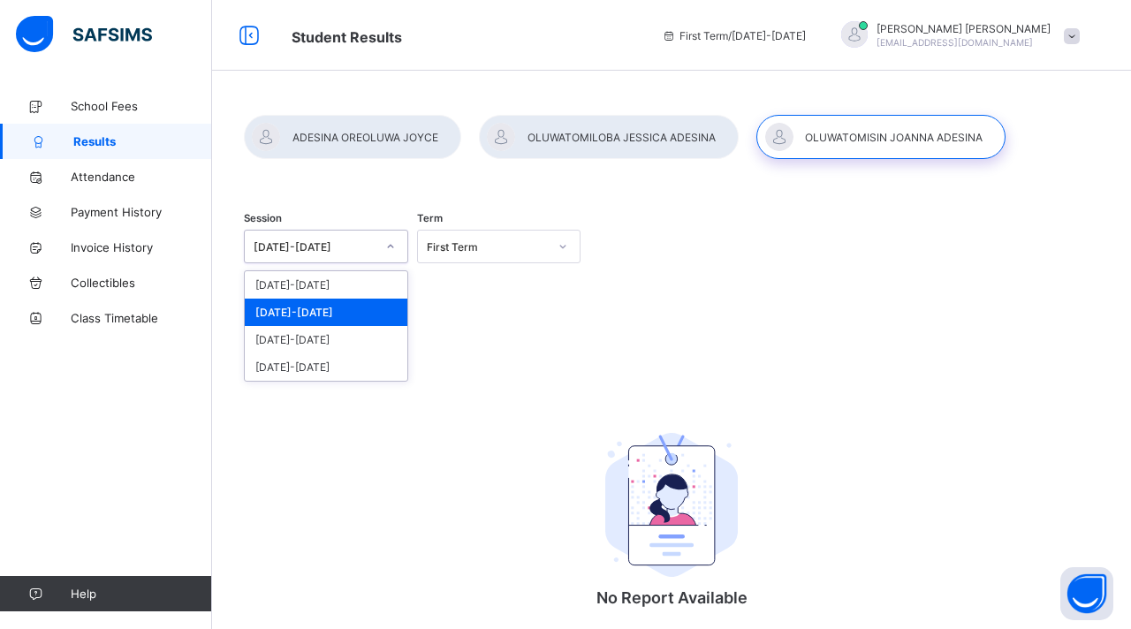
click at [297, 307] on div "2024-2025" at bounding box center [326, 312] width 163 height 27
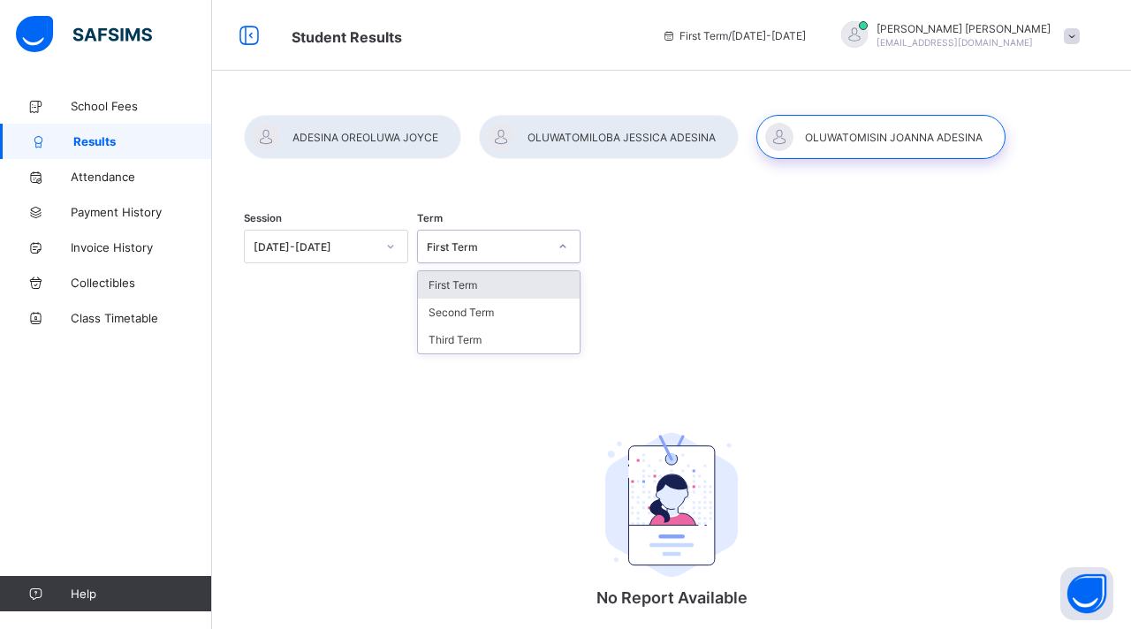
click at [512, 240] on div "First Term" at bounding box center [488, 246] width 122 height 13
click at [474, 344] on div "Third Term" at bounding box center [499, 339] width 163 height 27
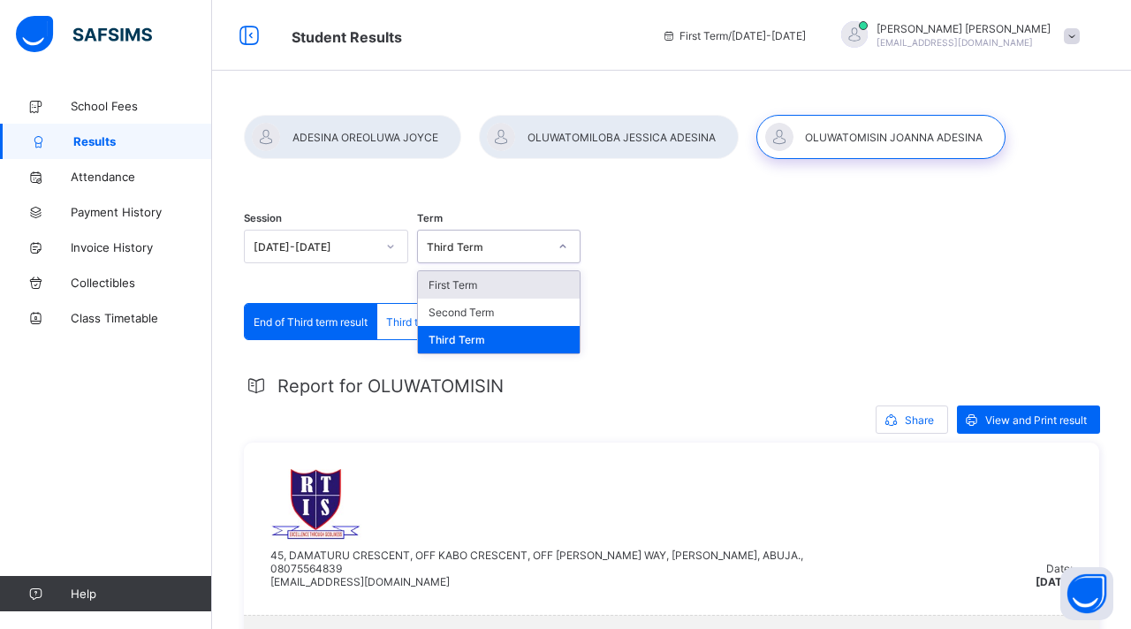
click at [496, 246] on div "Third Term" at bounding box center [488, 246] width 122 height 13
click at [483, 312] on div "Second Term" at bounding box center [499, 312] width 163 height 27
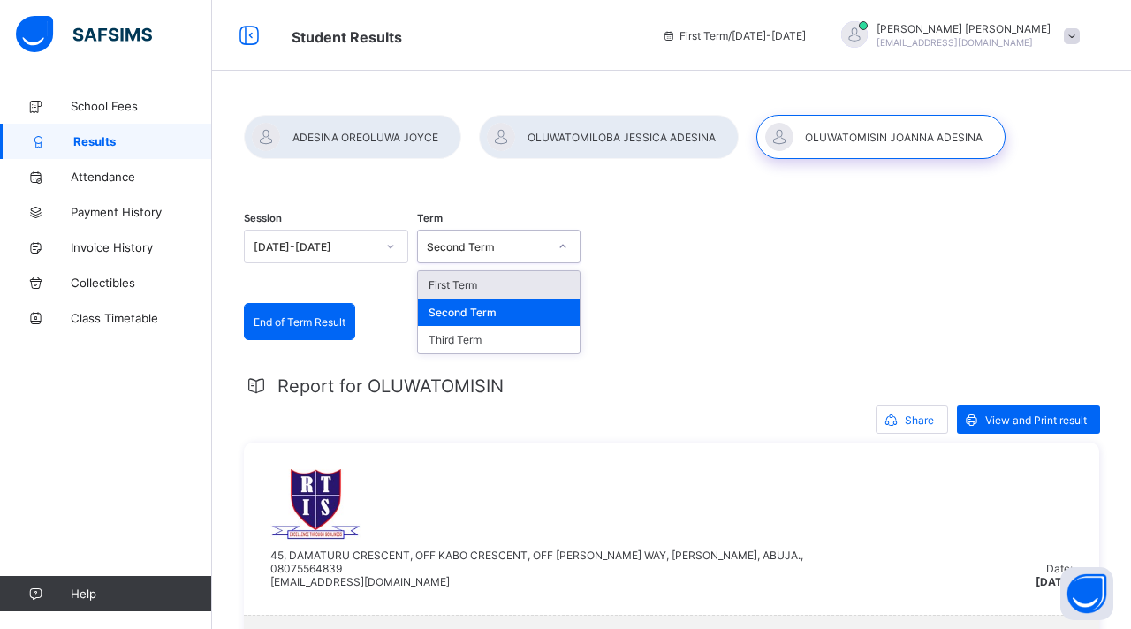
click at [521, 246] on div "Second Term" at bounding box center [488, 246] width 122 height 13
click at [508, 284] on div "First Term" at bounding box center [499, 284] width 163 height 27
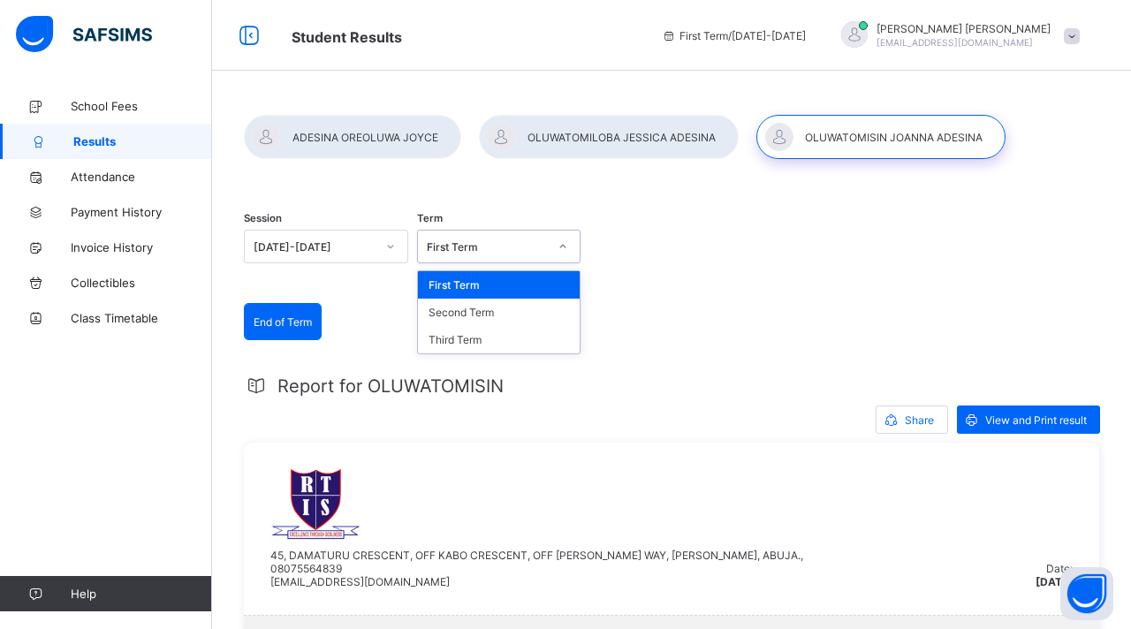
click at [786, 288] on div "Session 2024-2025 Term option First Term, selected. option First Term focused, …" at bounding box center [671, 248] width 855 height 109
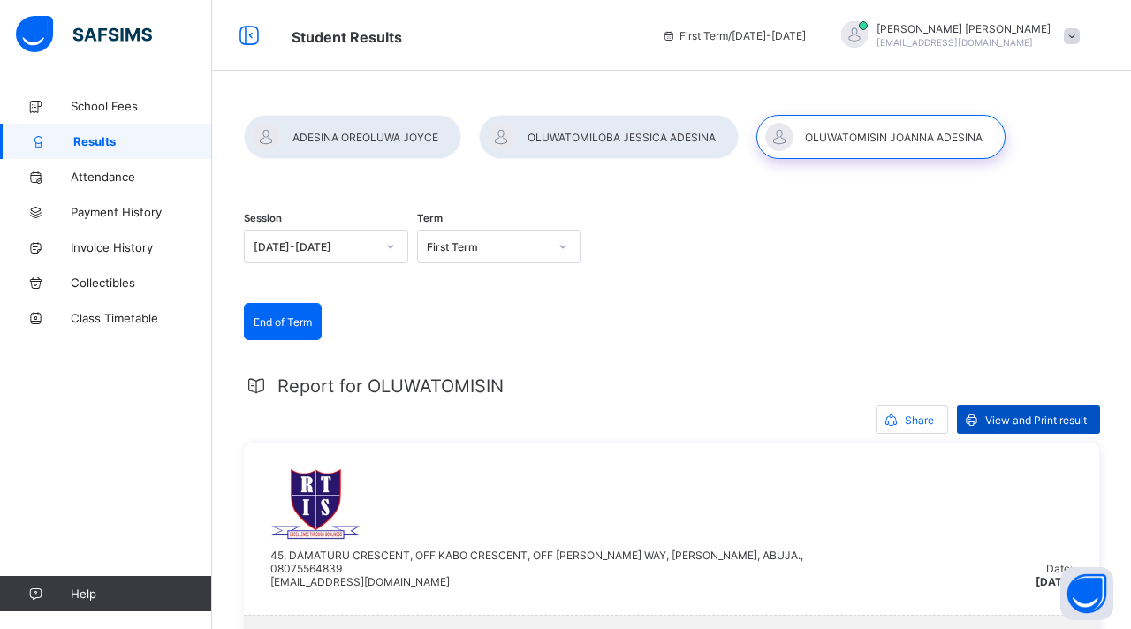
click at [1029, 424] on span "View and Print result" at bounding box center [1036, 419] width 102 height 13
click at [543, 248] on div "First Term" at bounding box center [488, 246] width 122 height 13
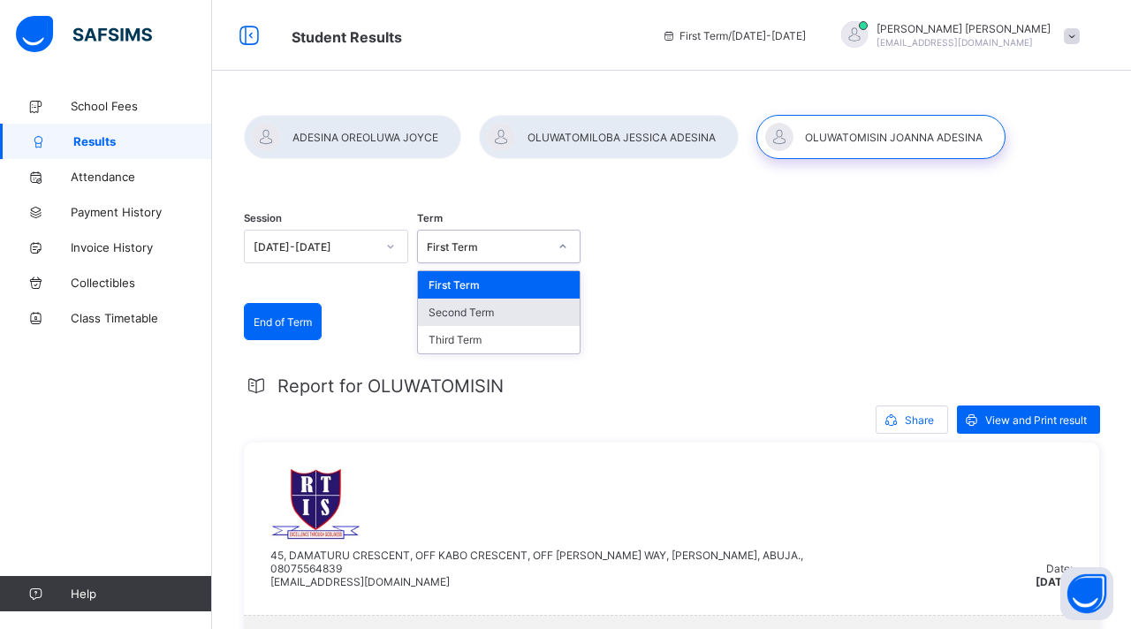
click at [512, 311] on div "Second Term" at bounding box center [499, 312] width 163 height 27
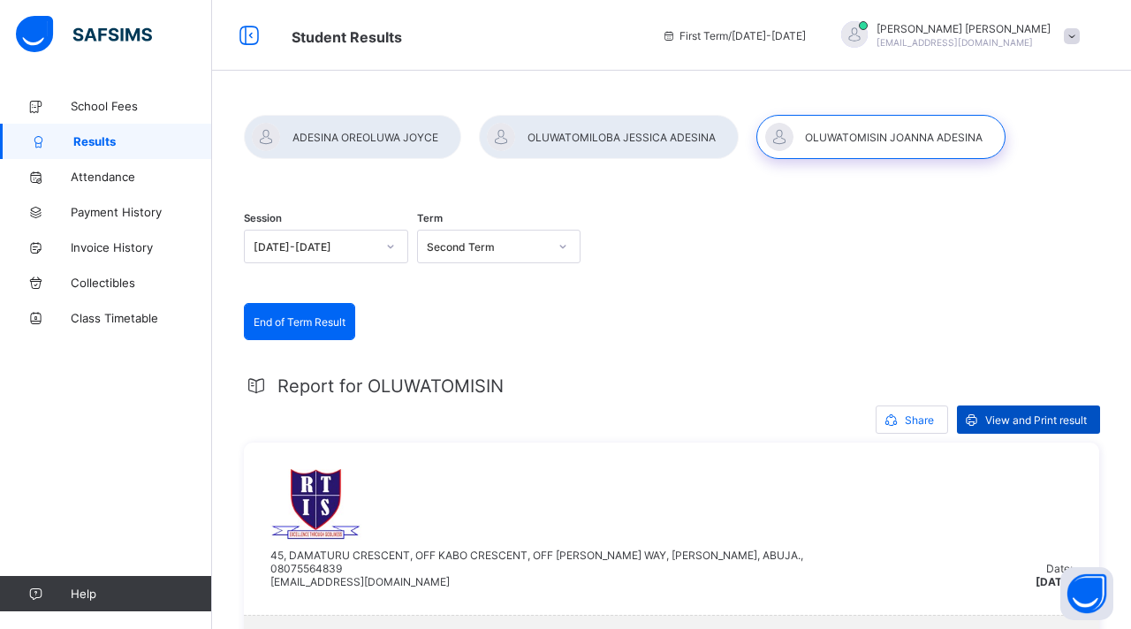
click at [1036, 422] on span "View and Print result" at bounding box center [1036, 419] width 102 height 13
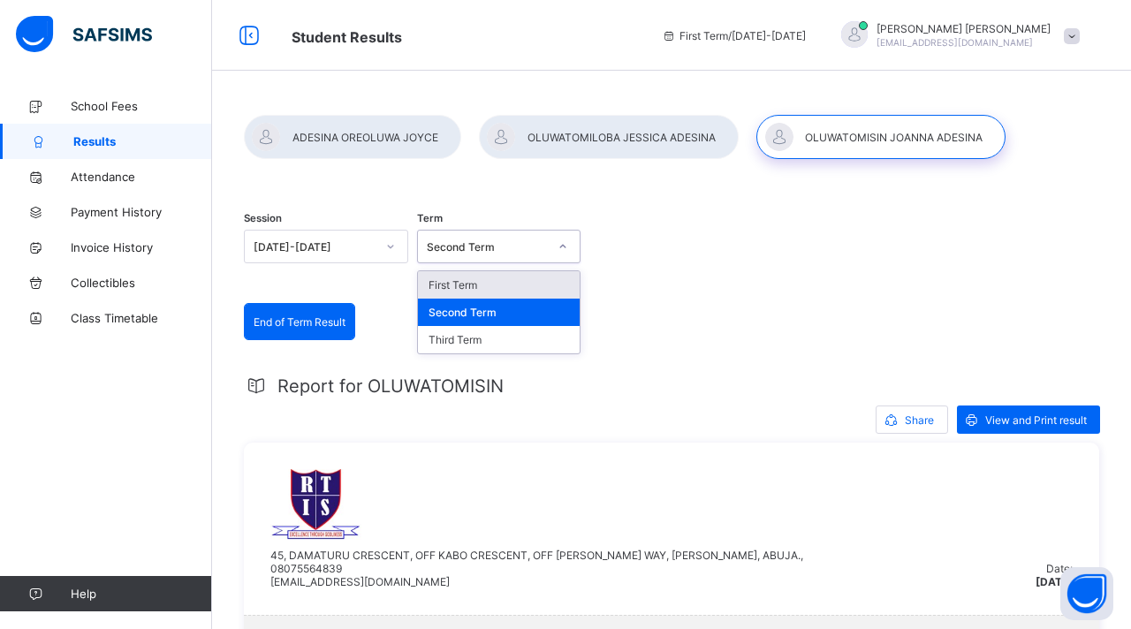
click at [557, 247] on icon at bounding box center [562, 247] width 11 height 18
click at [487, 345] on div "Third Term" at bounding box center [499, 339] width 163 height 27
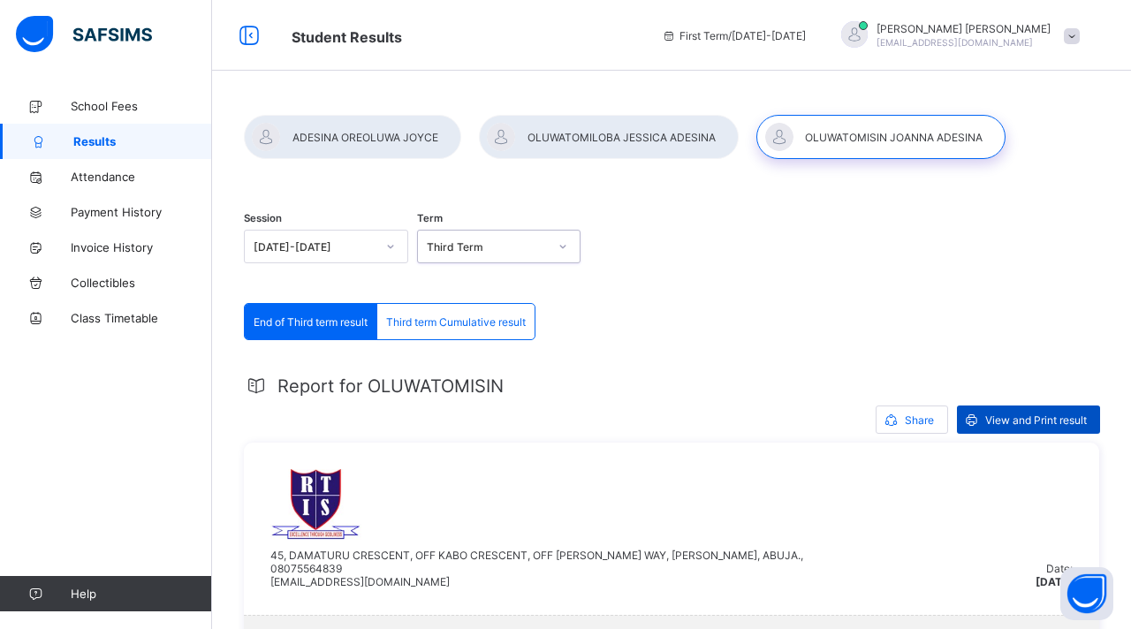
click at [1032, 421] on span "View and Print result" at bounding box center [1036, 419] width 102 height 13
click at [477, 318] on span "Third term Cumulative result" at bounding box center [456, 321] width 140 height 13
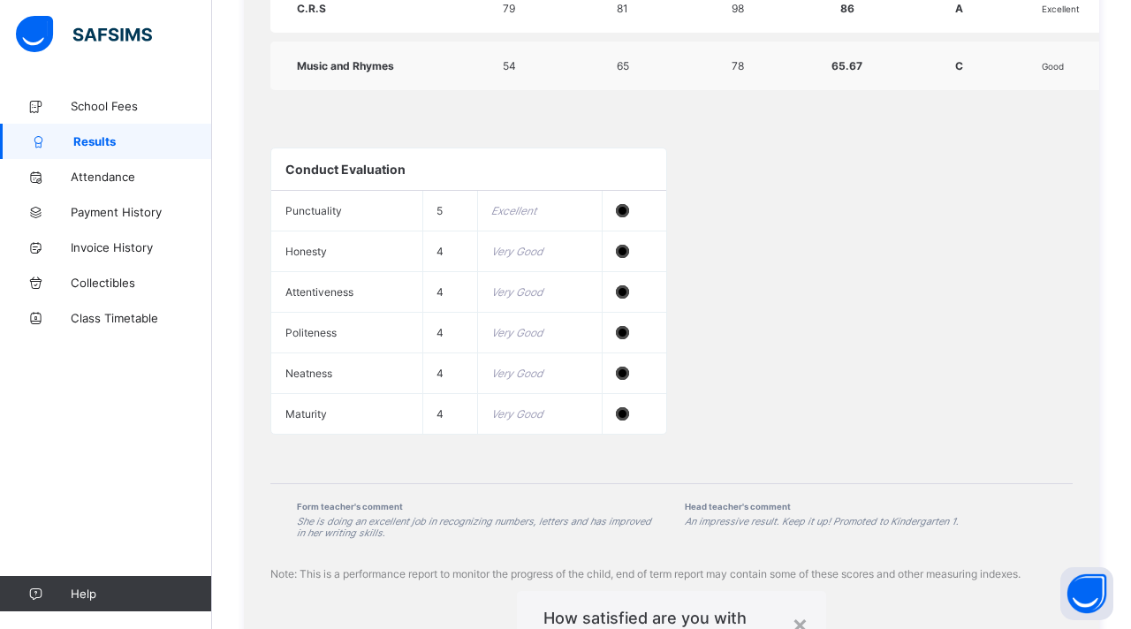
scroll to position [1202, 0]
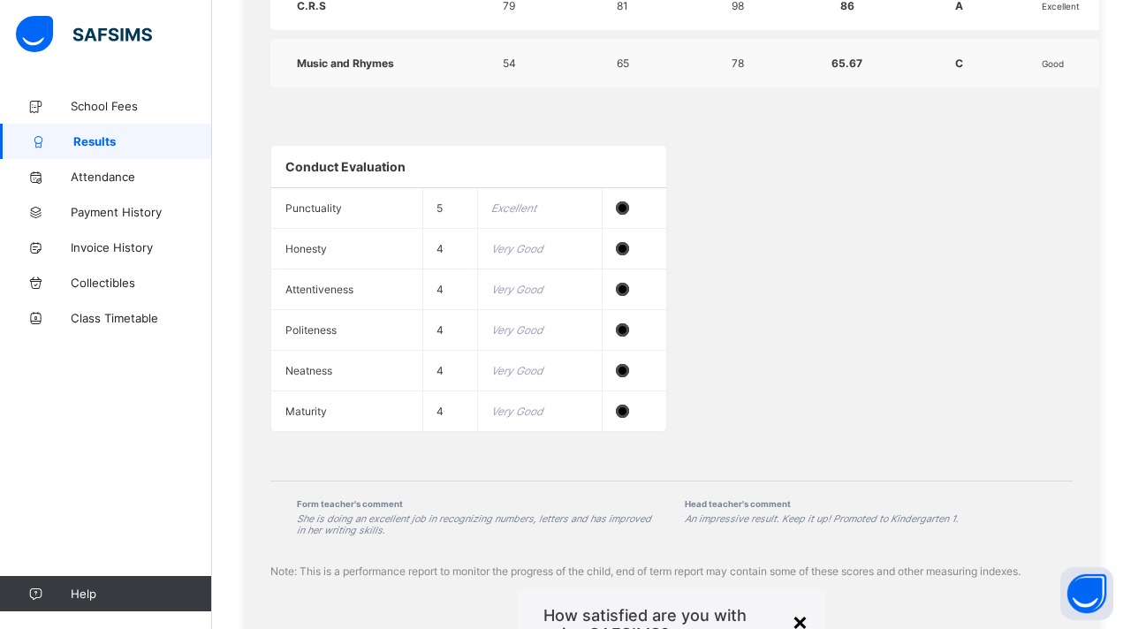
click at [792, 606] on div "×" at bounding box center [800, 621] width 17 height 30
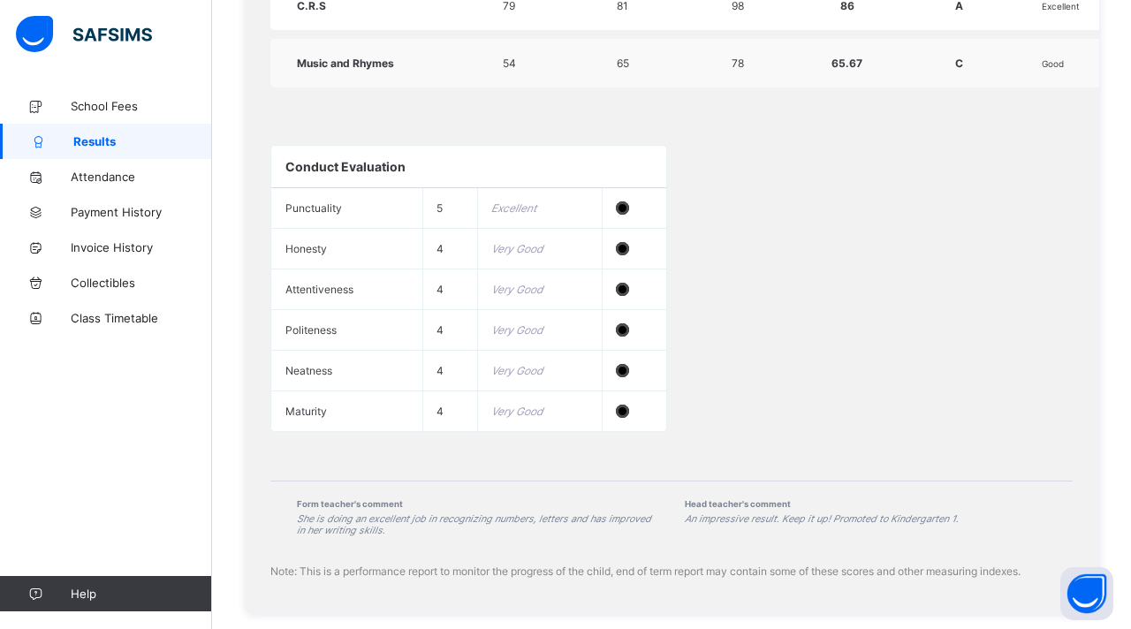
click at [880, 199] on div "Conduct Evaluation Punctuality 5 Excellent Honesty 4 Very Good Attentiveness 4 …" at bounding box center [671, 288] width 802 height 322
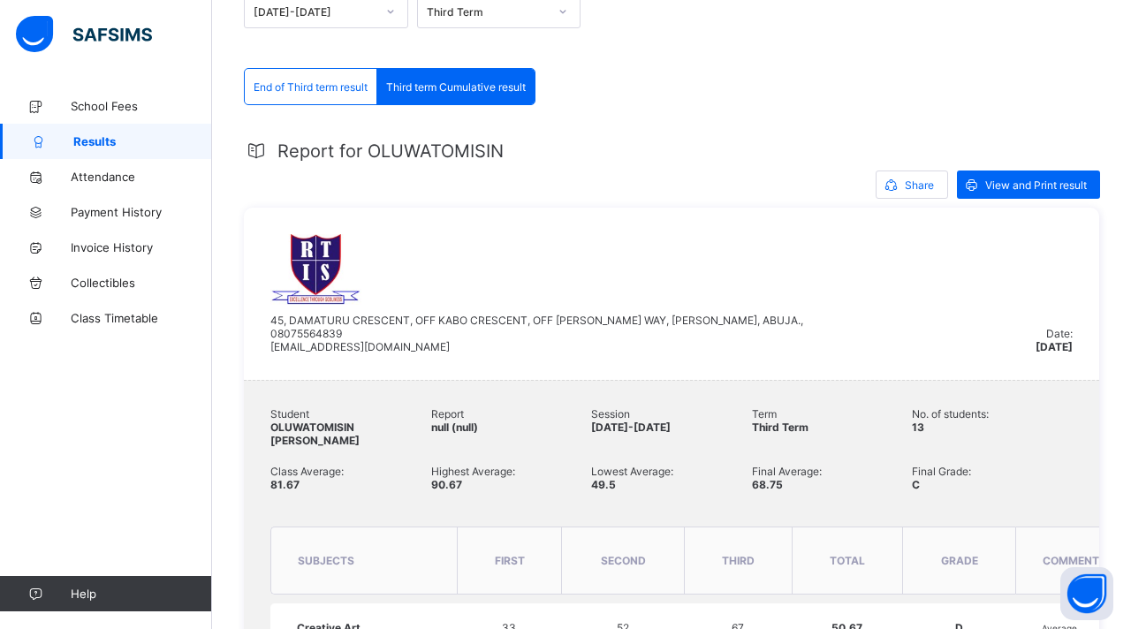
scroll to position [233, 0]
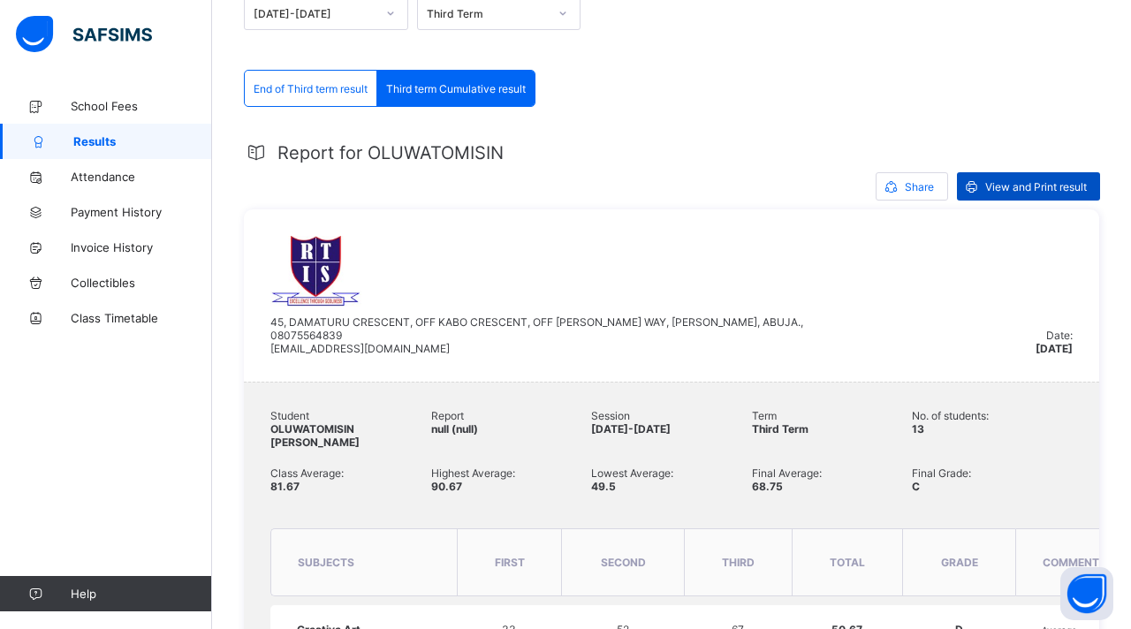
click at [1018, 190] on span "View and Print result" at bounding box center [1036, 186] width 102 height 13
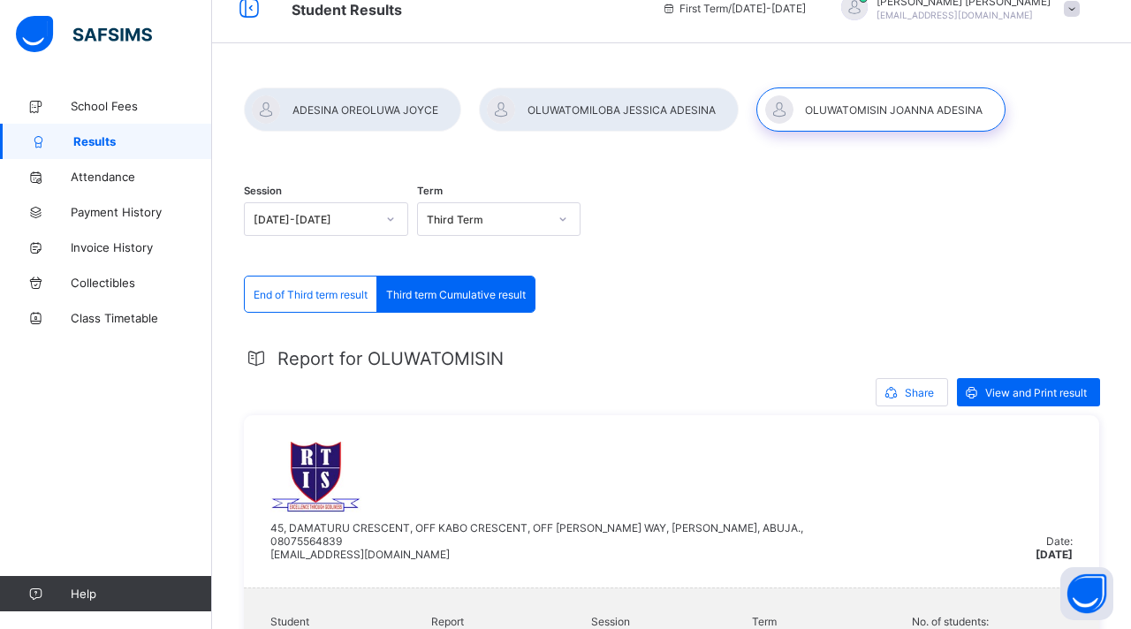
scroll to position [0, 0]
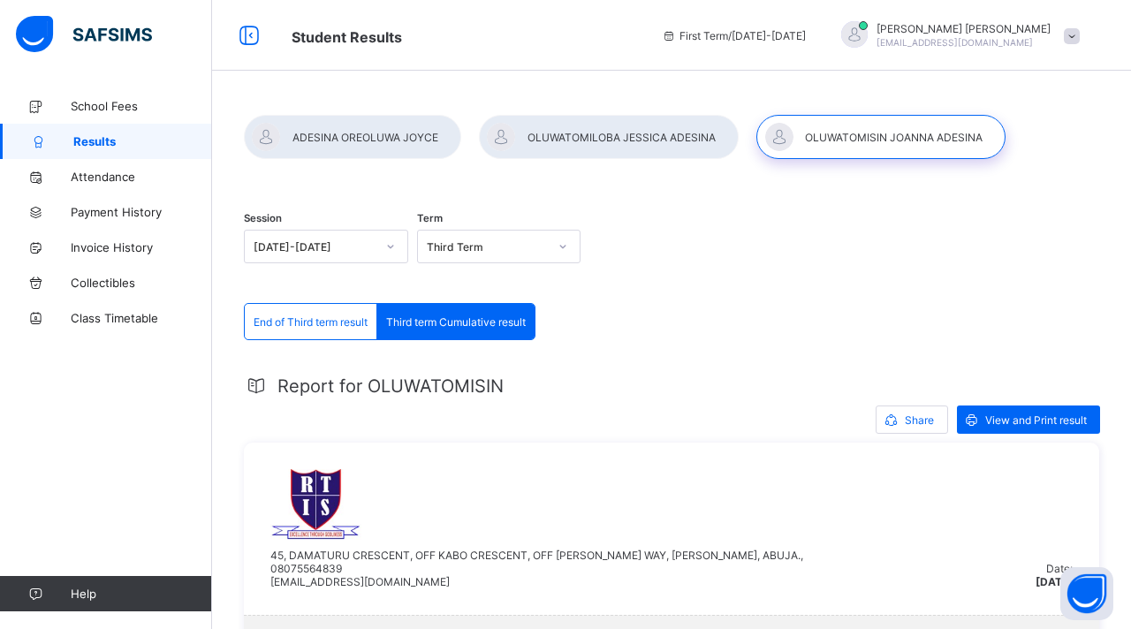
click at [603, 133] on div at bounding box center [609, 137] width 260 height 44
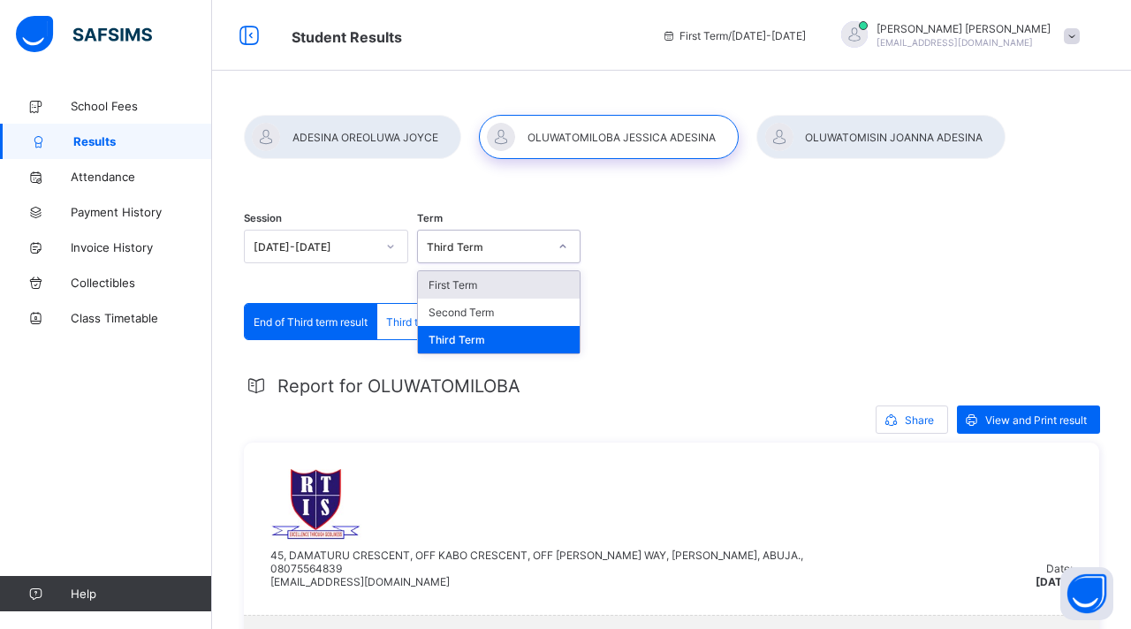
click at [560, 247] on icon at bounding box center [563, 247] width 6 height 4
click at [519, 279] on div "First Term" at bounding box center [499, 284] width 163 height 27
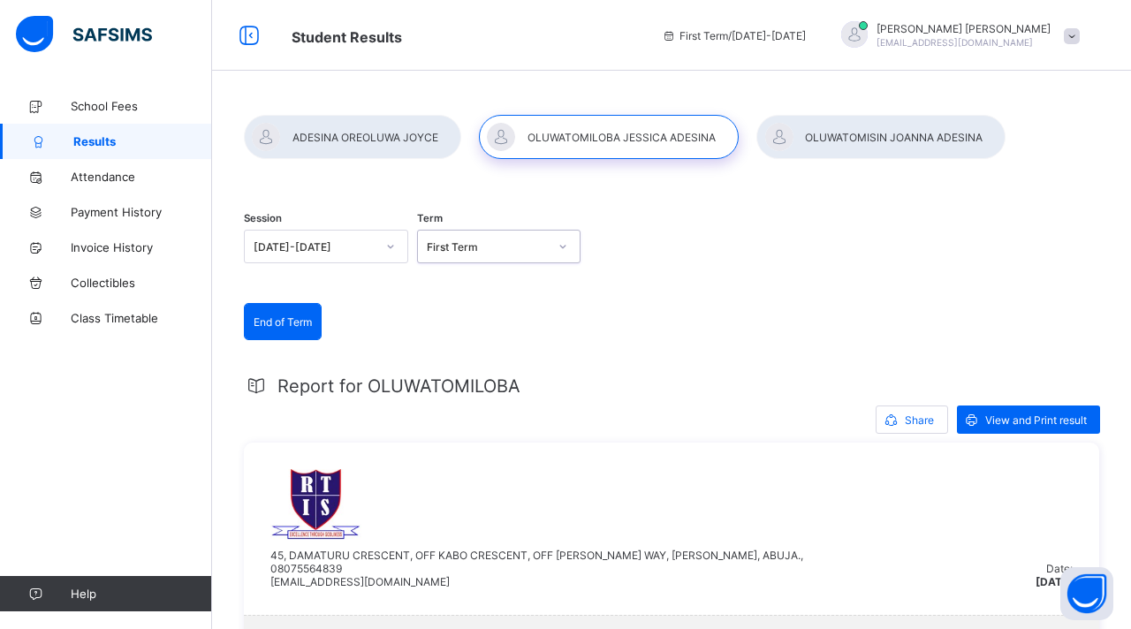
click at [1029, 426] on div "View and Print result" at bounding box center [1028, 420] width 143 height 28
click at [548, 245] on div at bounding box center [563, 246] width 30 height 28
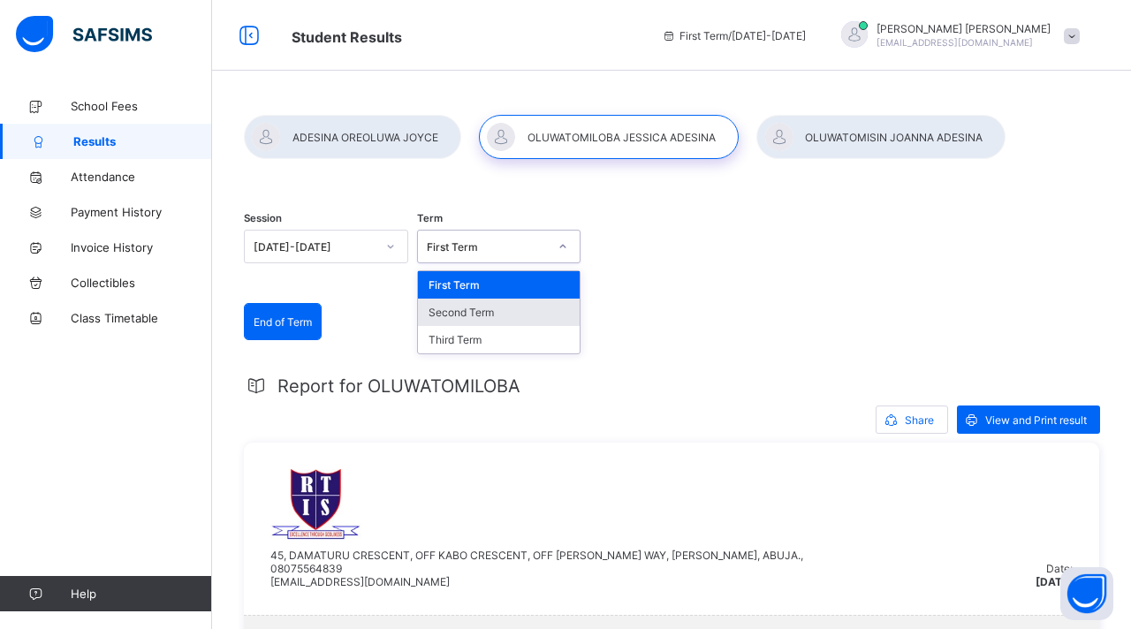
click at [505, 312] on div "Second Term" at bounding box center [499, 312] width 163 height 27
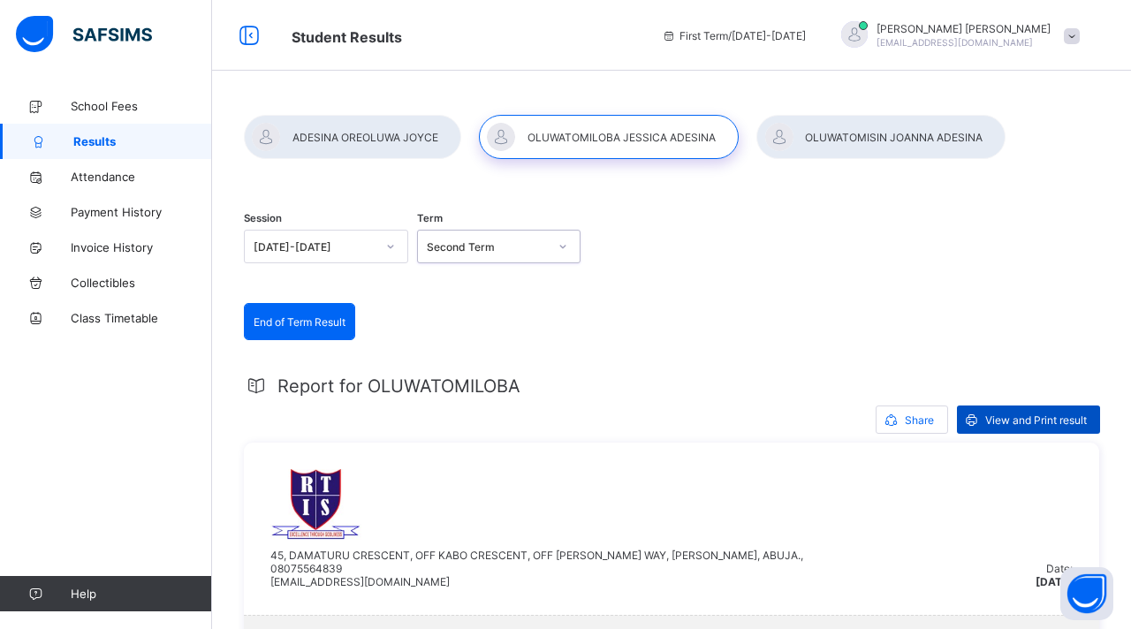
click at [1034, 422] on span "View and Print result" at bounding box center [1036, 419] width 102 height 13
click at [550, 252] on div at bounding box center [563, 246] width 30 height 28
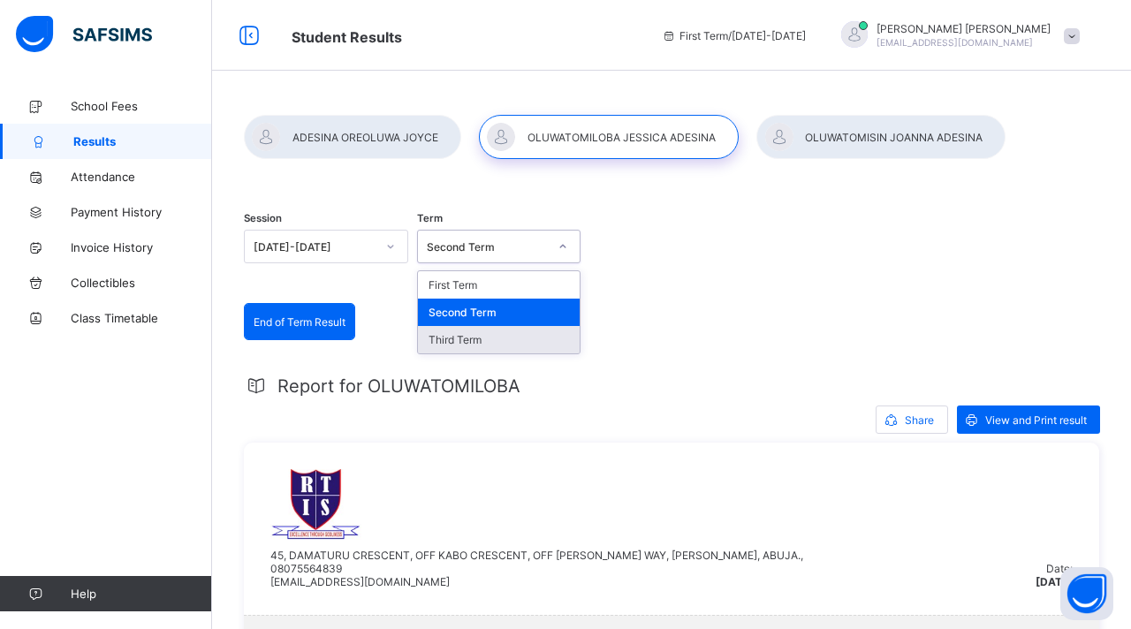
click at [486, 342] on div "Third Term" at bounding box center [499, 339] width 163 height 27
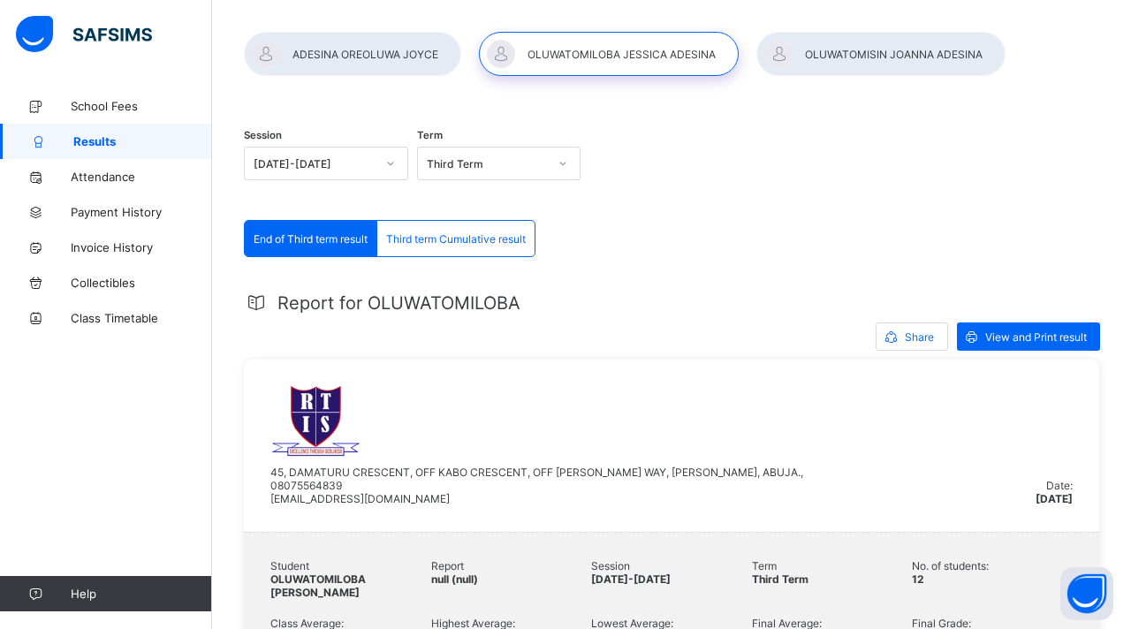
scroll to position [80, 0]
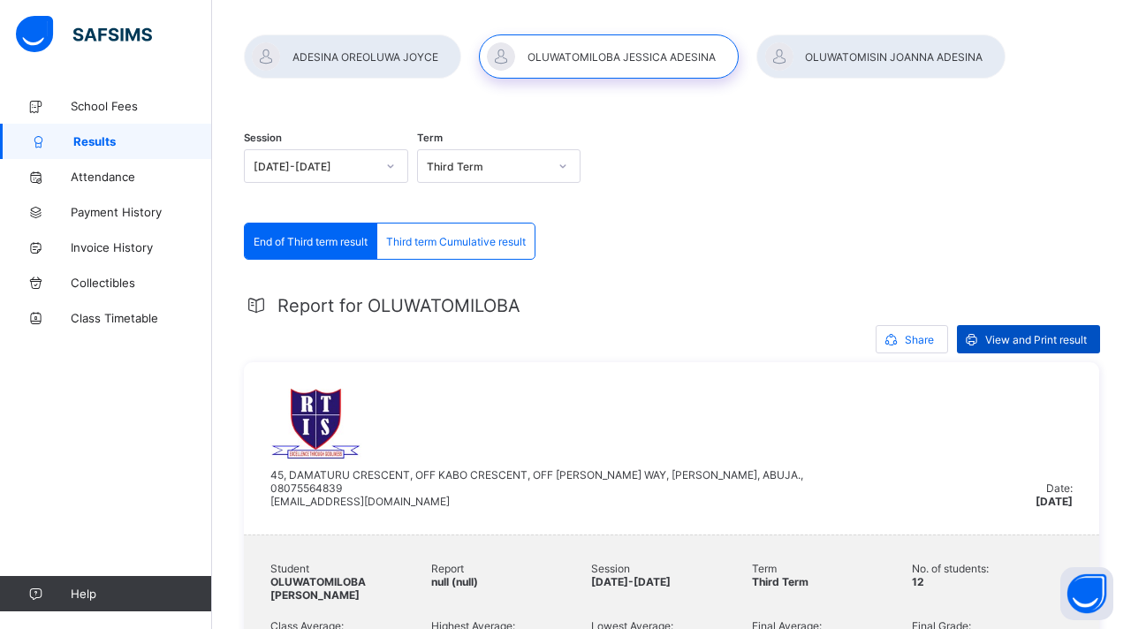
click at [1034, 339] on span "View and Print result" at bounding box center [1036, 339] width 102 height 13
click at [454, 246] on span "Third term Cumulative result" at bounding box center [456, 241] width 140 height 13
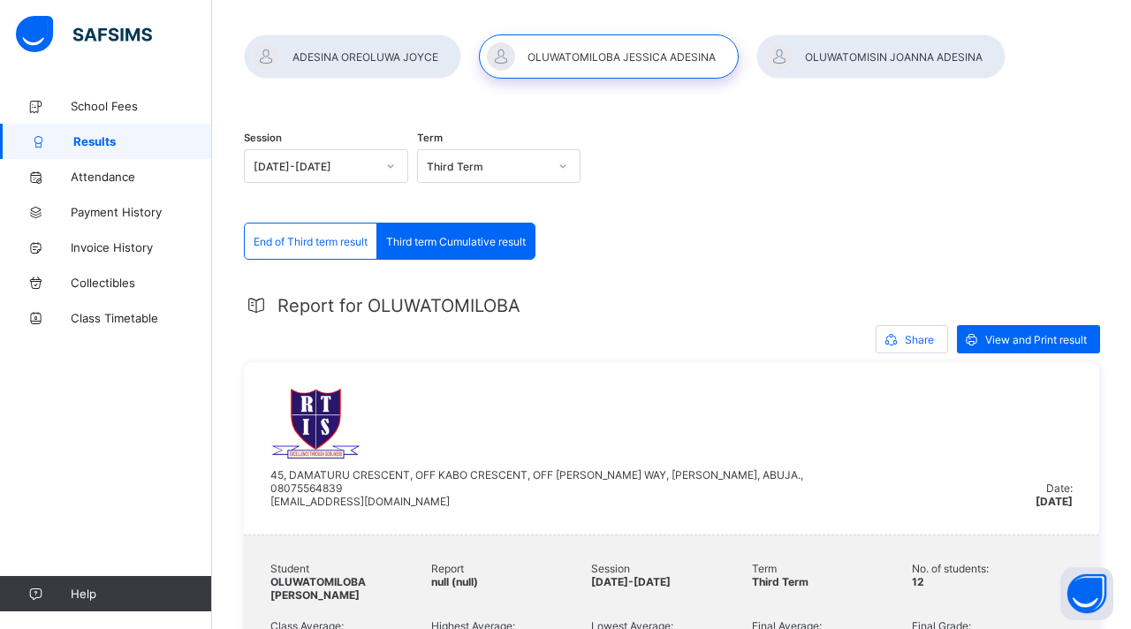
click at [717, 312] on div "Report for OLUWATOMILOBA" at bounding box center [671, 305] width 855 height 21
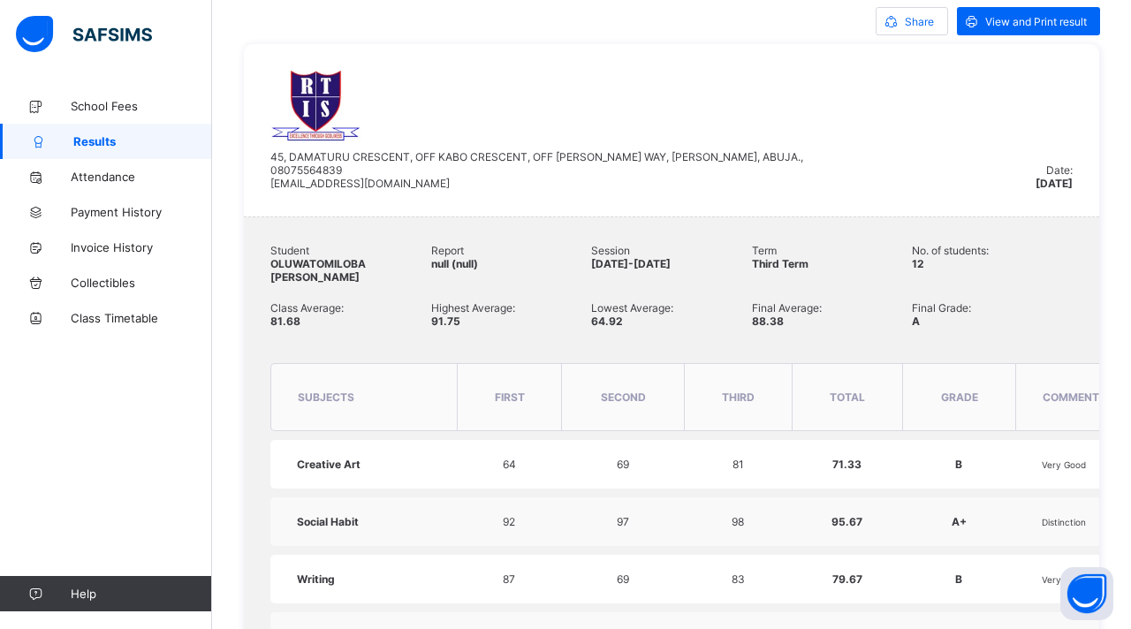
scroll to position [363, 0]
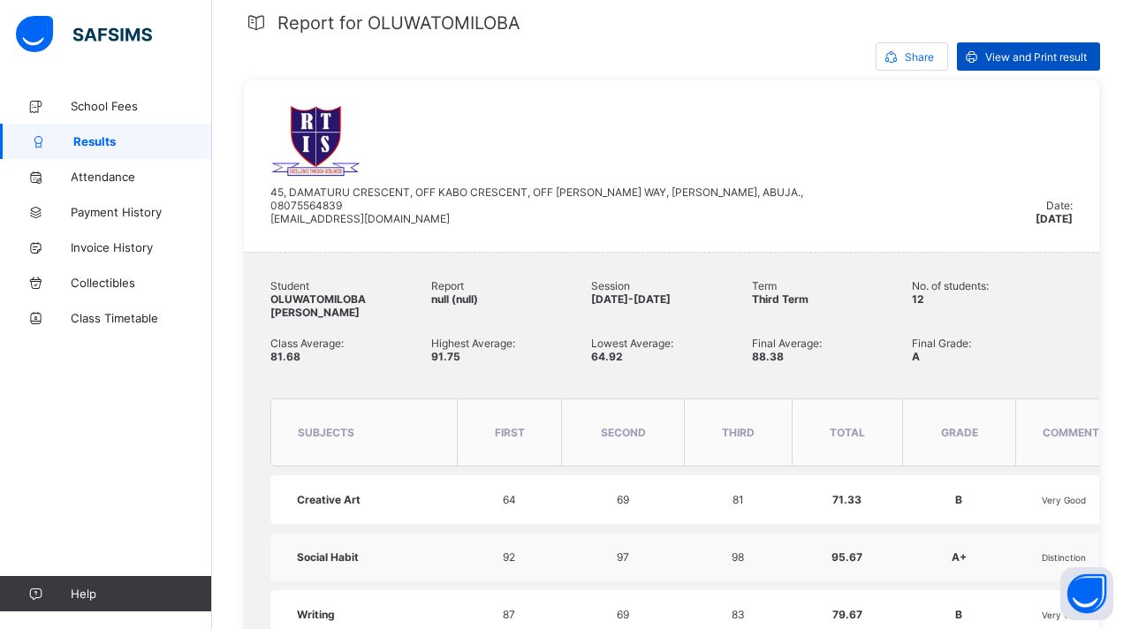
click at [1010, 59] on span "View and Print result" at bounding box center [1036, 56] width 102 height 13
click at [680, 155] on div "45, DAMATURU CRESCENT, OFF KABO CRESCENT, OFF AHMADU BELLO WAY, GARKI II, ABUJA…" at bounding box center [652, 165] width 765 height 119
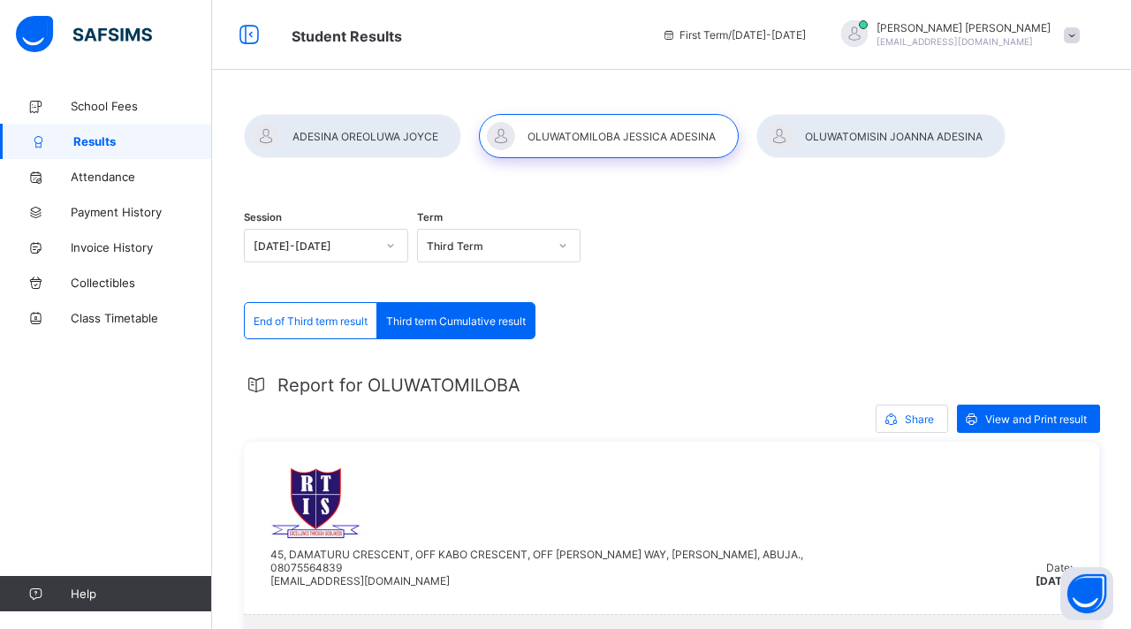
scroll to position [0, 0]
click at [378, 139] on div at bounding box center [352, 137] width 217 height 44
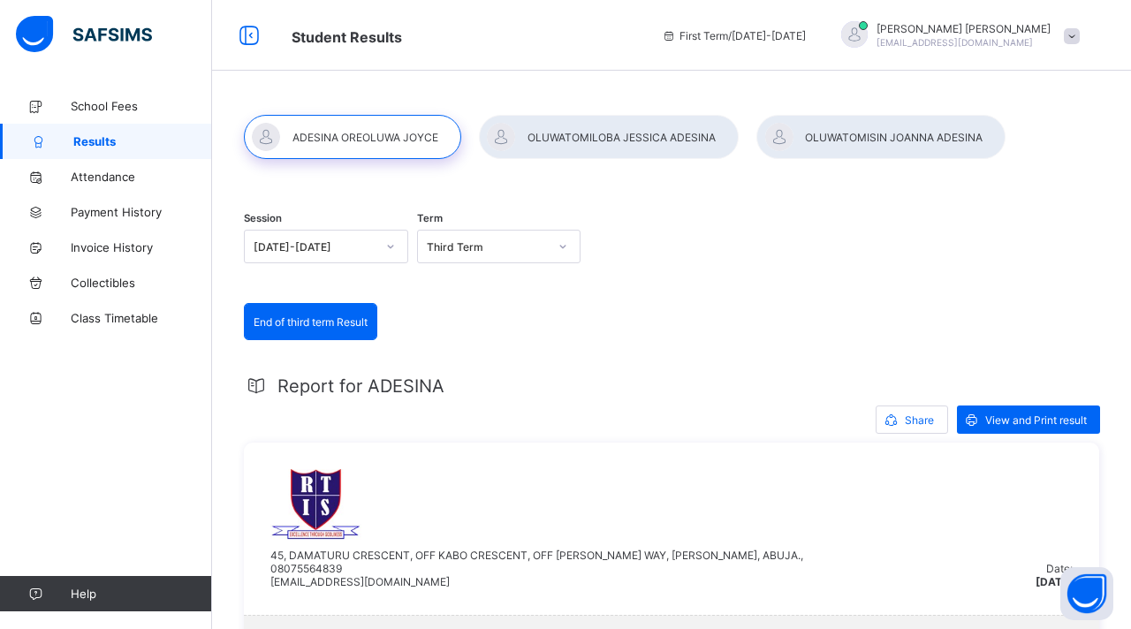
click at [581, 140] on div at bounding box center [609, 137] width 260 height 44
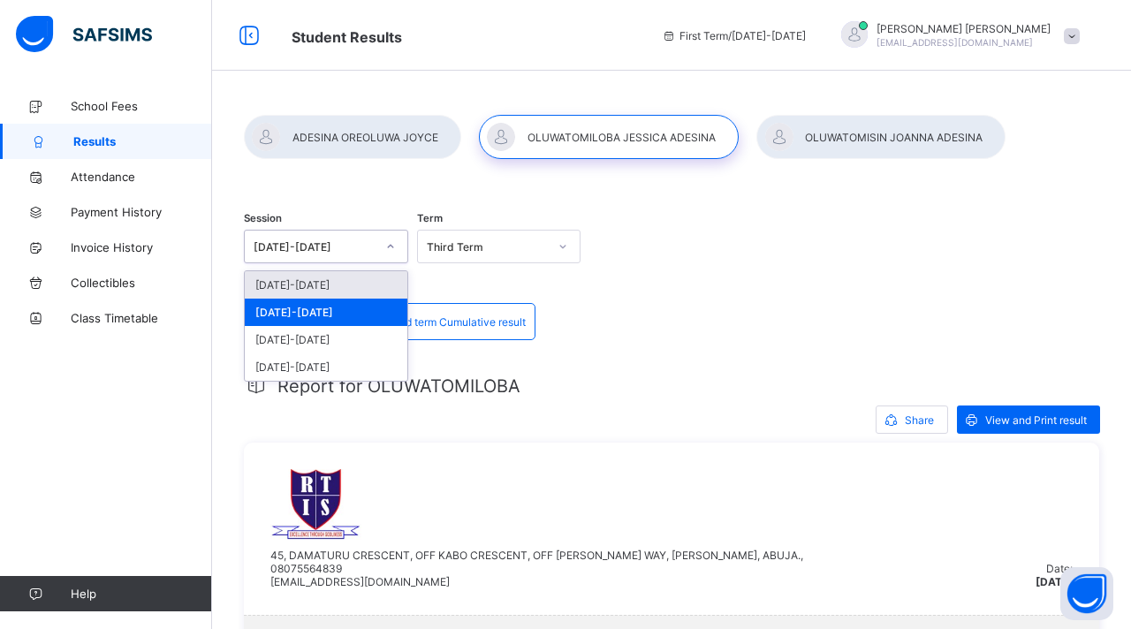
click at [390, 247] on icon at bounding box center [390, 247] width 6 height 4
click at [315, 339] on div "2023-2024" at bounding box center [326, 339] width 163 height 27
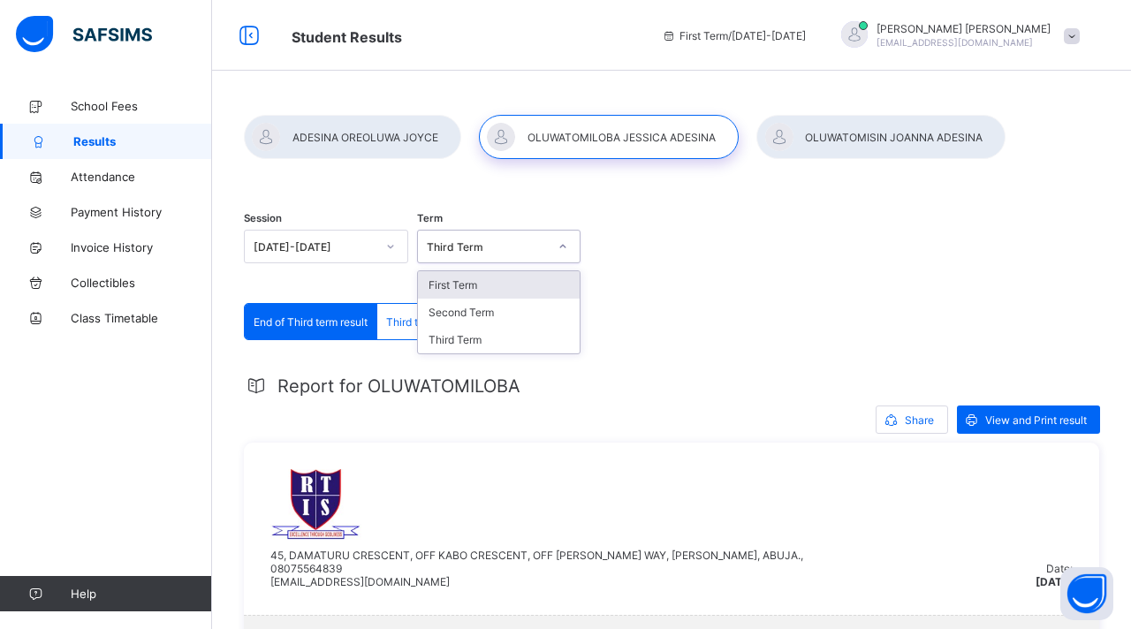
click at [523, 249] on div "Third Term" at bounding box center [488, 246] width 122 height 13
click at [476, 341] on div "Third Term" at bounding box center [499, 339] width 163 height 27
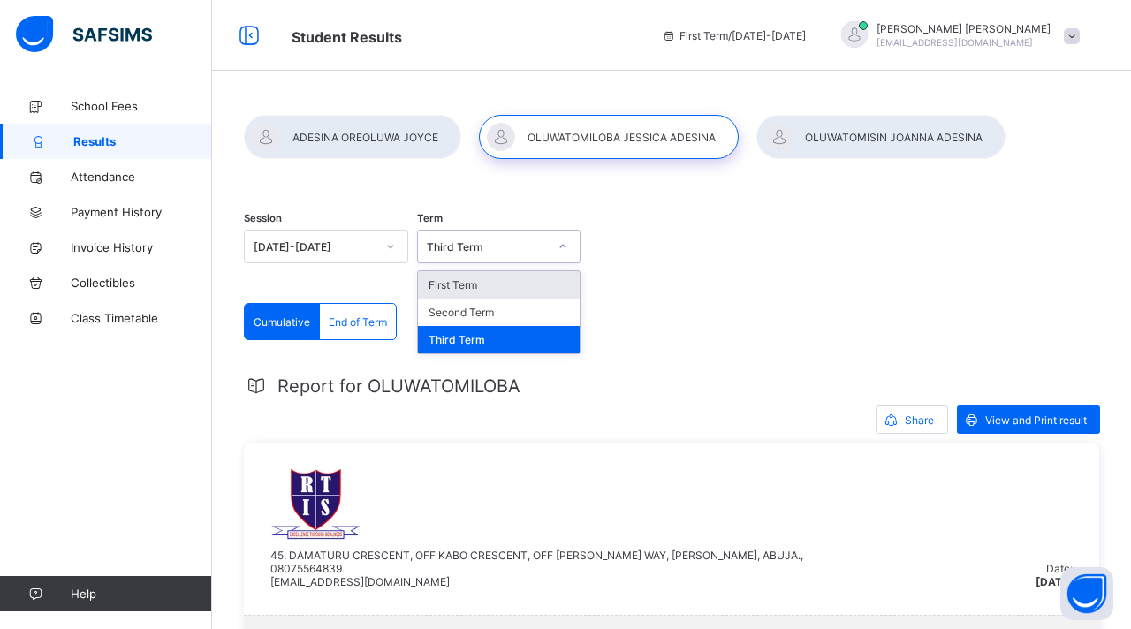
click at [694, 278] on div "Session 2023-2024 Term option Third Term, selected. option First Term focused, …" at bounding box center [671, 248] width 855 height 109
click at [490, 241] on div "Third Term" at bounding box center [488, 246] width 122 height 13
click at [474, 286] on div "First Term" at bounding box center [499, 284] width 163 height 27
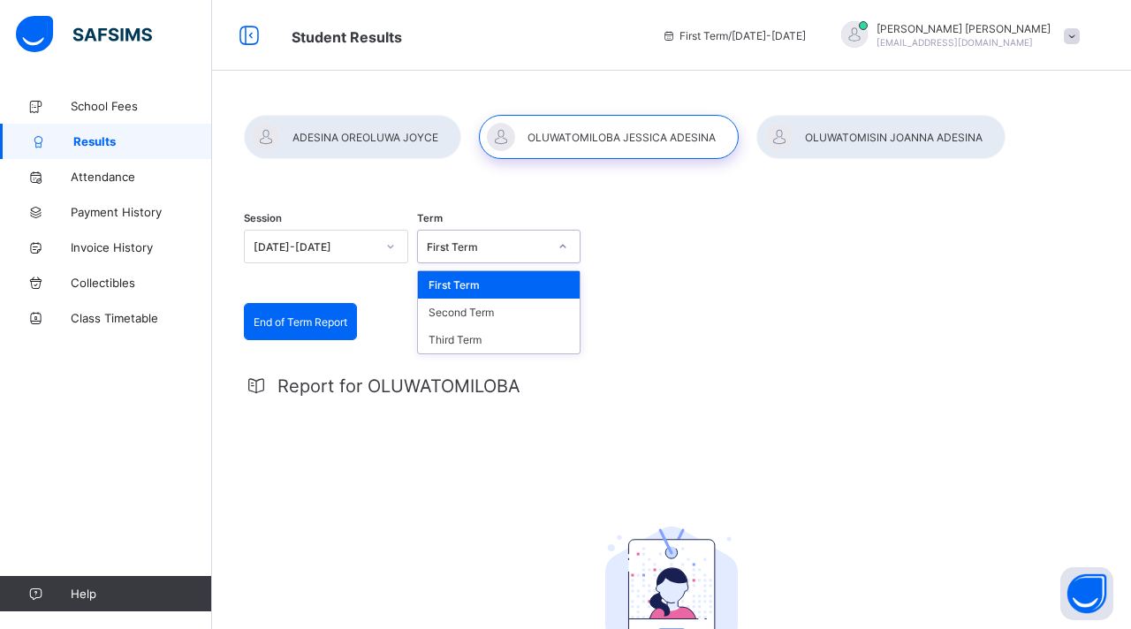
click at [512, 254] on div "First Term" at bounding box center [482, 246] width 129 height 25
click at [489, 313] on div "Second Term" at bounding box center [499, 312] width 163 height 27
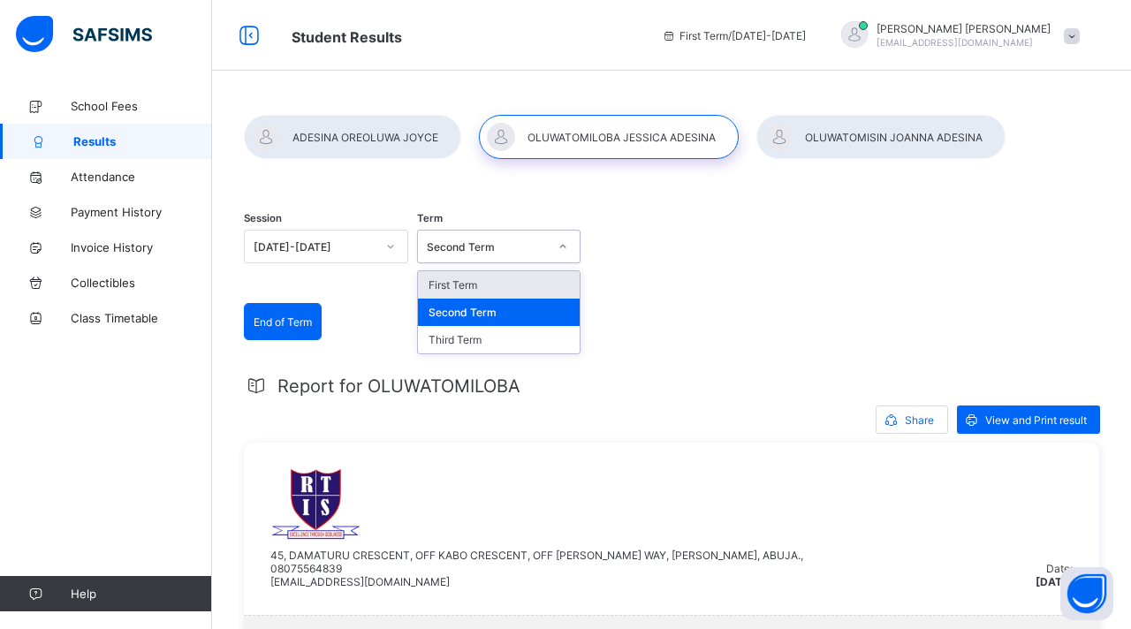
click at [520, 254] on div "Second Term" at bounding box center [482, 246] width 129 height 25
click at [507, 286] on div "First Term" at bounding box center [499, 284] width 163 height 27
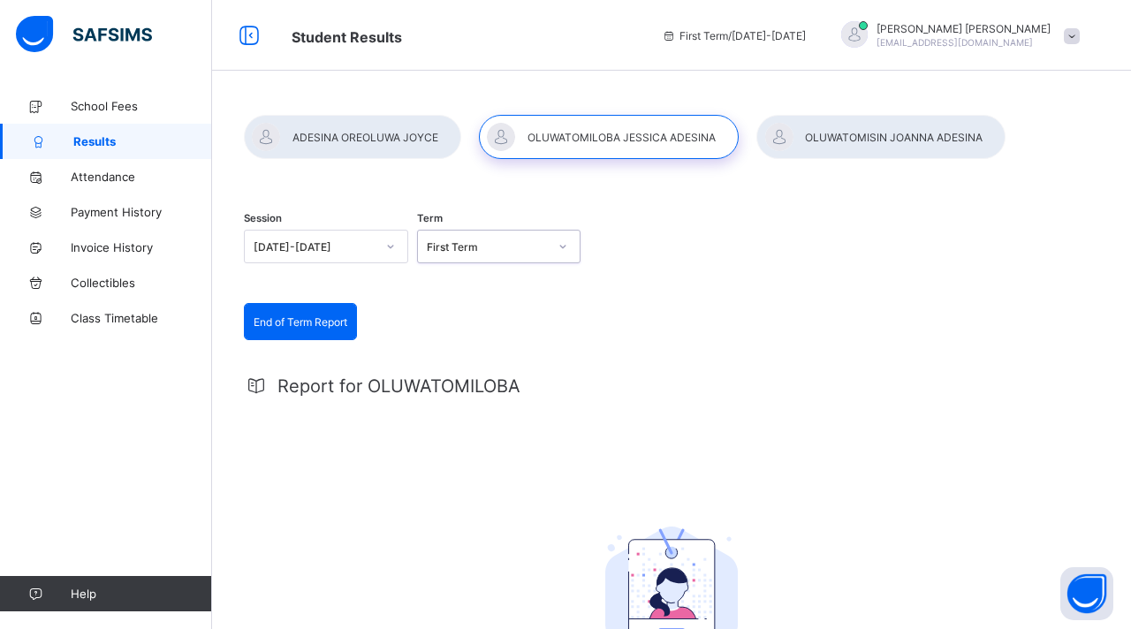
click at [839, 140] on div at bounding box center [880, 137] width 249 height 44
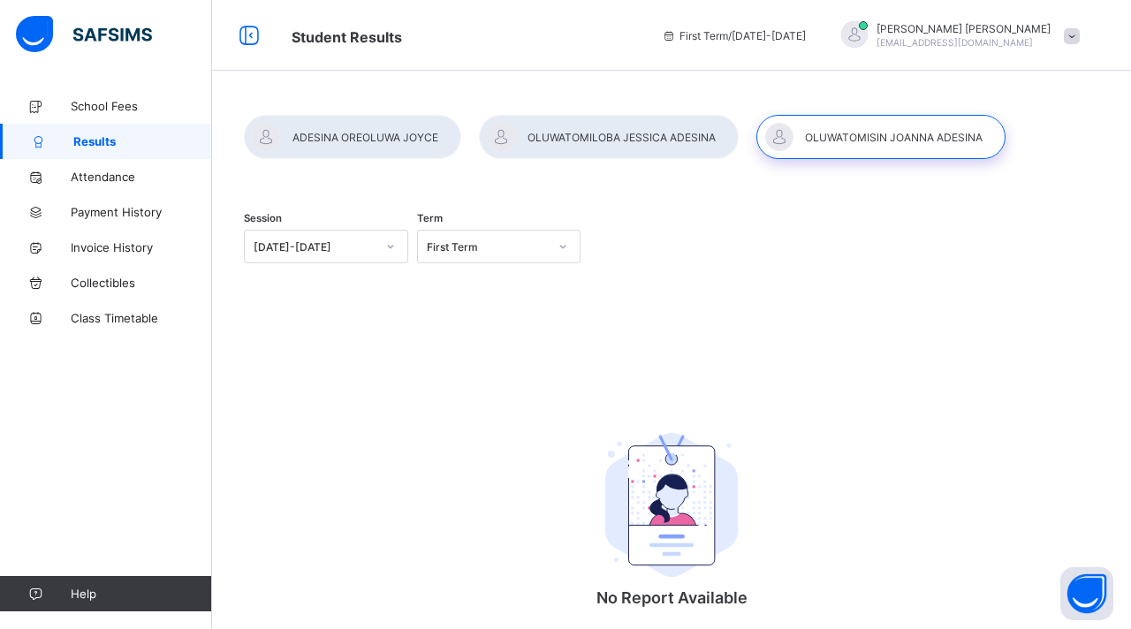
click at [688, 215] on div "Session 2023-2024 Term First Term" at bounding box center [671, 248] width 855 height 109
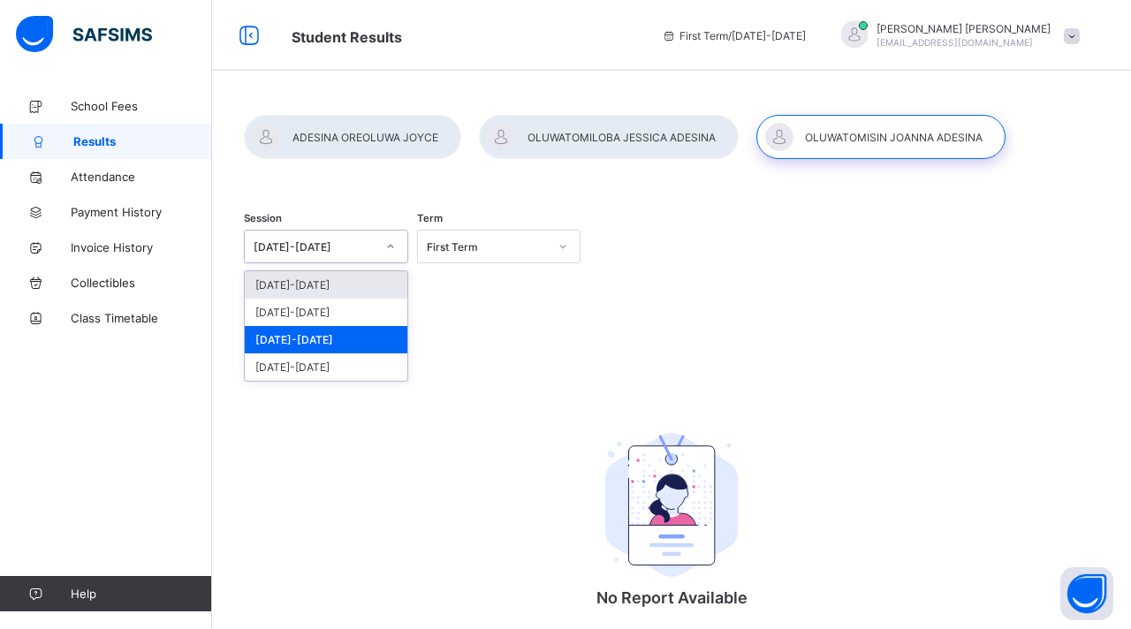
click at [389, 247] on icon at bounding box center [390, 247] width 11 height 18
click at [316, 368] on div "2022-2023" at bounding box center [326, 366] width 163 height 27
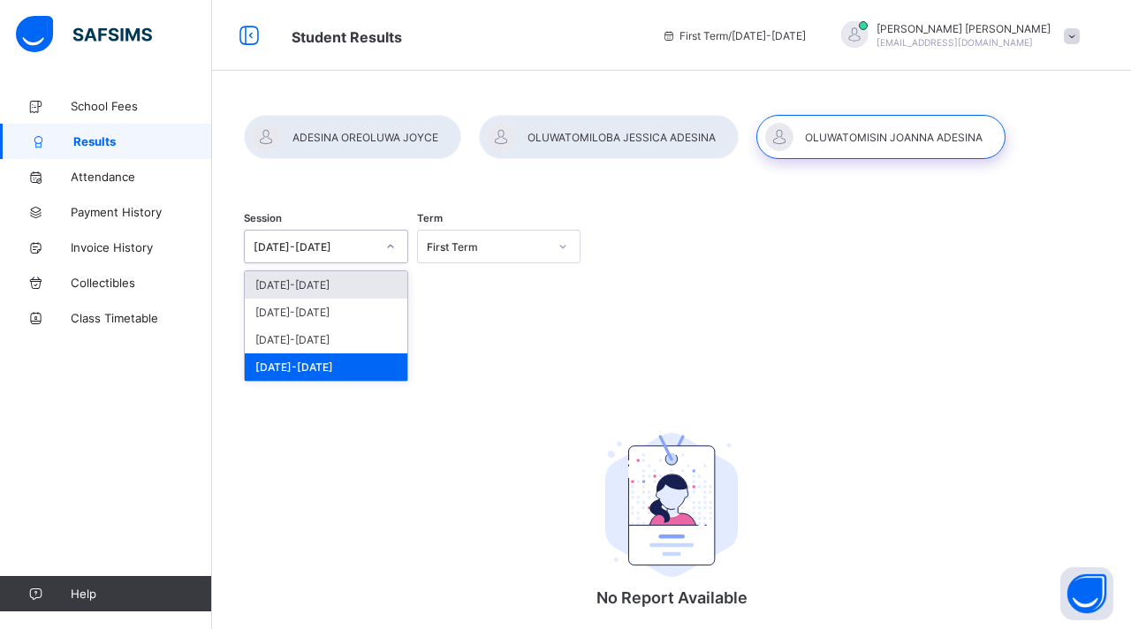
click at [383, 253] on div at bounding box center [390, 246] width 30 height 28
click at [330, 334] on div "[DATE]-[DATE]" at bounding box center [326, 339] width 163 height 27
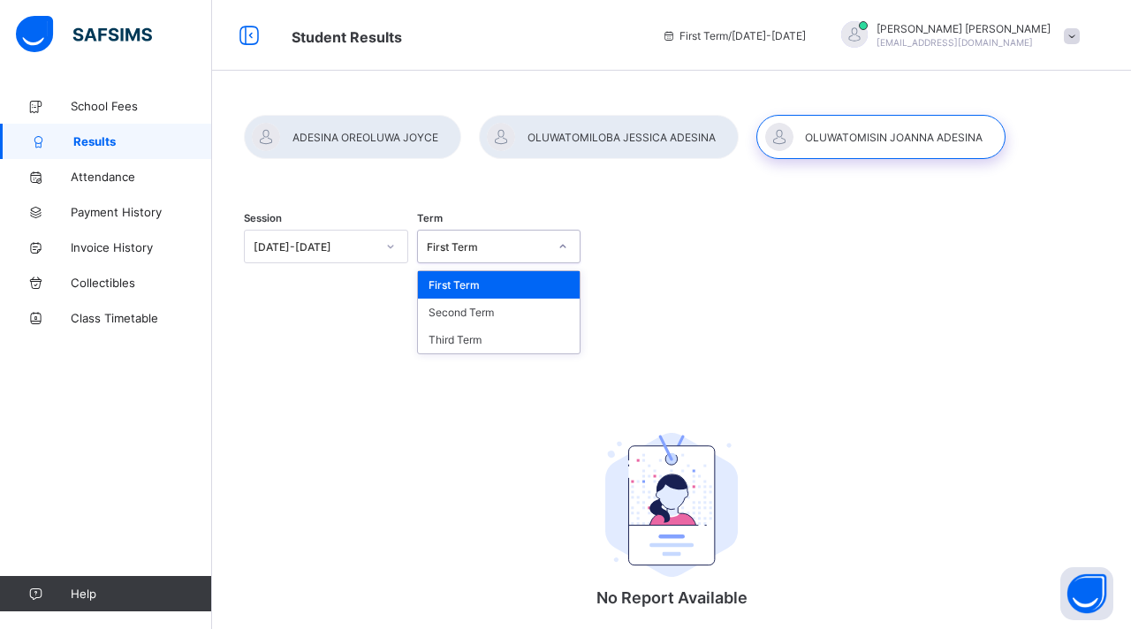
click at [507, 247] on div "First Term" at bounding box center [488, 246] width 122 height 13
click at [477, 345] on div "Third Term" at bounding box center [499, 339] width 163 height 27
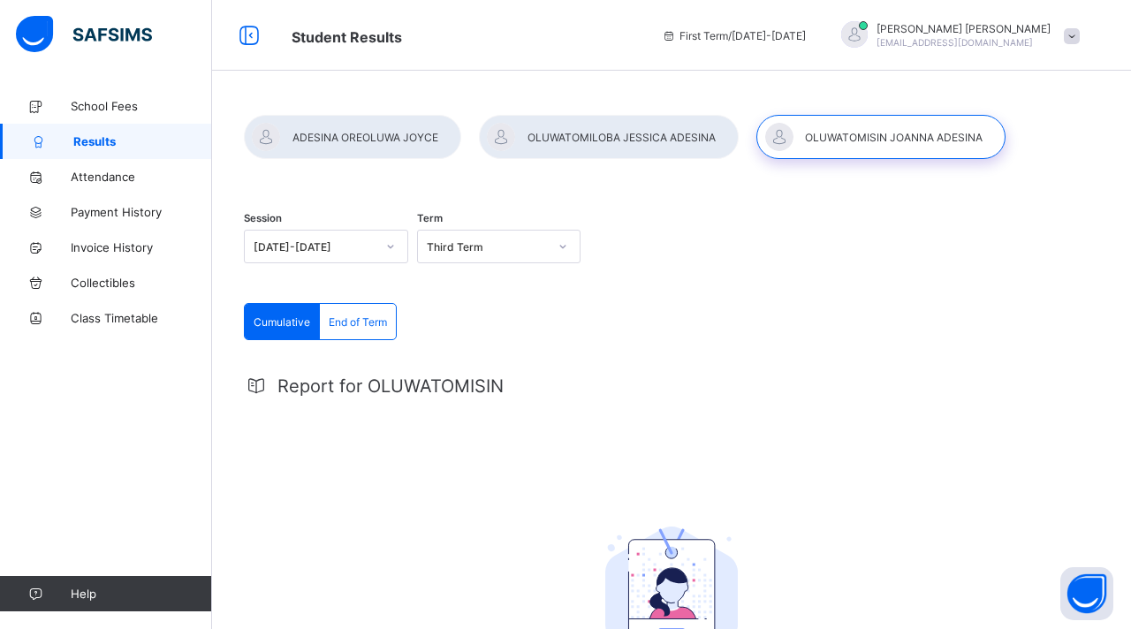
click at [760, 338] on div "Cumulative End of Term Cumulative End of Term Report for OLUWATOMISIN No Report…" at bounding box center [671, 558] width 855 height 510
click at [528, 245] on div "Third Term" at bounding box center [488, 246] width 122 height 13
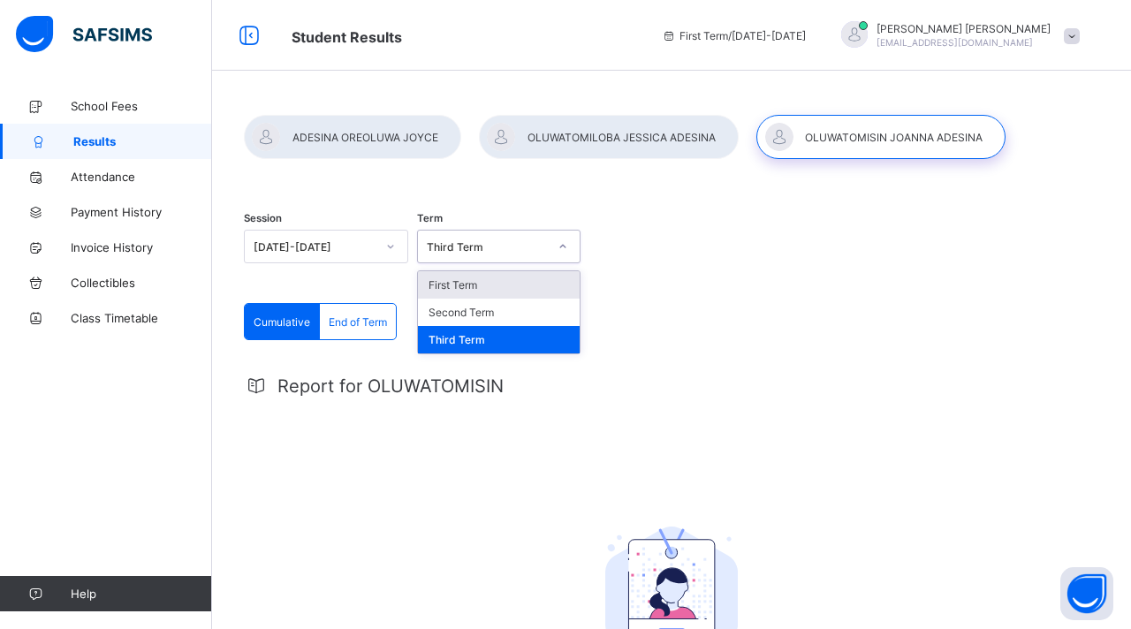
click at [488, 289] on div "First Term" at bounding box center [499, 284] width 163 height 27
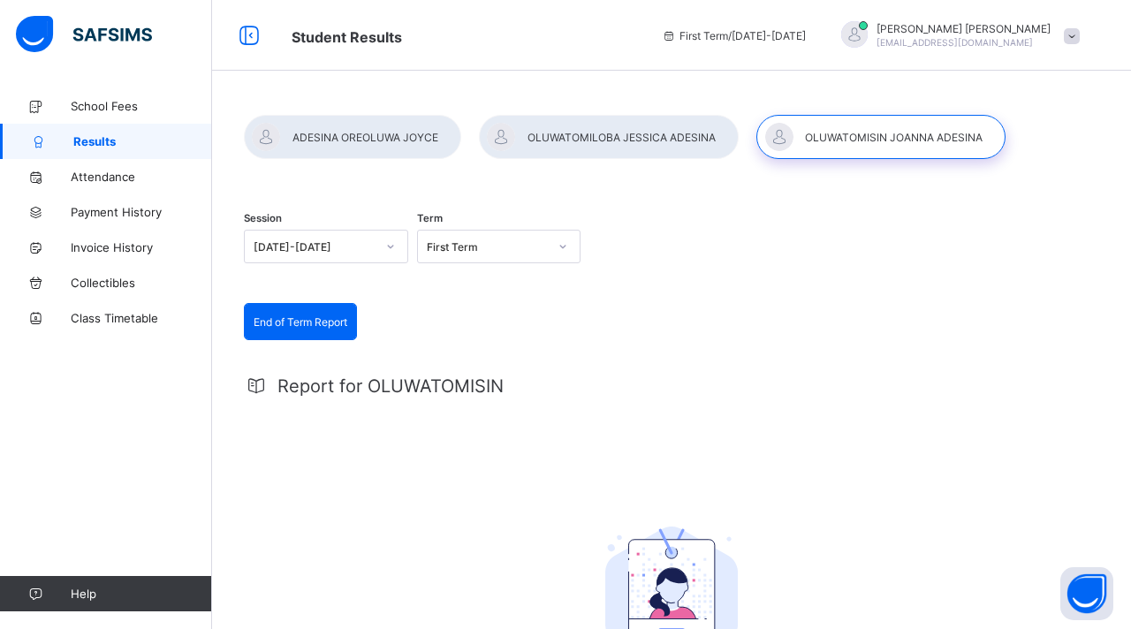
click at [396, 246] on div at bounding box center [390, 246] width 30 height 28
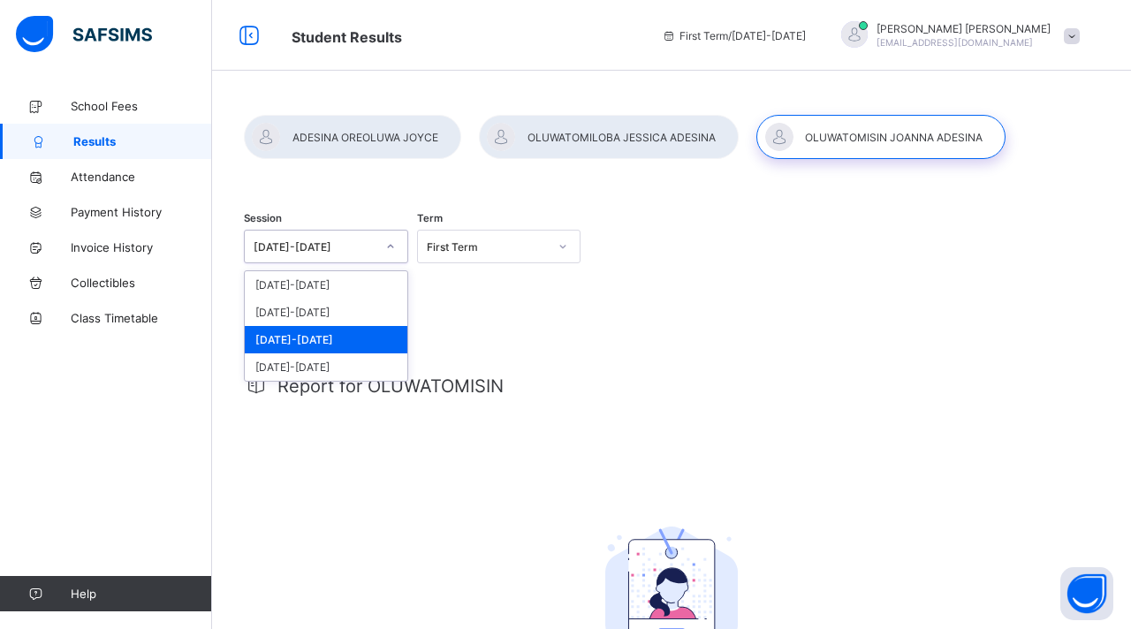
click at [292, 340] on div "[DATE]-[DATE]" at bounding box center [326, 339] width 163 height 27
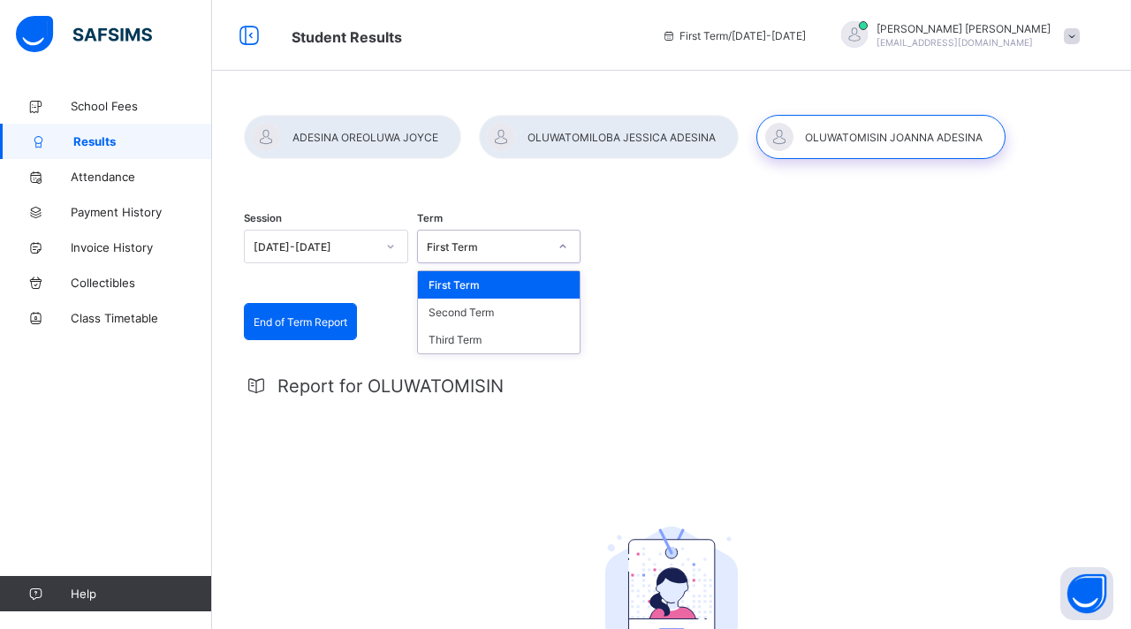
click at [451, 247] on div "First Term" at bounding box center [488, 246] width 122 height 13
click at [461, 315] on div "Second Term" at bounding box center [499, 312] width 163 height 27
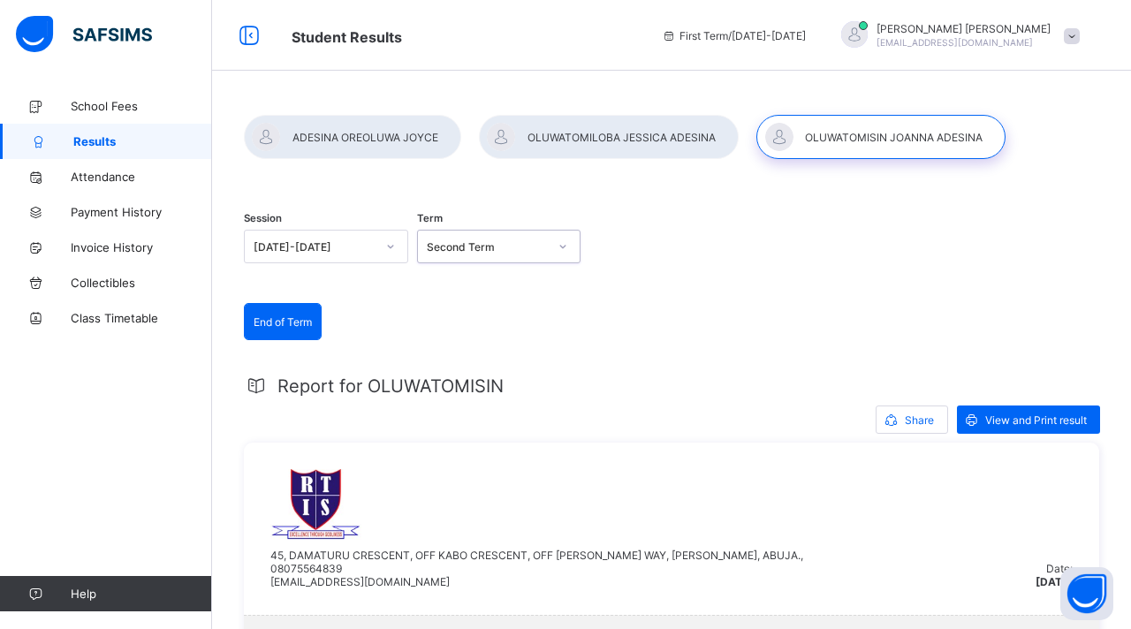
click at [765, 278] on div "Session 2023-2024 Term option Second Term, selected. 0 results available. Selec…" at bounding box center [671, 248] width 855 height 109
click at [542, 247] on div "Second Term" at bounding box center [488, 246] width 122 height 13
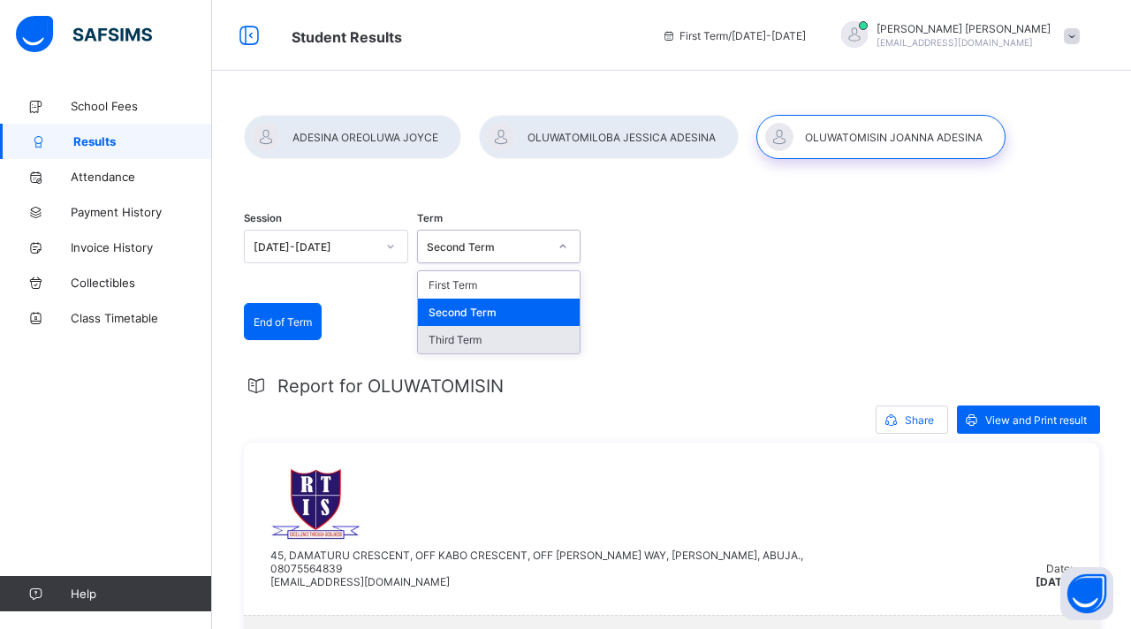
click at [484, 340] on div "Third Term" at bounding box center [499, 339] width 163 height 27
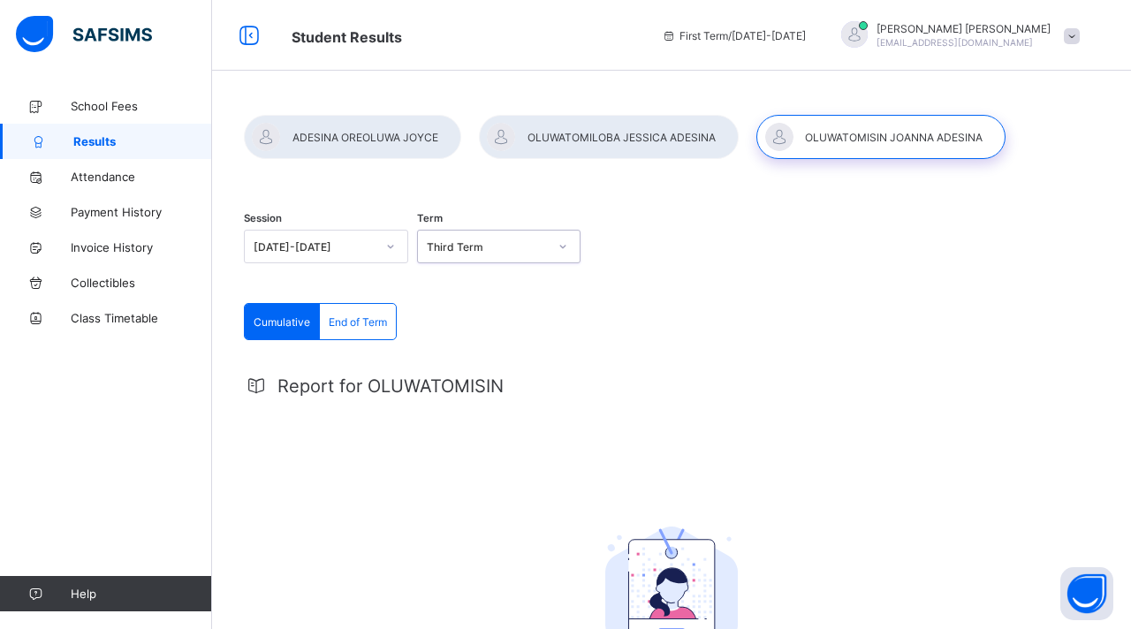
click at [818, 288] on div "Session 2023-2024 Term option Third Term, selected. 0 results available. Select…" at bounding box center [671, 248] width 855 height 109
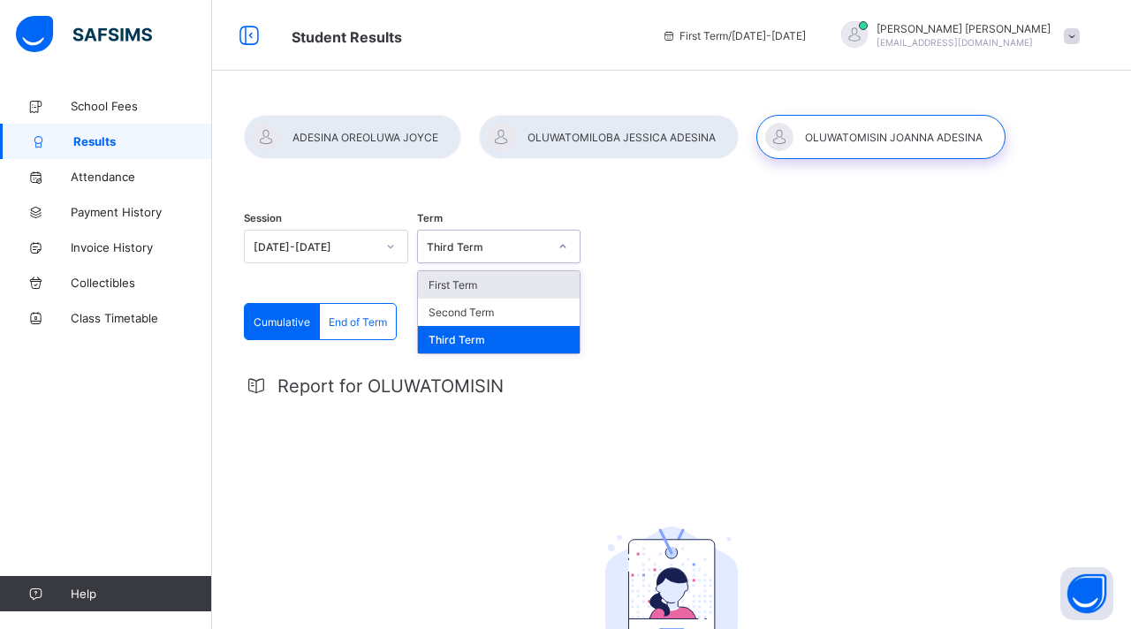
click at [529, 249] on div "Third Term" at bounding box center [488, 246] width 122 height 13
click at [493, 314] on div "Second Term" at bounding box center [499, 312] width 163 height 27
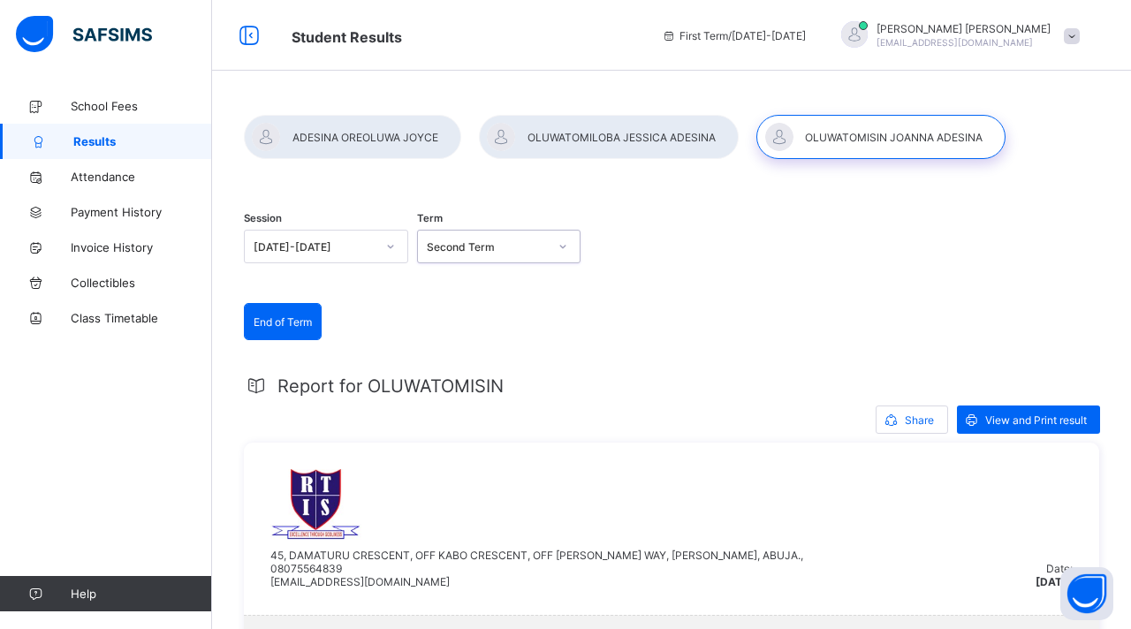
click at [548, 247] on div at bounding box center [563, 246] width 30 height 28
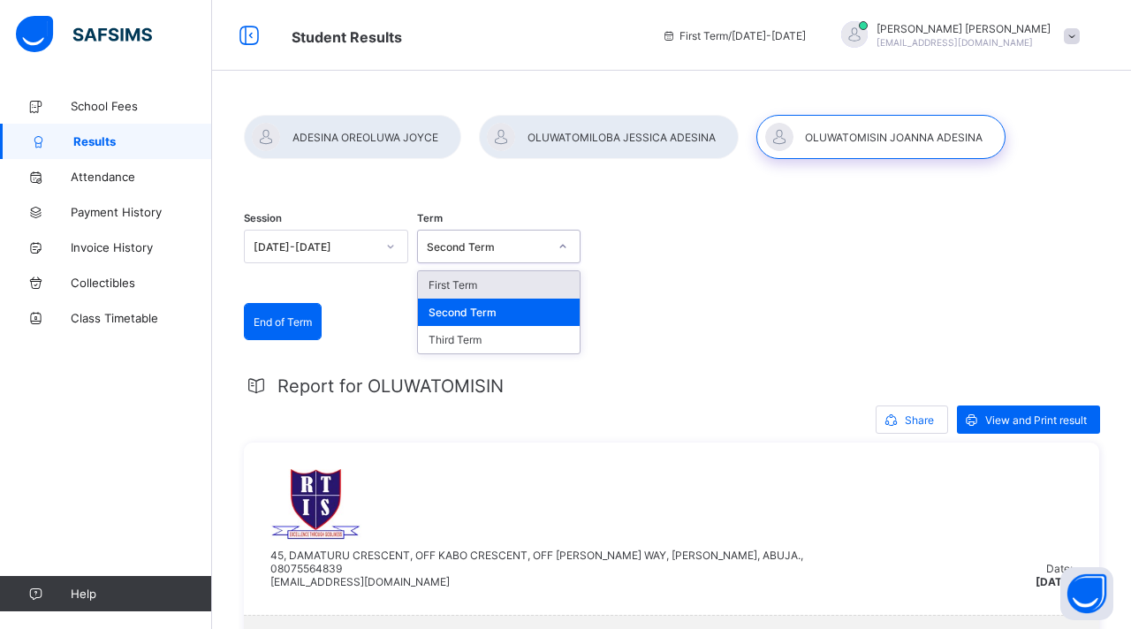
click at [527, 279] on div "First Term" at bounding box center [499, 284] width 163 height 27
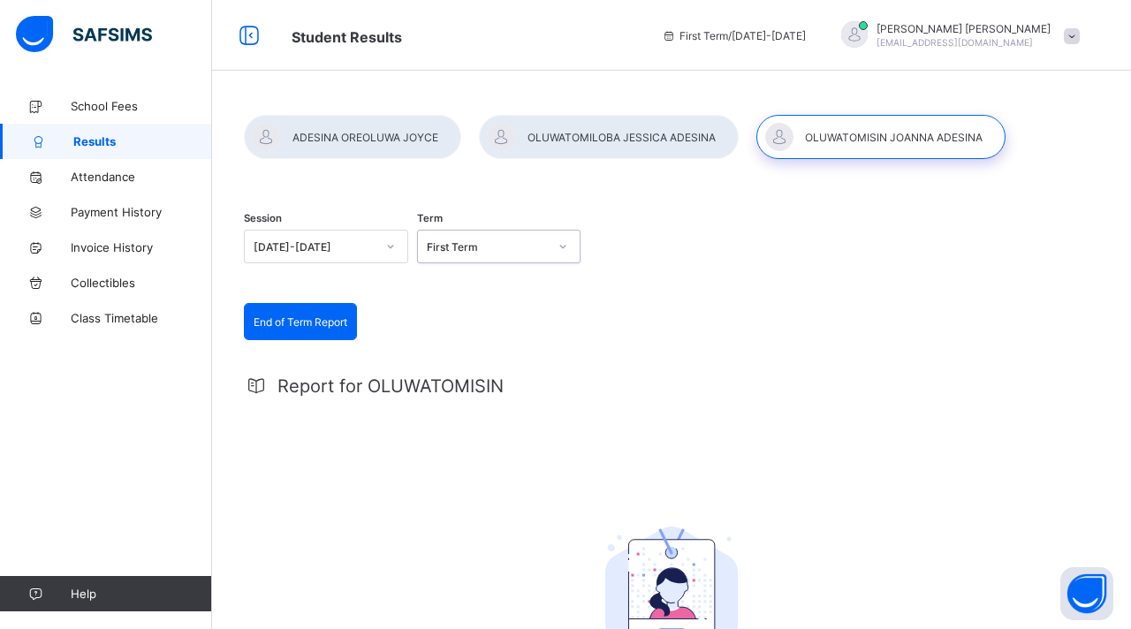
click at [551, 243] on div at bounding box center [563, 246] width 30 height 28
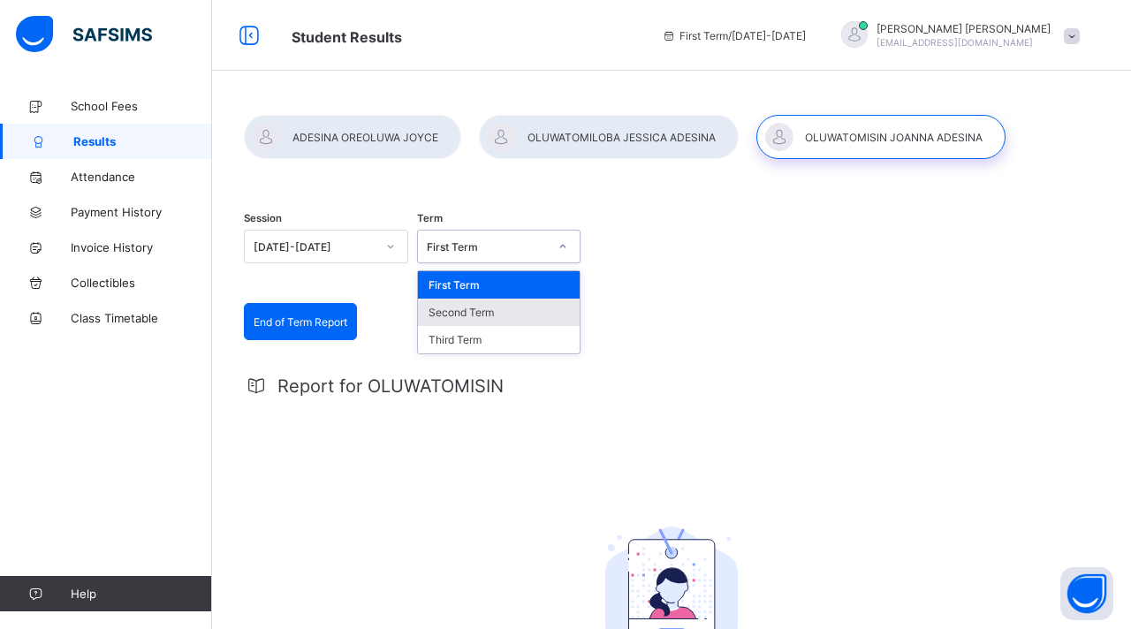
click at [510, 309] on div "Second Term" at bounding box center [499, 312] width 163 height 27
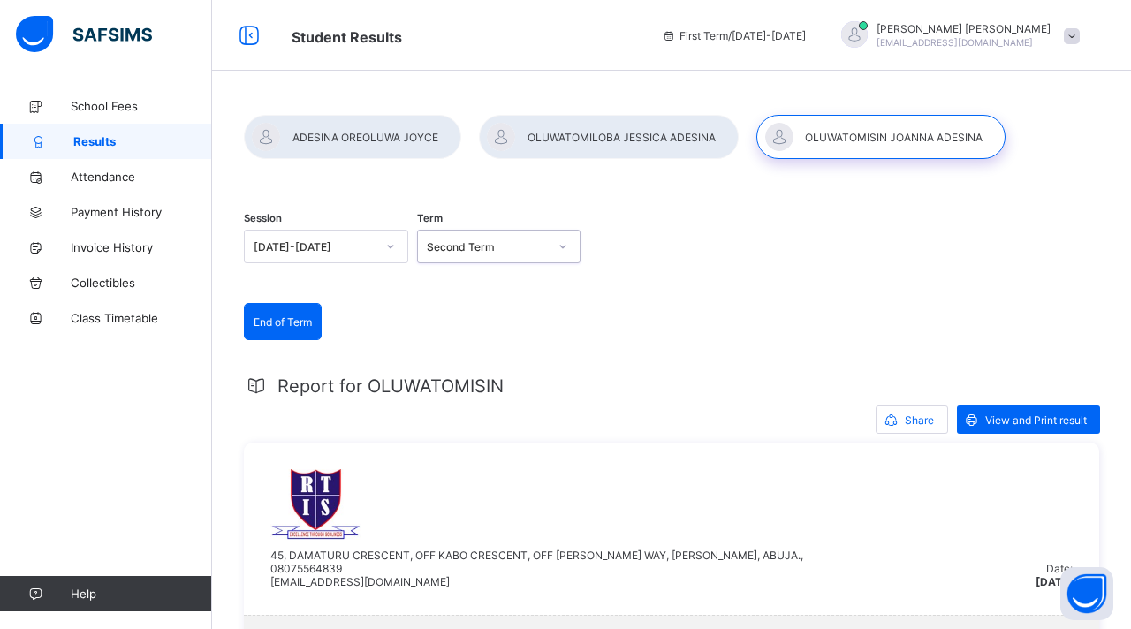
click at [623, 231] on div "Session 2023-2024 Term option Second Term, selected. 0 results available. Selec…" at bounding box center [671, 248] width 855 height 109
click at [608, 132] on div at bounding box center [609, 137] width 260 height 44
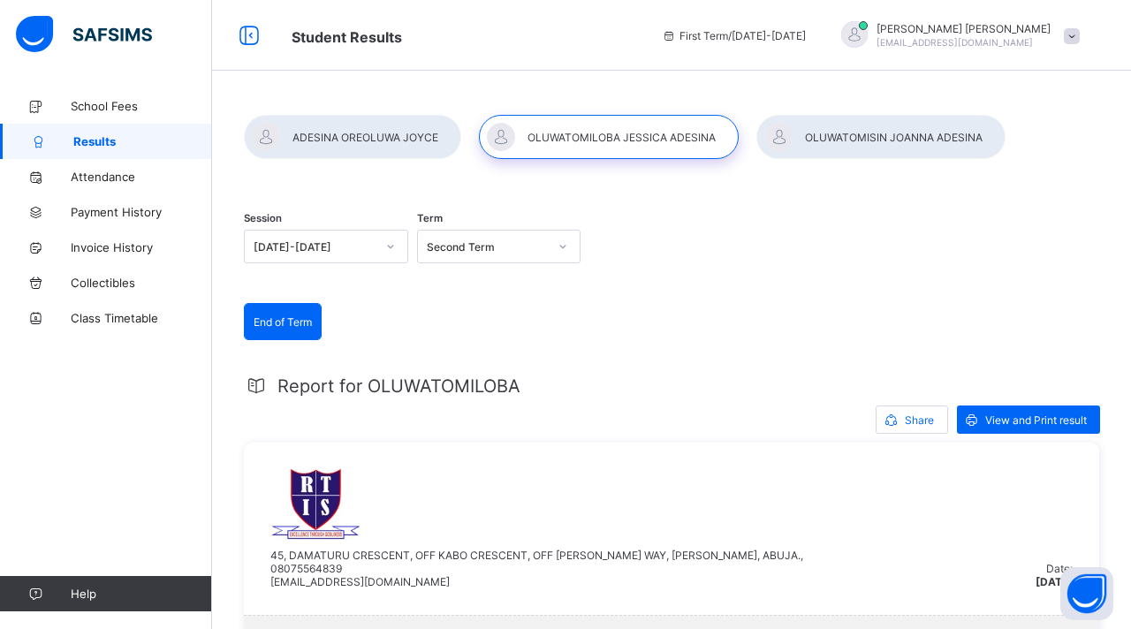
click at [558, 239] on div at bounding box center [563, 246] width 30 height 28
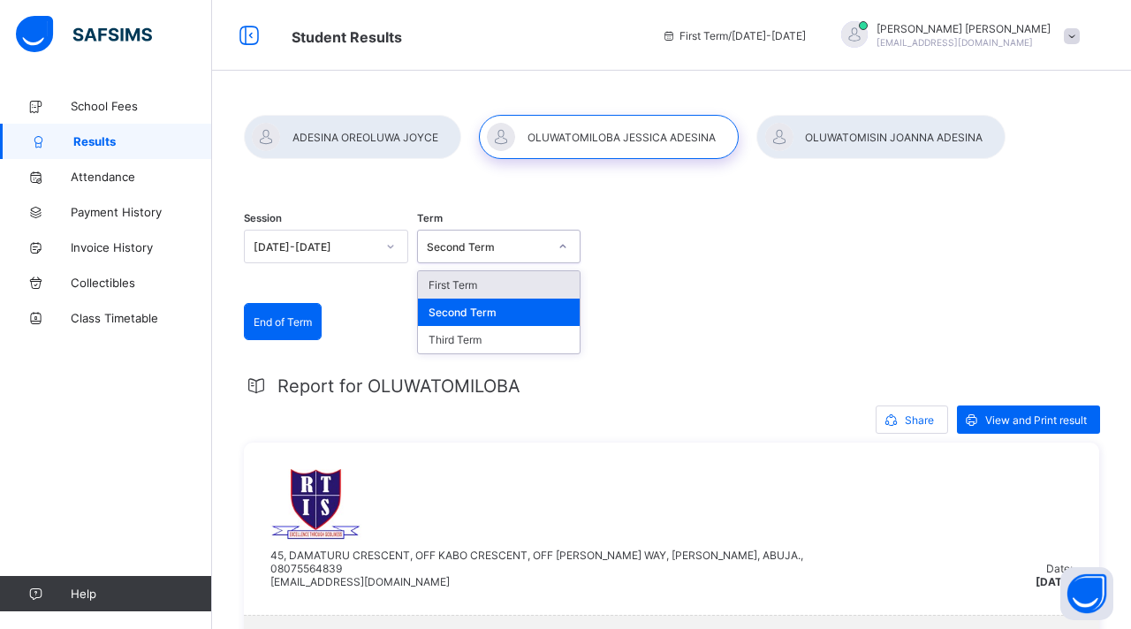
click at [515, 282] on div "First Term" at bounding box center [499, 284] width 163 height 27
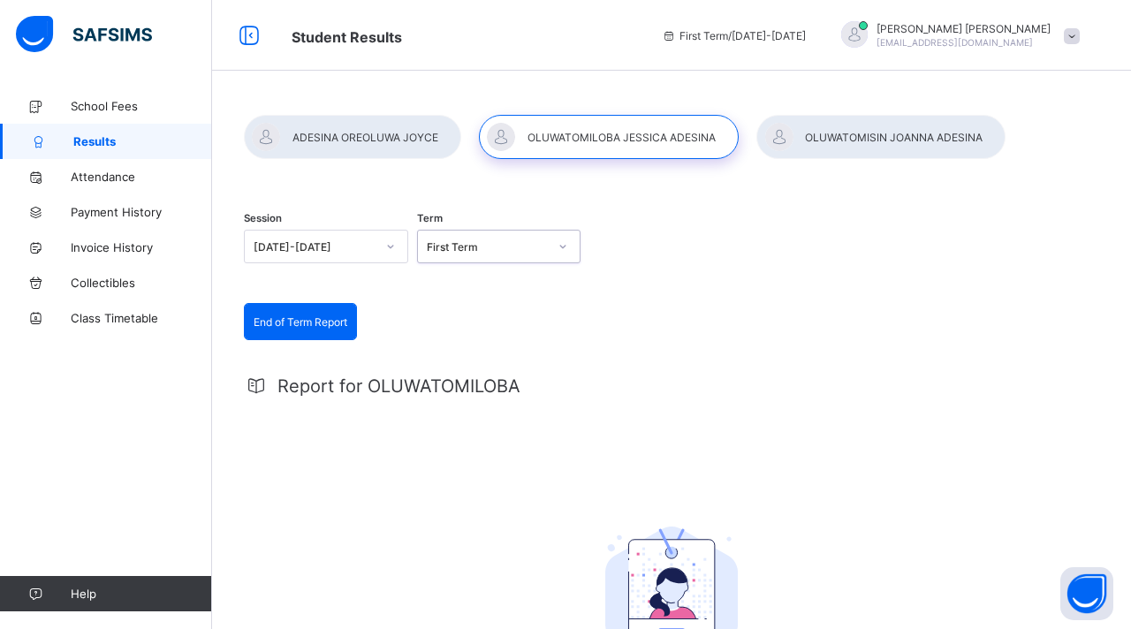
click at [543, 251] on div "First Term" at bounding box center [488, 246] width 122 height 13
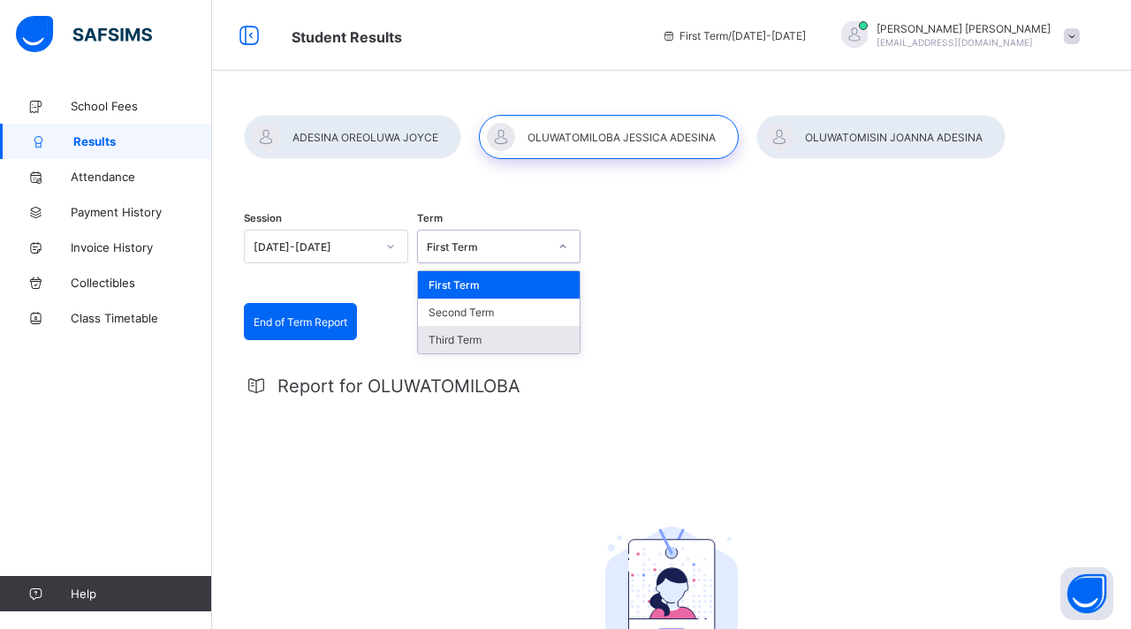
click at [499, 337] on div "Third Term" at bounding box center [499, 339] width 163 height 27
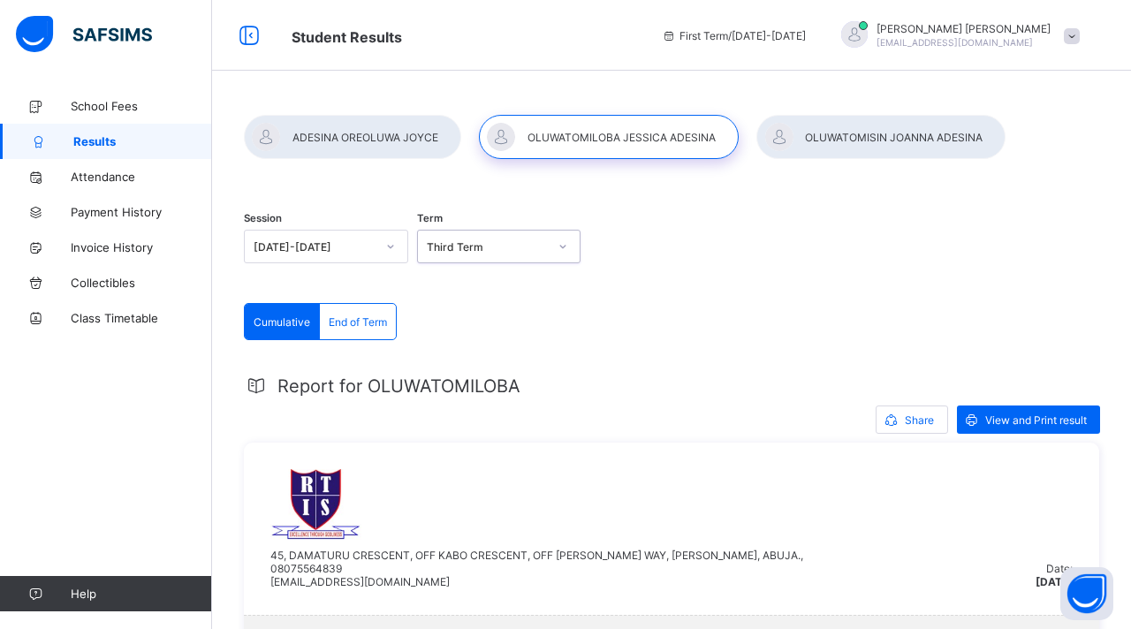
click at [374, 245] on div at bounding box center [391, 247] width 34 height 32
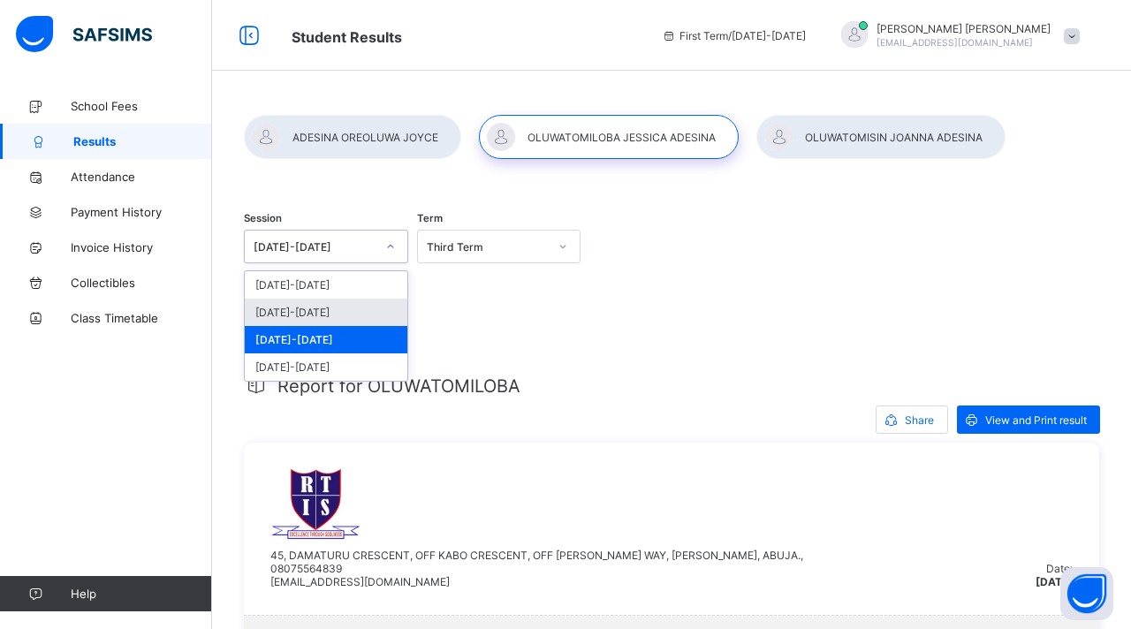
click at [314, 315] on div "2024-2025" at bounding box center [326, 312] width 163 height 27
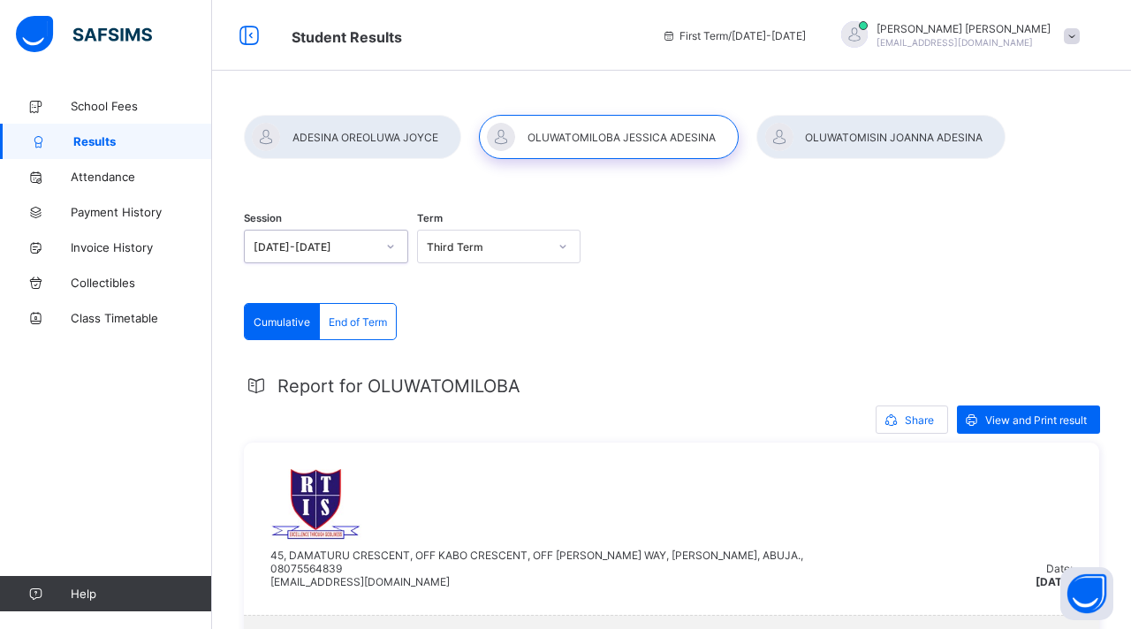
click at [694, 237] on div "Session option 2024-2025, selected. 0 results available. Select is focused ,typ…" at bounding box center [671, 248] width 855 height 109
click at [370, 135] on div at bounding box center [352, 137] width 217 height 44
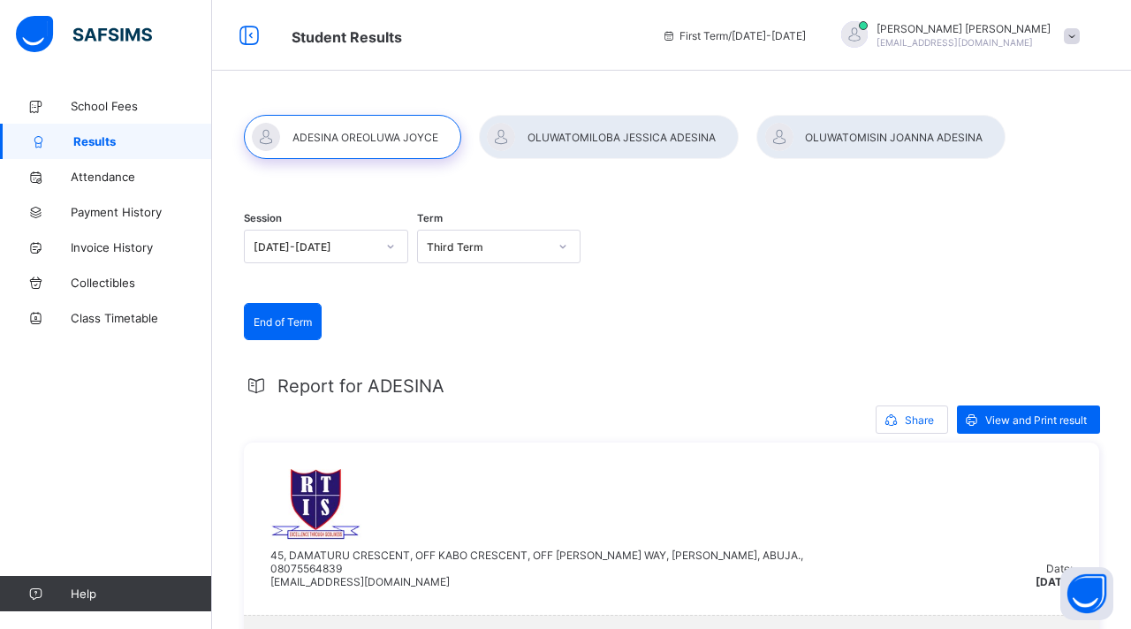
click at [475, 247] on div "Third Term" at bounding box center [488, 246] width 122 height 13
click at [464, 339] on div "Third Term" at bounding box center [499, 339] width 163 height 27
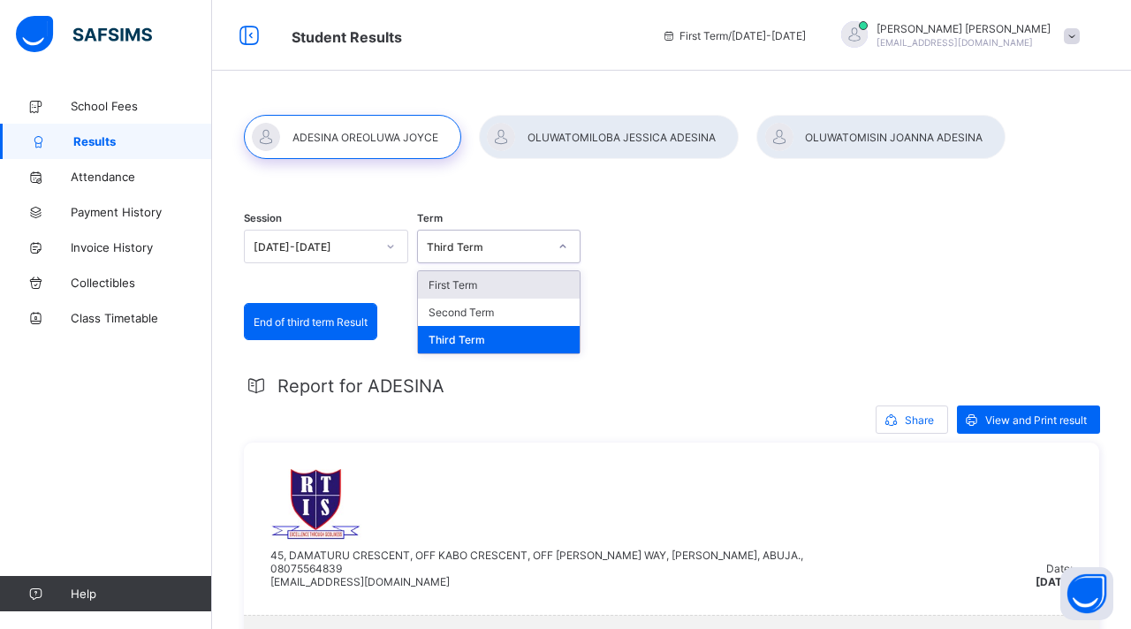
click at [541, 247] on div "Third Term" at bounding box center [488, 246] width 122 height 13
click at [381, 246] on div at bounding box center [390, 246] width 30 height 28
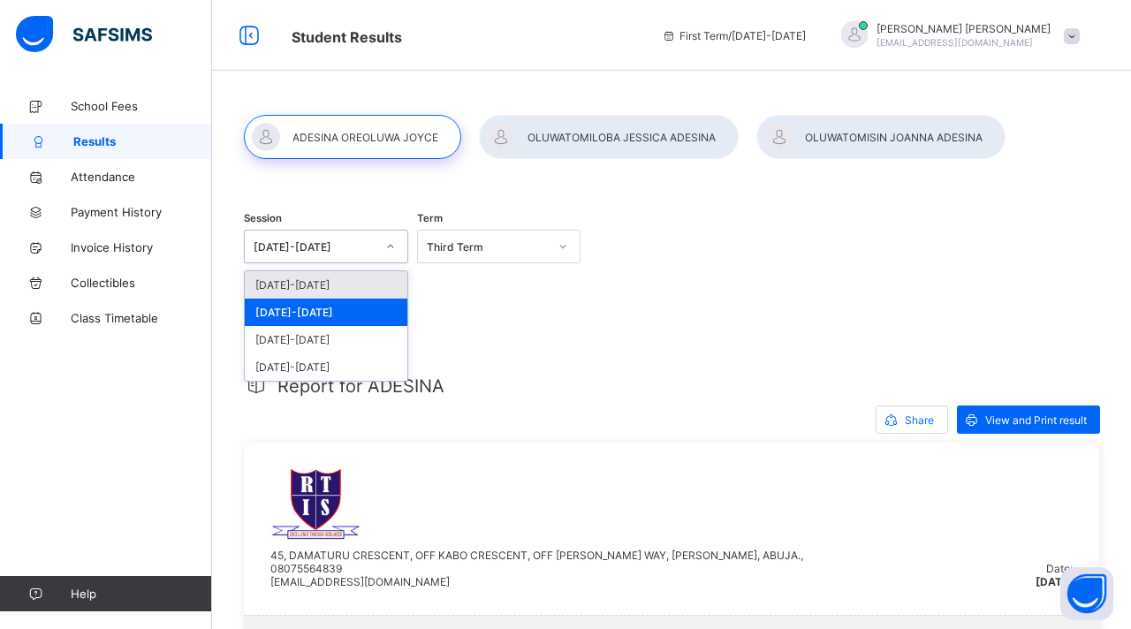
click at [342, 287] on div "2025-2026" at bounding box center [326, 284] width 163 height 27
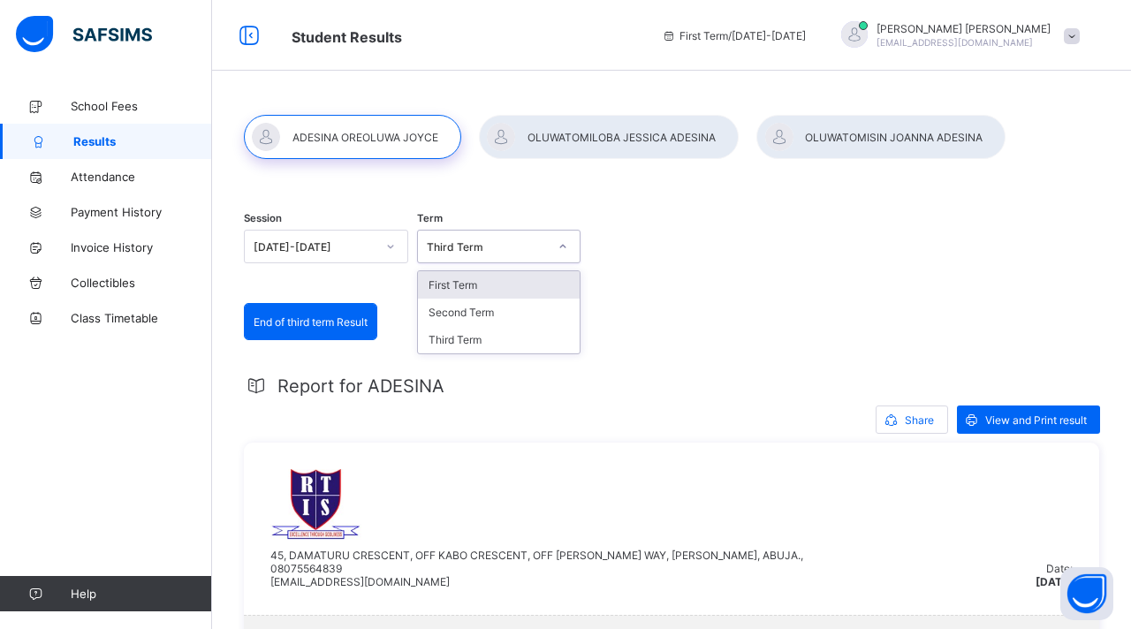
click at [511, 246] on div "Third Term" at bounding box center [488, 246] width 122 height 13
click at [469, 345] on div "Third Term" at bounding box center [499, 339] width 163 height 27
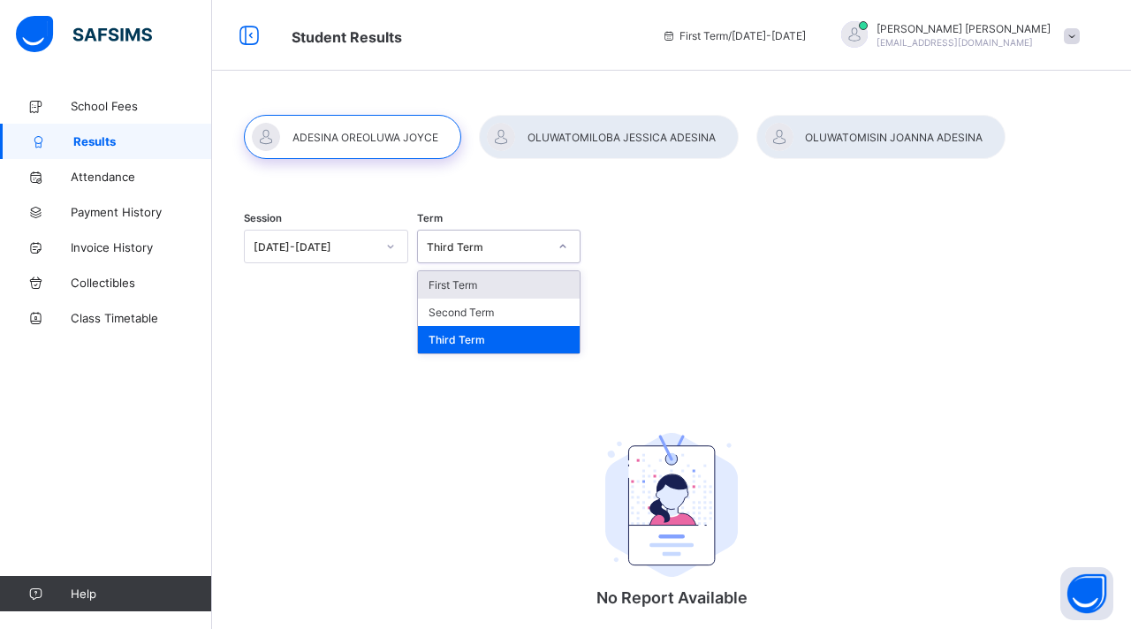
click at [519, 250] on div "Third Term" at bounding box center [488, 246] width 122 height 13
click at [478, 315] on div "Second Term" at bounding box center [499, 312] width 163 height 27
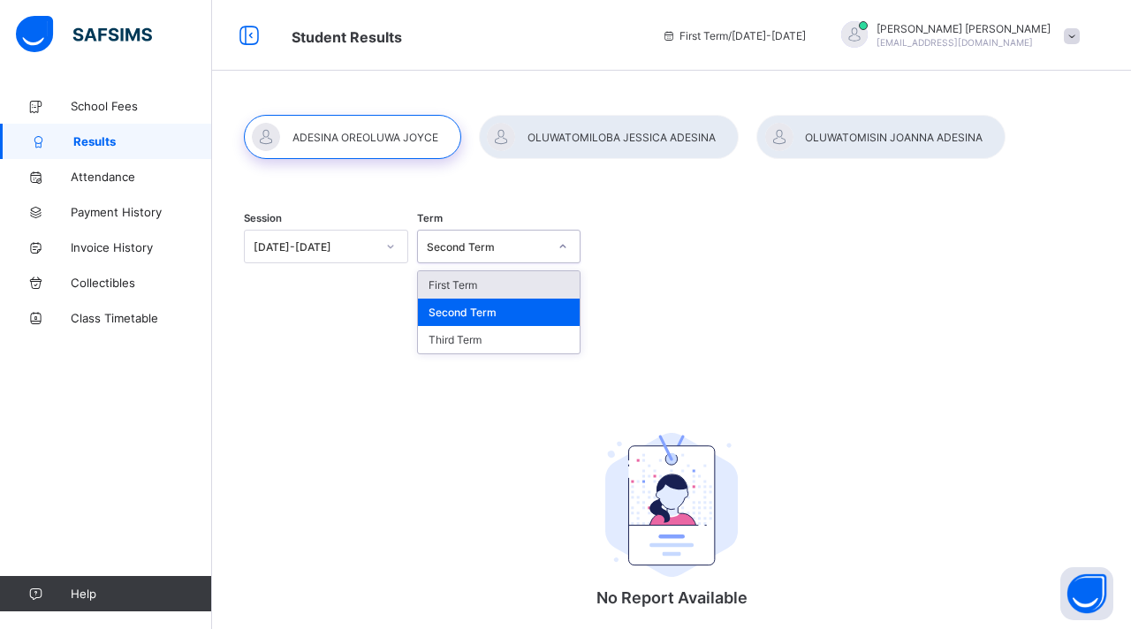
click at [511, 245] on div "Second Term" at bounding box center [488, 246] width 122 height 13
click at [497, 280] on div "First Term" at bounding box center [499, 284] width 163 height 27
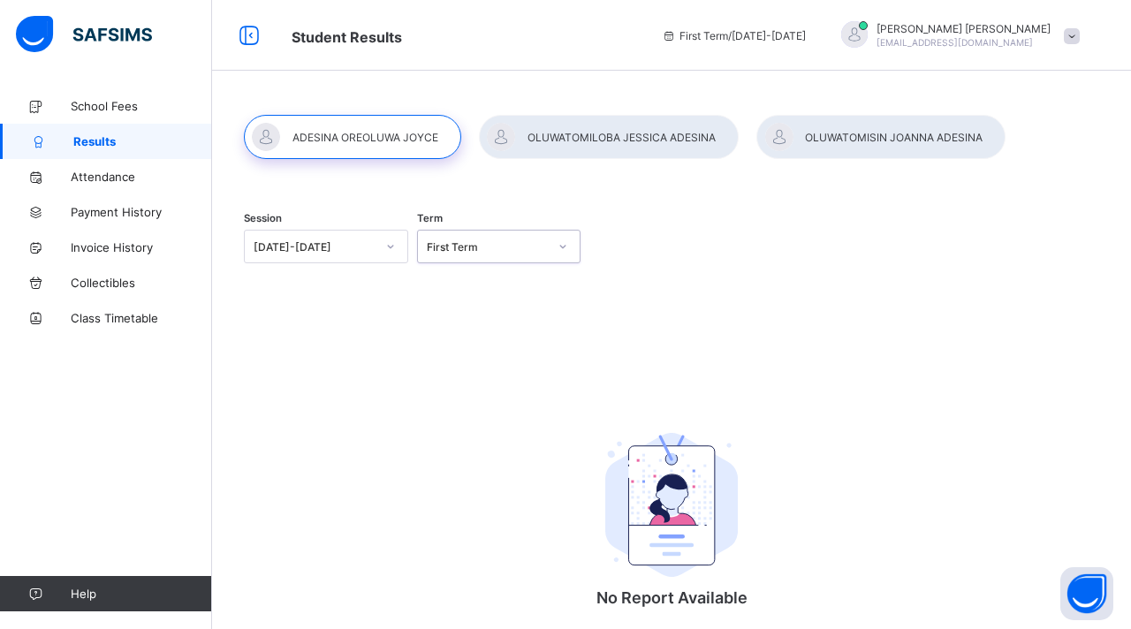
click at [385, 238] on icon at bounding box center [390, 247] width 11 height 18
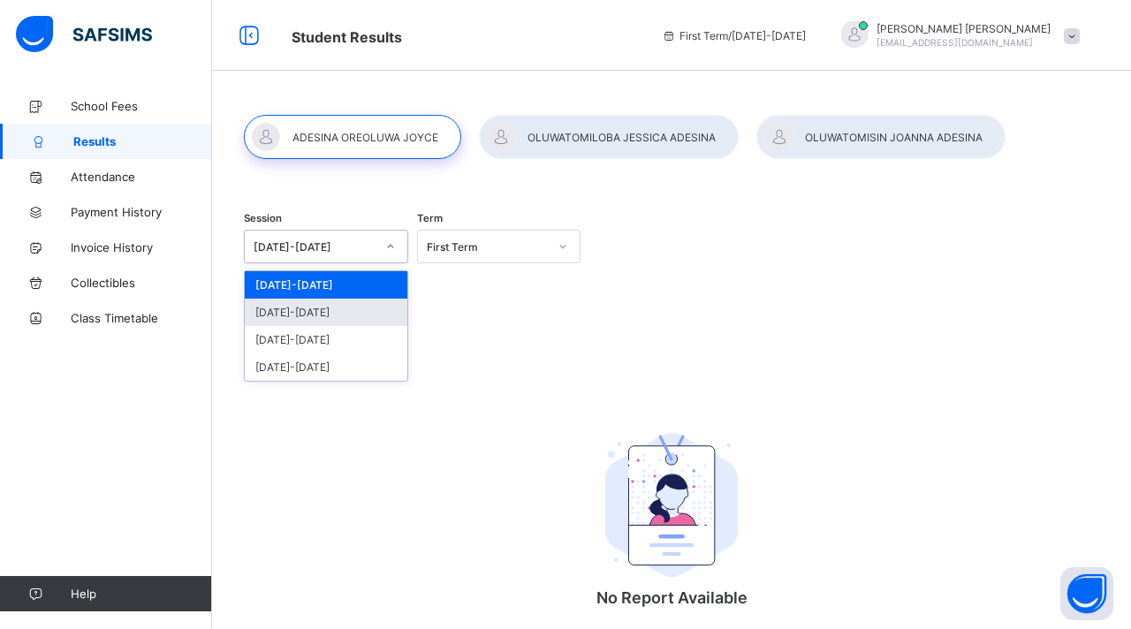
click at [332, 303] on div "2024-2025" at bounding box center [326, 312] width 163 height 27
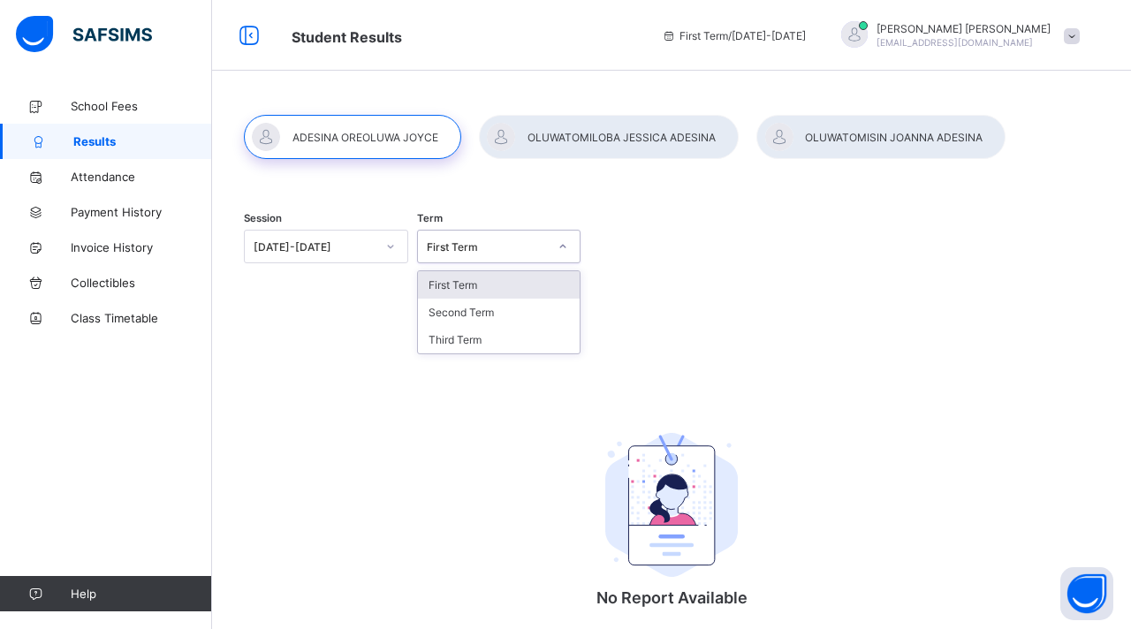
click at [469, 249] on div "First Term" at bounding box center [488, 246] width 122 height 13
click at [458, 343] on div "Third Term" at bounding box center [499, 339] width 163 height 27
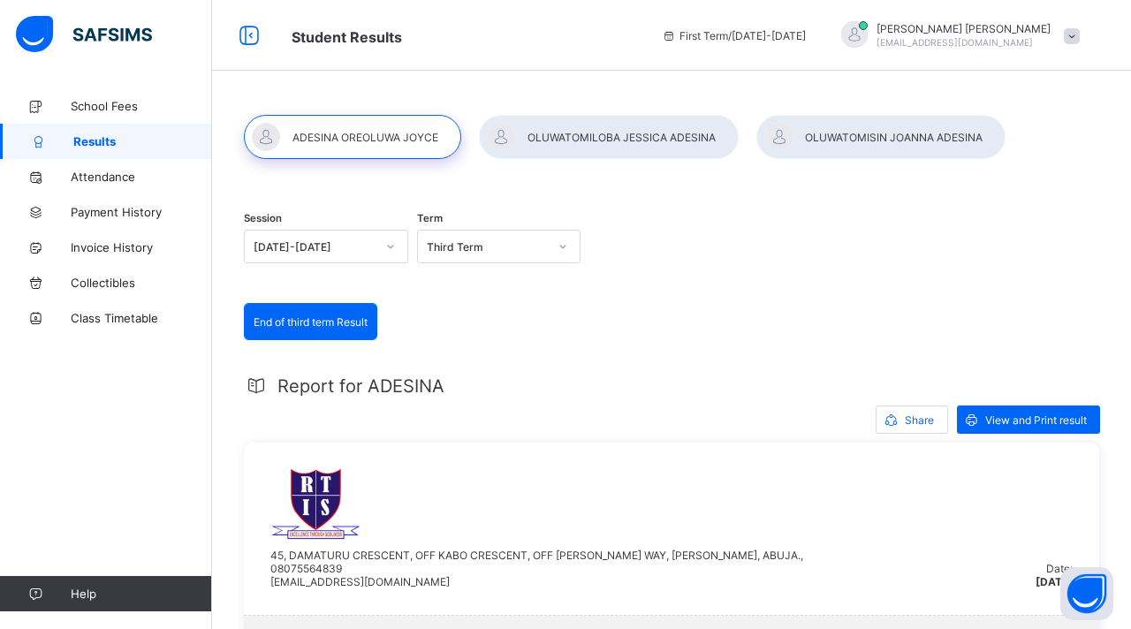
click at [779, 450] on div "45, DAMATURU CRESCENT, OFF KABO CRESCENT, OFF AHMADU BELLO WAY, GARKI II, ABUJA…" at bounding box center [671, 529] width 855 height 172
click at [1003, 529] on div "45, DAMATURU CRESCENT, OFF KABO CRESCENT, OFF AHMADU BELLO WAY, GARKI II, ABUJA…" at bounding box center [671, 528] width 802 height 119
click at [91, 102] on span "School Fees" at bounding box center [141, 106] width 141 height 14
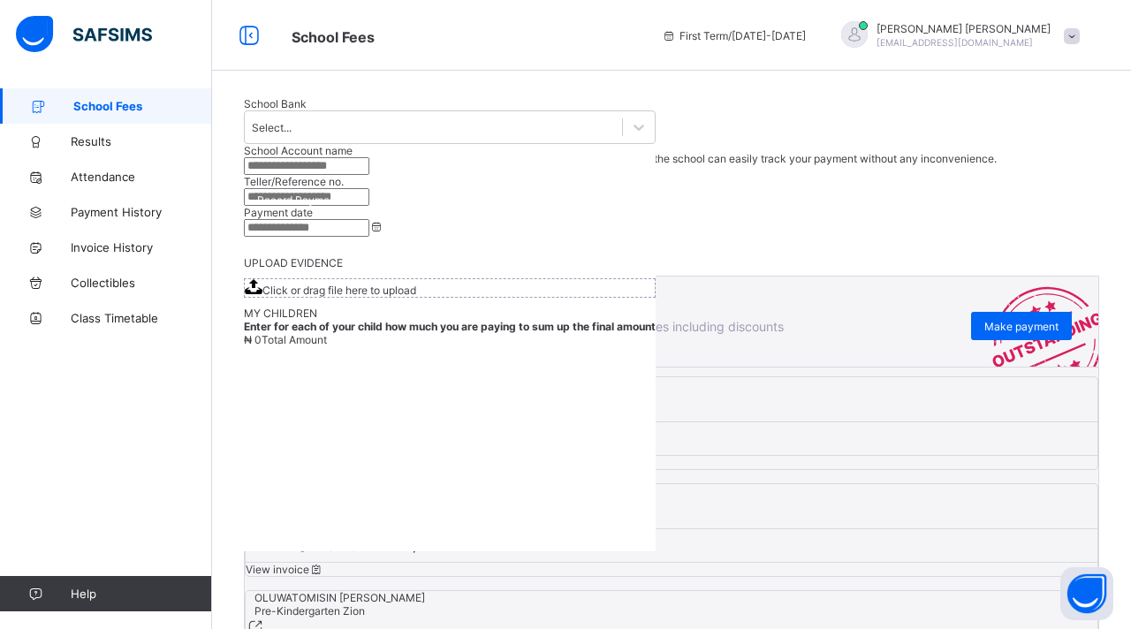
click at [224, 179] on div "Record Payments Made Outside the Portal By recording all payments (i.e., POS, B…" at bounding box center [671, 415] width 919 height 654
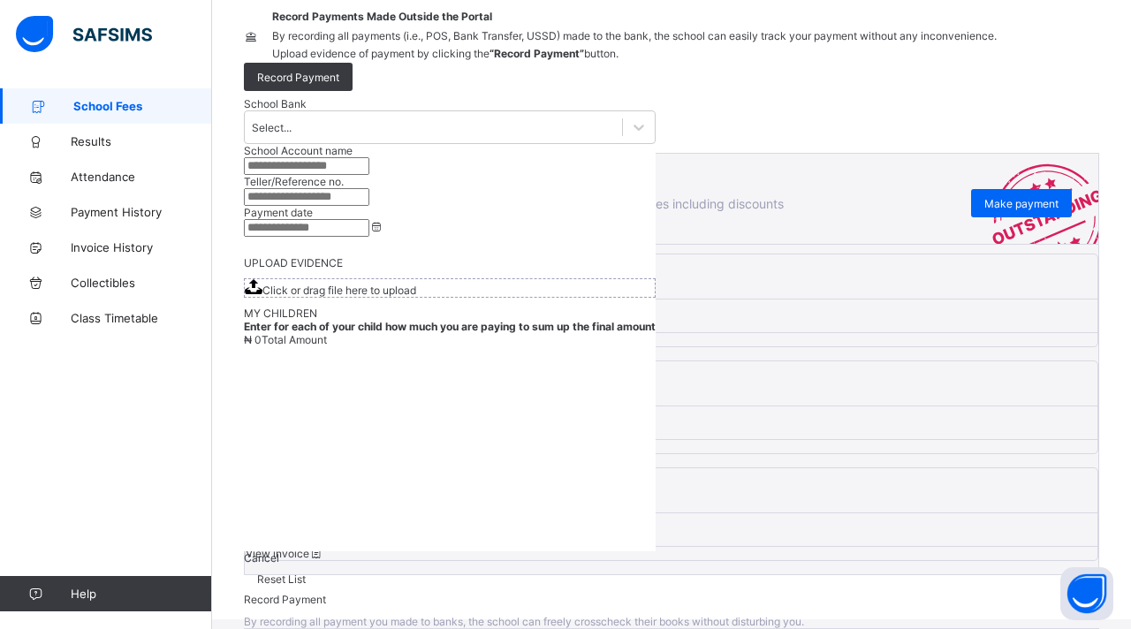
scroll to position [135, 0]
click at [324, 453] on span "View invoice" at bounding box center [285, 446] width 79 height 13
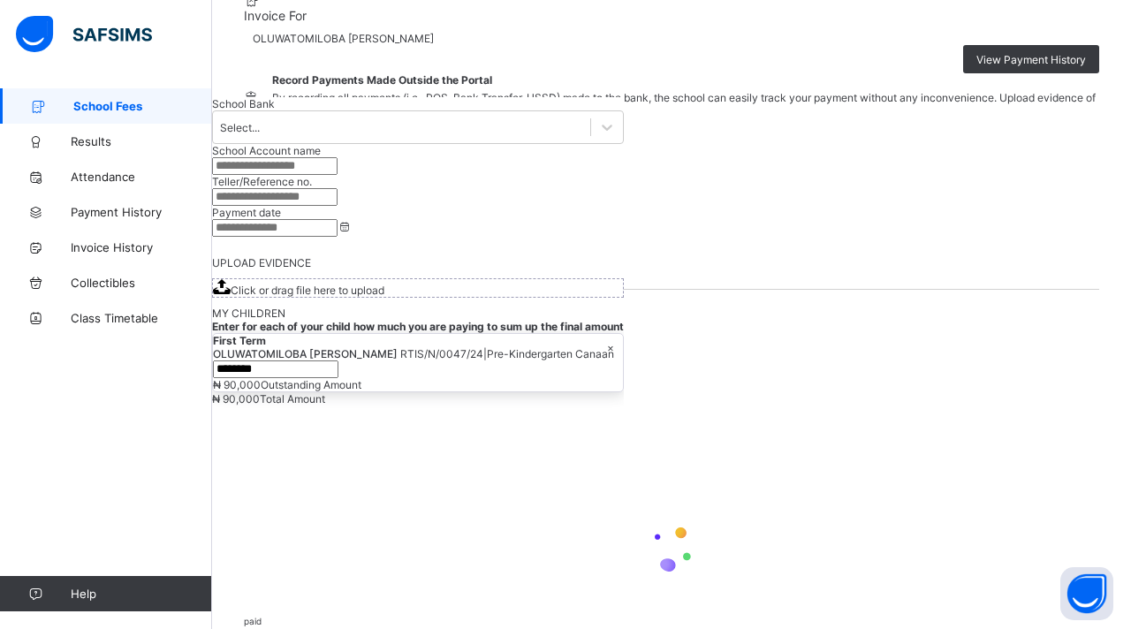
click at [1119, 351] on div "School Fees / OLUWATOMILOBA JESSICA ADESINA Invoice For OLUWATOMILOBA JESSICA A…" at bounding box center [671, 616] width 919 height 1326
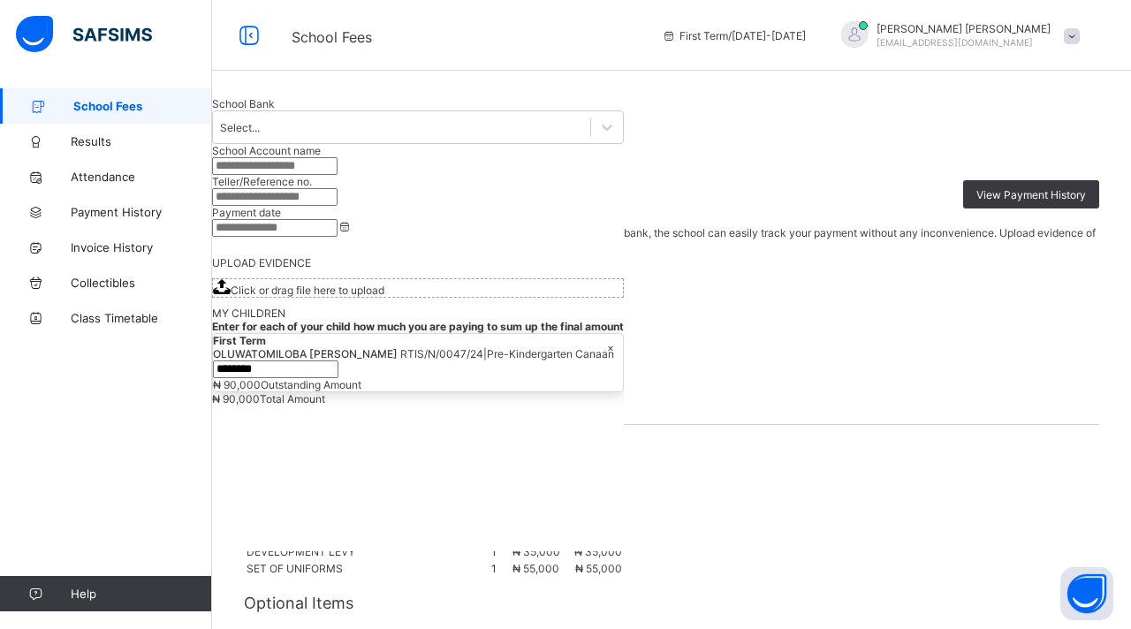
click at [109, 108] on span "School Fees" at bounding box center [142, 106] width 139 height 14
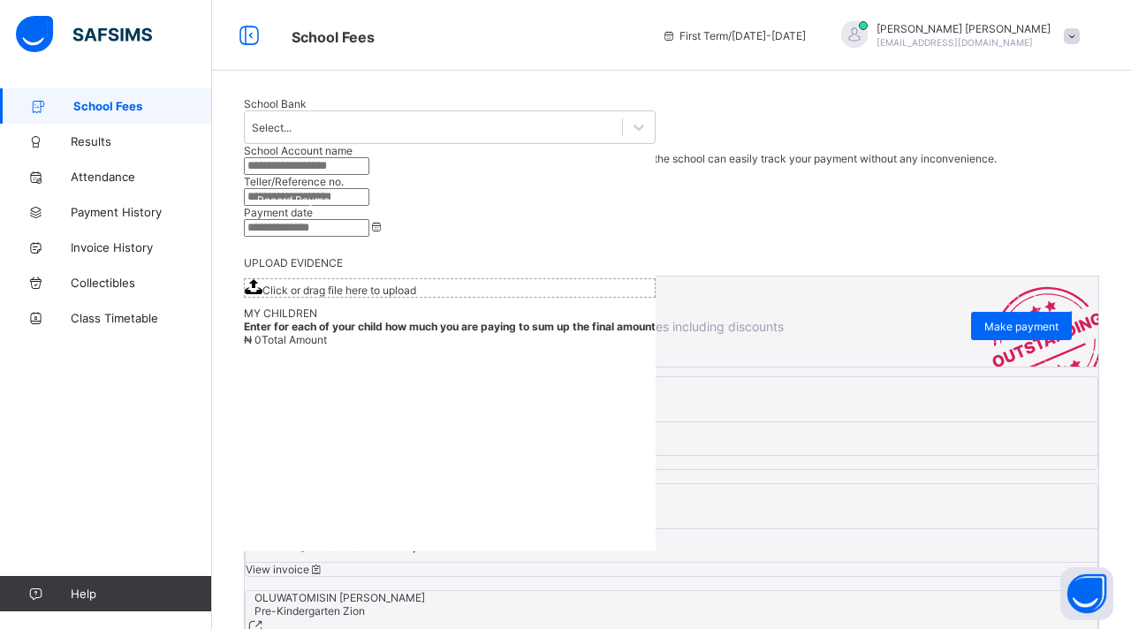
click at [231, 191] on div "Record Payments Made Outside the Portal By recording all payments (i.e., POS, B…" at bounding box center [671, 415] width 919 height 654
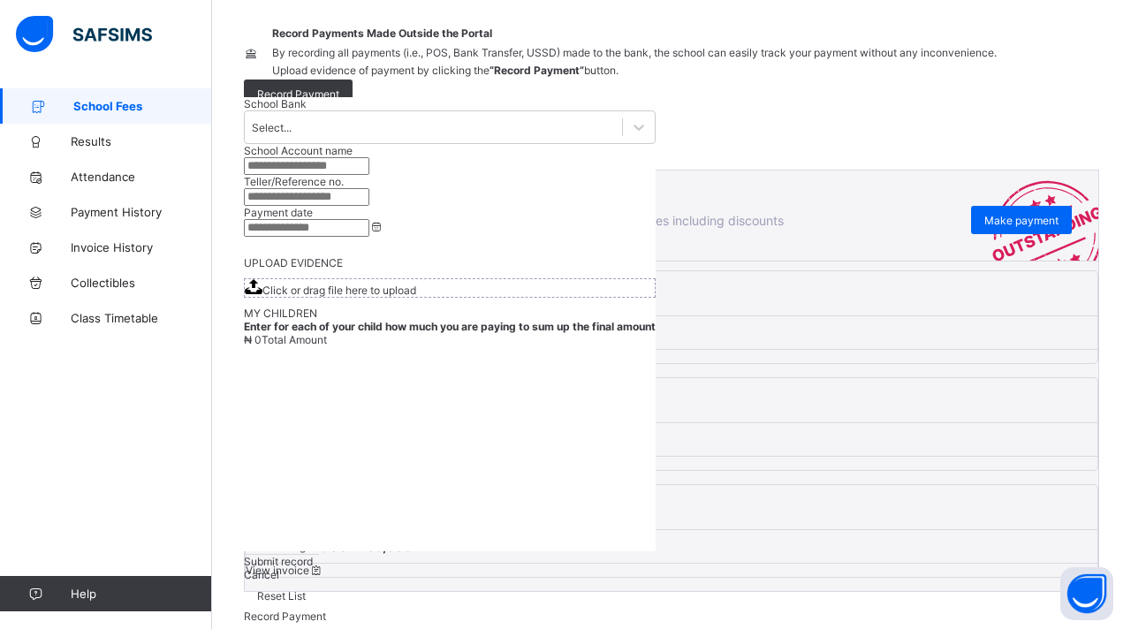
scroll to position [135, 0]
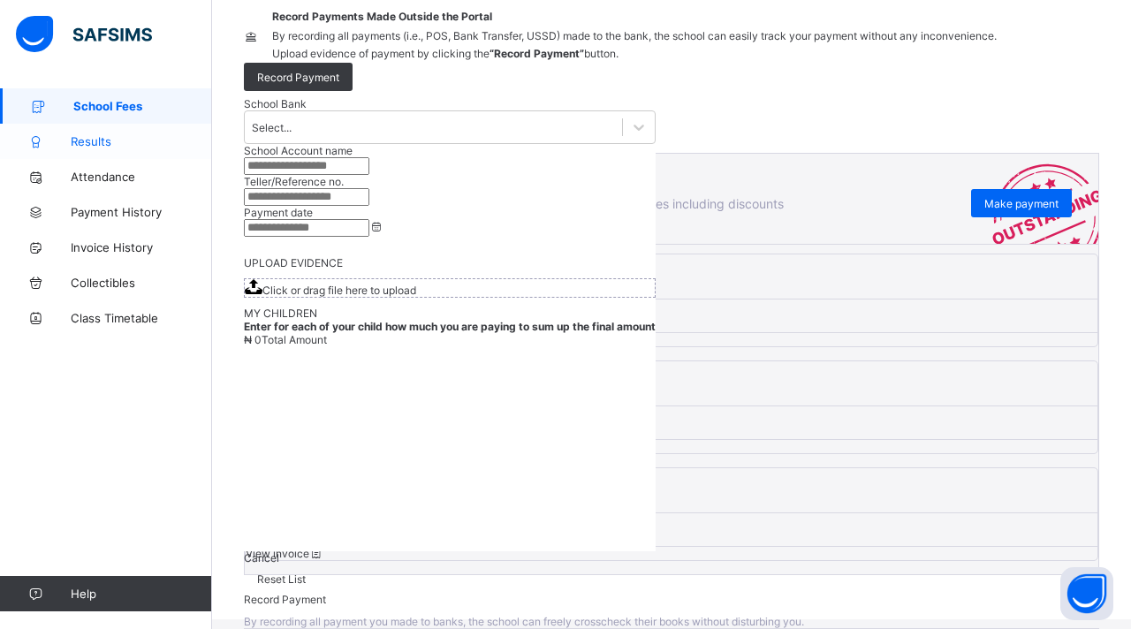
click at [104, 145] on span "Results" at bounding box center [141, 141] width 141 height 14
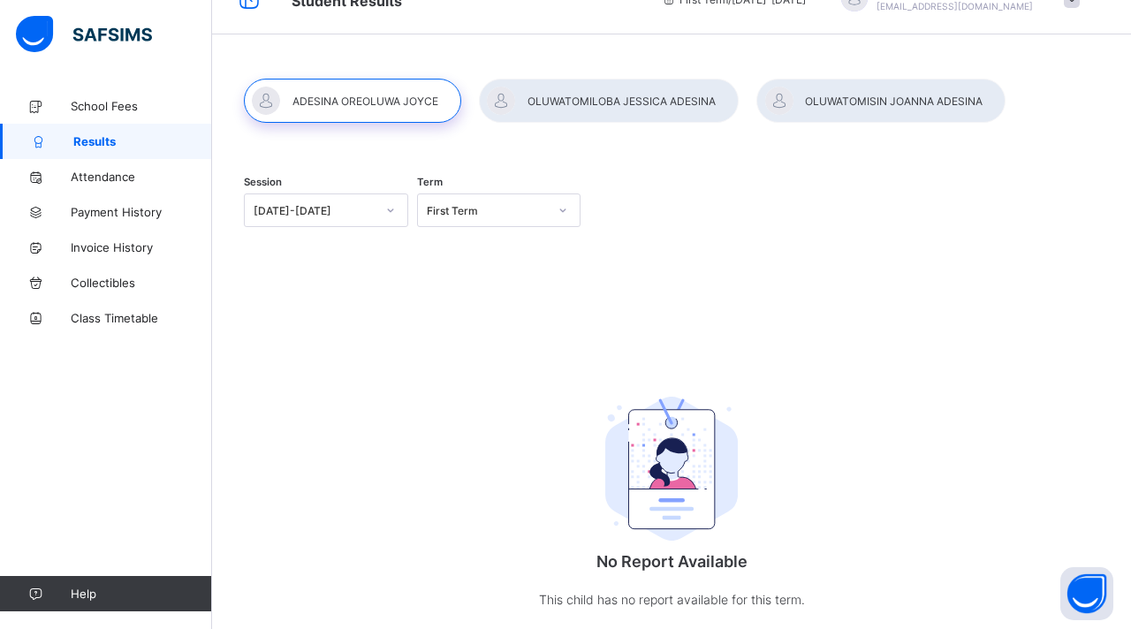
scroll to position [80, 0]
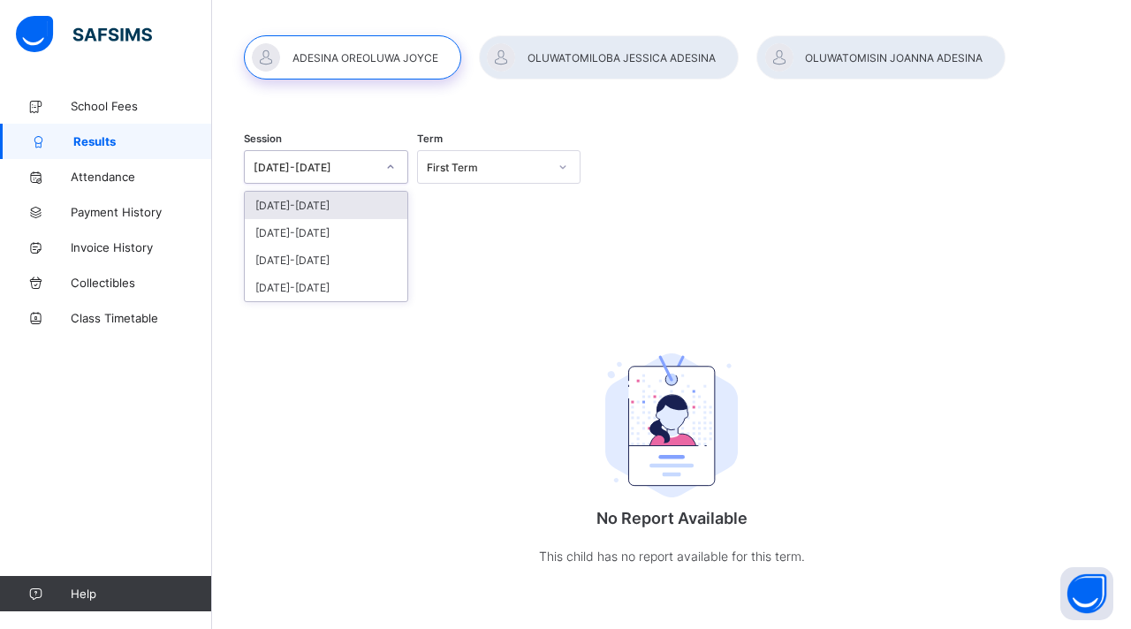
click at [389, 171] on icon at bounding box center [390, 167] width 11 height 18
click at [317, 260] on div "[DATE]-[DATE]" at bounding box center [326, 260] width 163 height 27
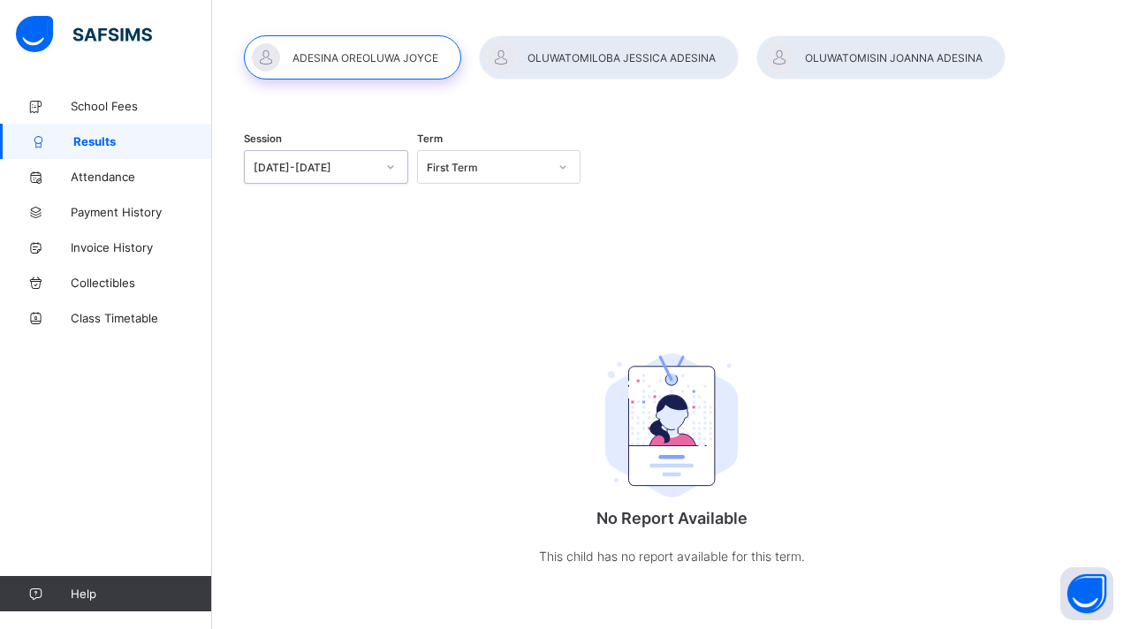
click at [563, 169] on icon at bounding box center [562, 167] width 11 height 18
click at [509, 233] on div "Second Term" at bounding box center [499, 232] width 163 height 27
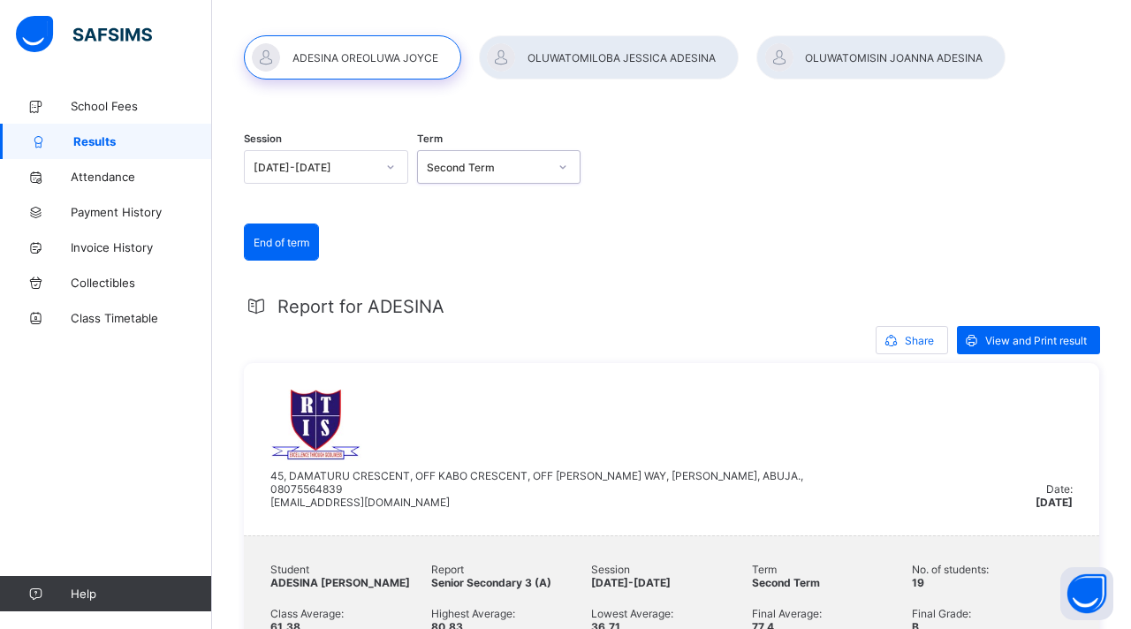
click at [648, 49] on div at bounding box center [609, 57] width 260 height 44
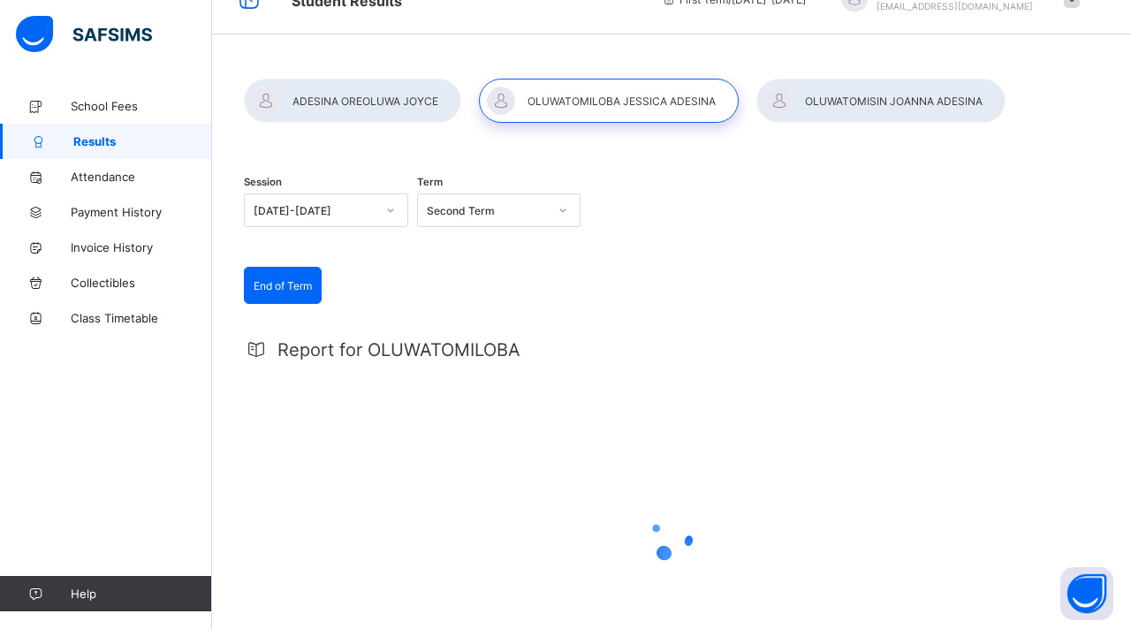
scroll to position [0, 0]
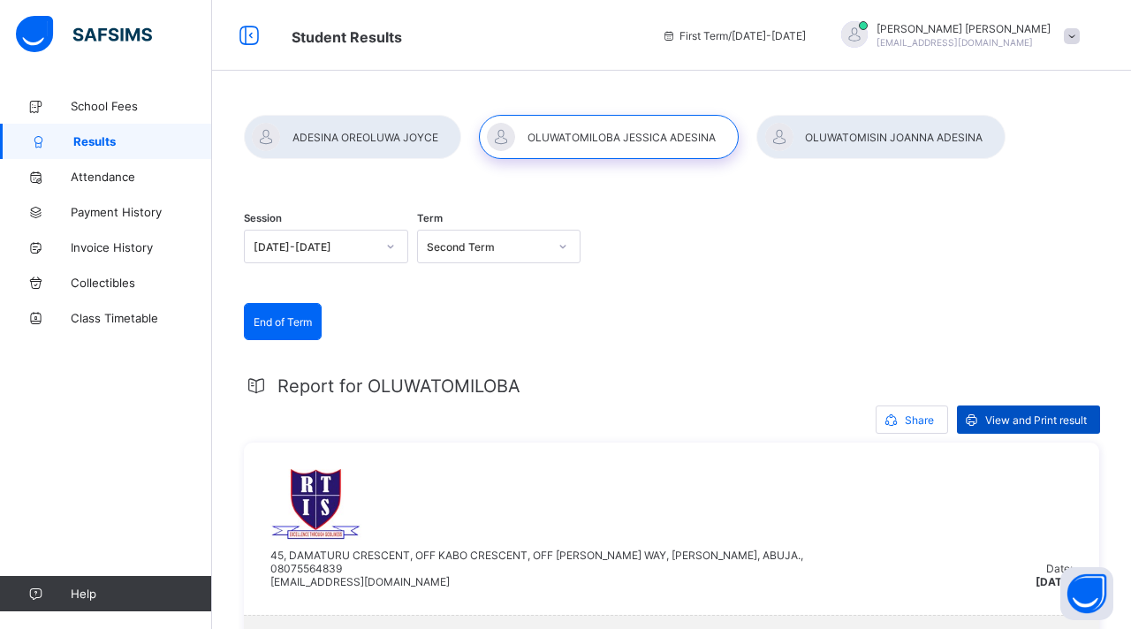
click at [1052, 414] on span "View and Print result" at bounding box center [1036, 419] width 102 height 13
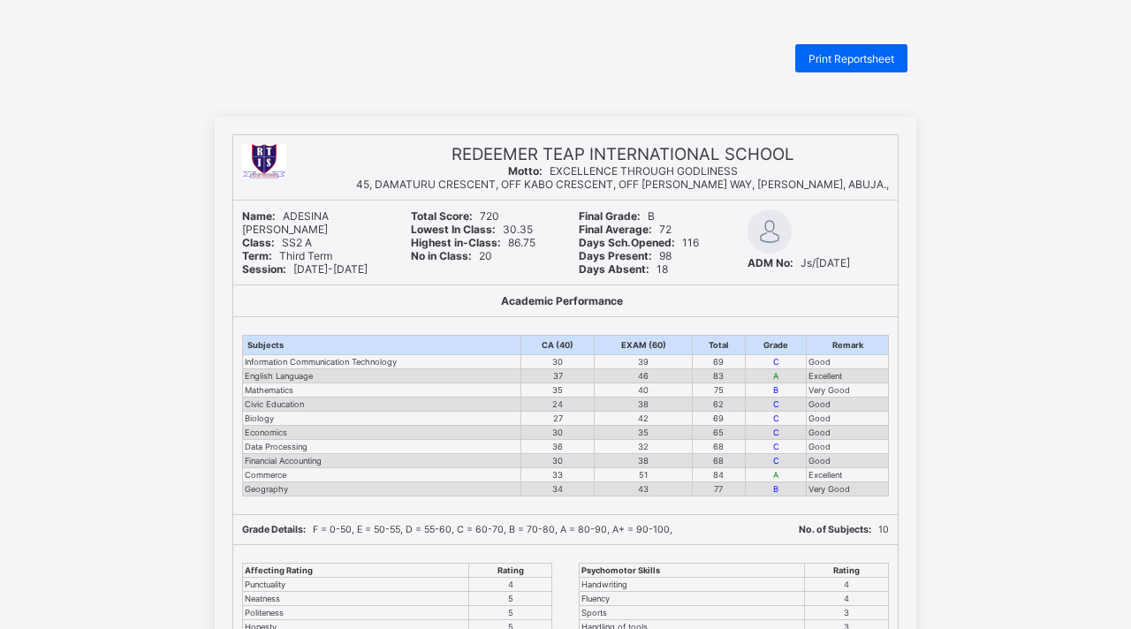
click at [1004, 178] on div "REDEEMER TEAP INTERNATIONAL SCHOOL Motto: EXCELLENCE THROUGH GODLINESS 45, DAMA…" at bounding box center [565, 607] width 1131 height 981
click at [966, 126] on div "REDEEMER TEAP INTERNATIONAL SCHOOL Motto: EXCELLENCE THROUGH GODLINESS 45, DAMA…" at bounding box center [565, 607] width 1131 height 981
click at [846, 58] on span "Print Reportsheet" at bounding box center [851, 58] width 86 height 13
click at [847, 54] on span "Print Reportsheet" at bounding box center [851, 58] width 86 height 13
click at [849, 63] on span "Print Reportsheet" at bounding box center [851, 58] width 86 height 13
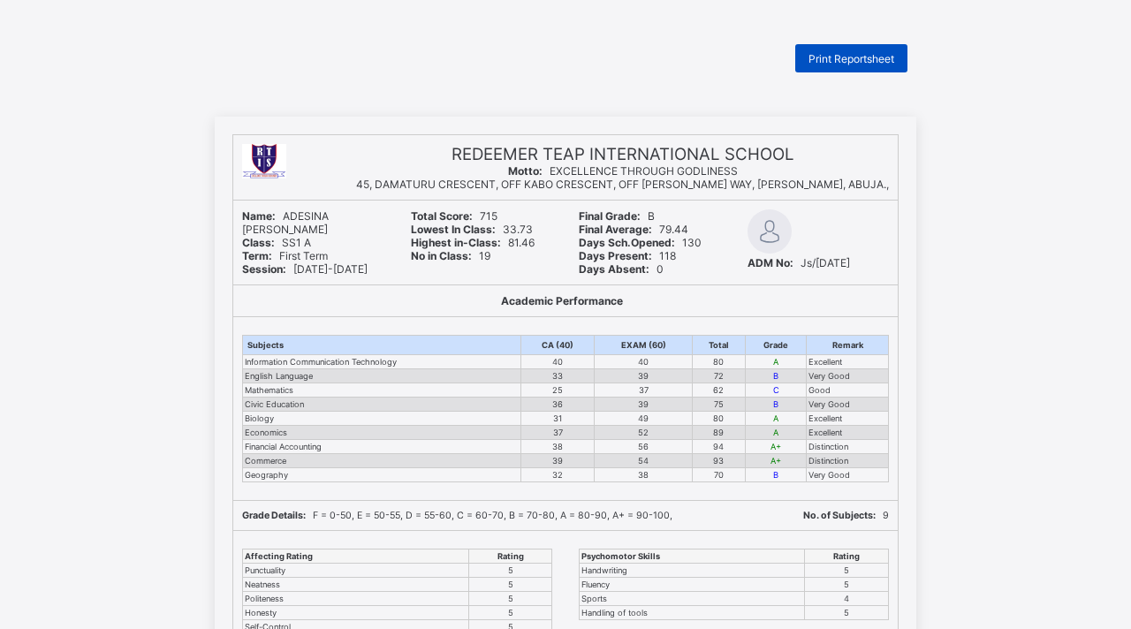
click at [845, 56] on span "Print Reportsheet" at bounding box center [851, 58] width 86 height 13
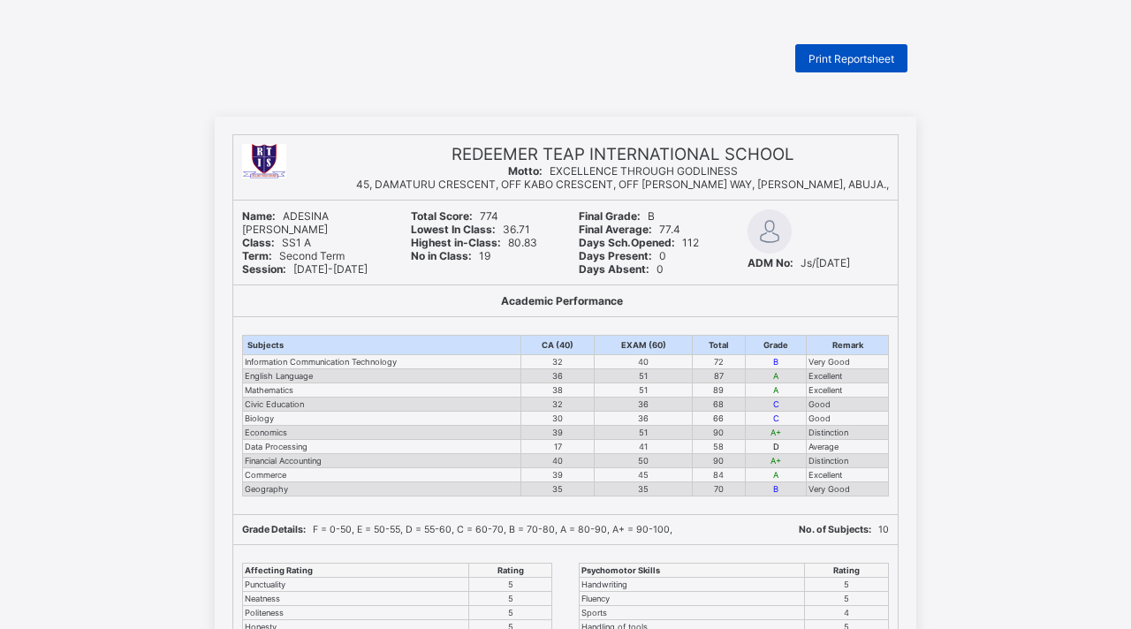
click at [858, 58] on span "Print Reportsheet" at bounding box center [851, 58] width 86 height 13
click at [870, 59] on span "Print Reportsheet" at bounding box center [851, 58] width 86 height 13
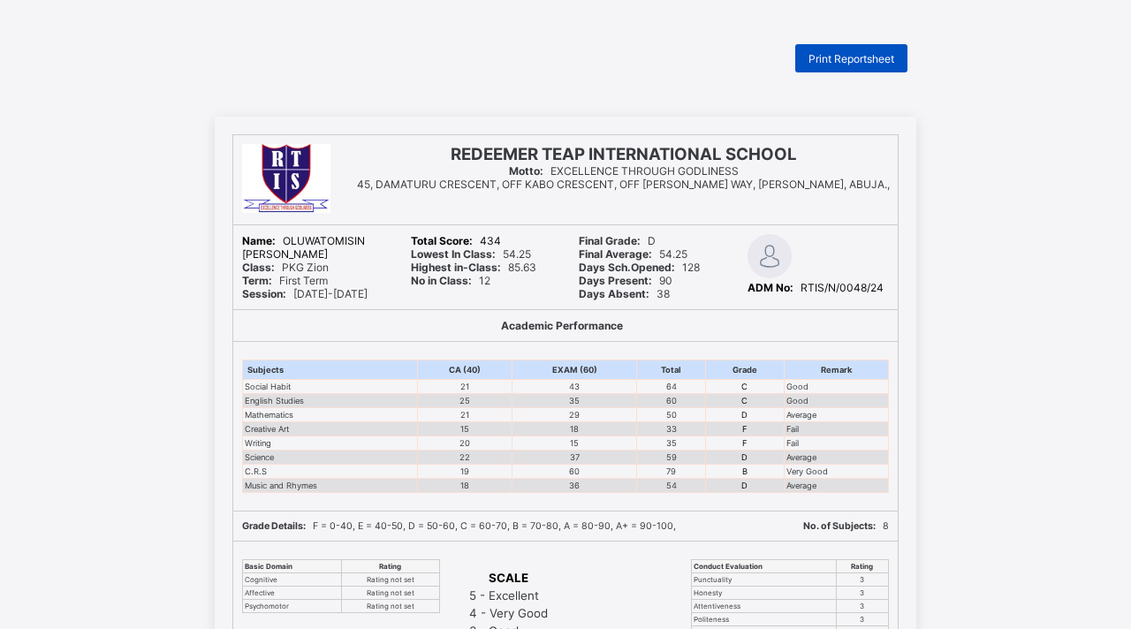
click at [857, 59] on span "Print Reportsheet" at bounding box center [851, 58] width 86 height 13
click at [858, 57] on span "Print Reportsheet" at bounding box center [851, 58] width 86 height 13
click at [842, 64] on div "Print Reportsheet" at bounding box center [851, 58] width 112 height 28
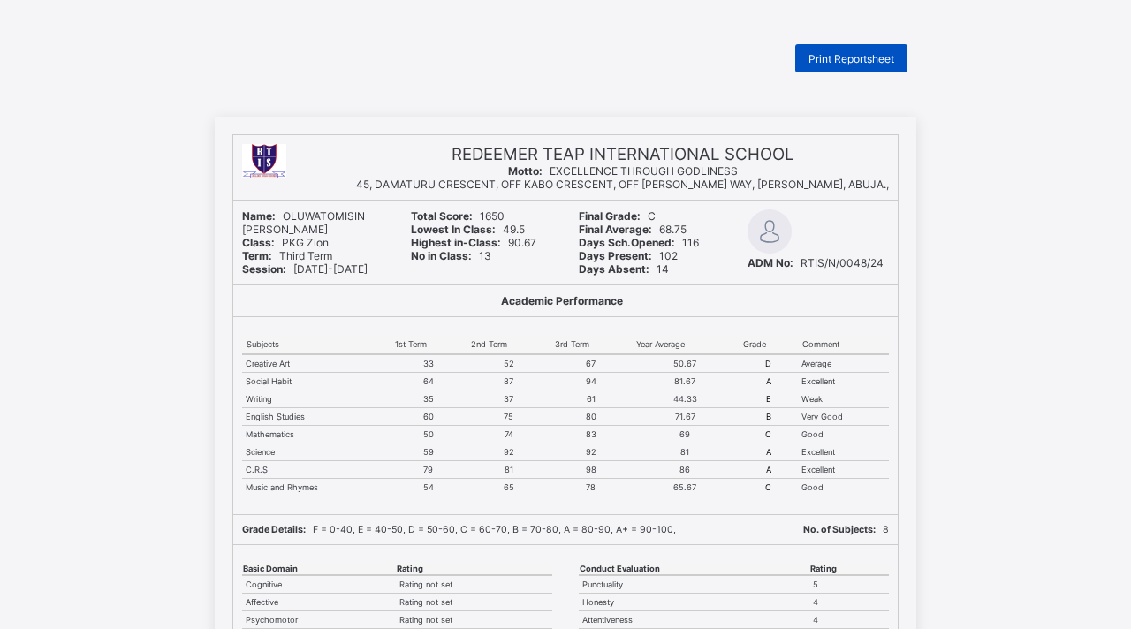
click at [840, 60] on span "Print Reportsheet" at bounding box center [851, 58] width 86 height 13
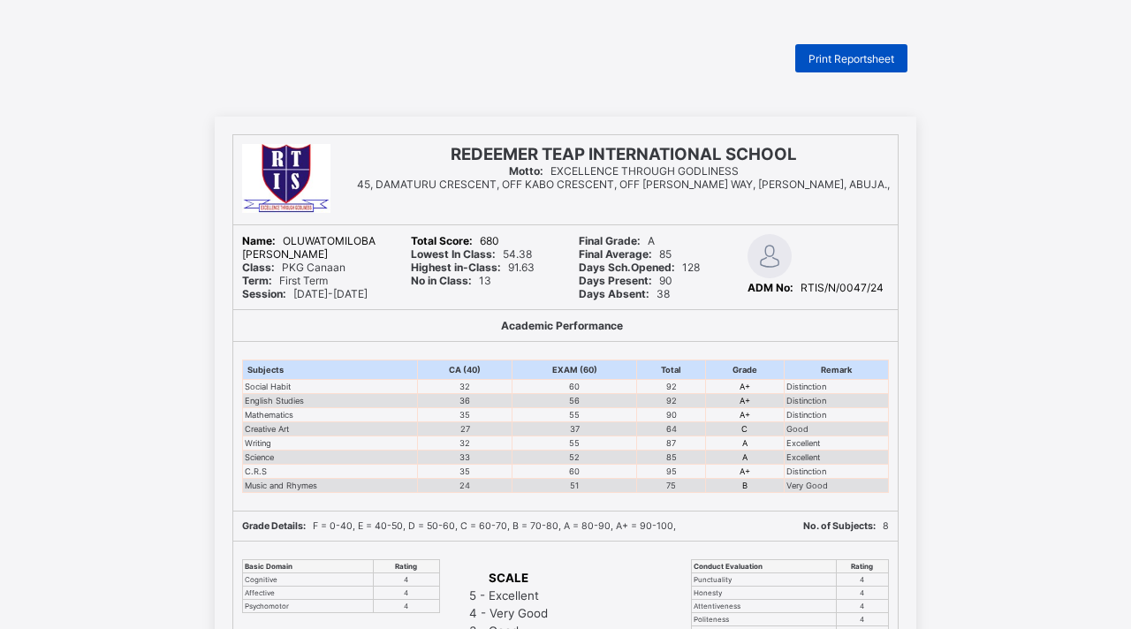
click at [861, 57] on span "Print Reportsheet" at bounding box center [851, 58] width 86 height 13
click at [850, 57] on span "Print Reportsheet" at bounding box center [851, 58] width 86 height 13
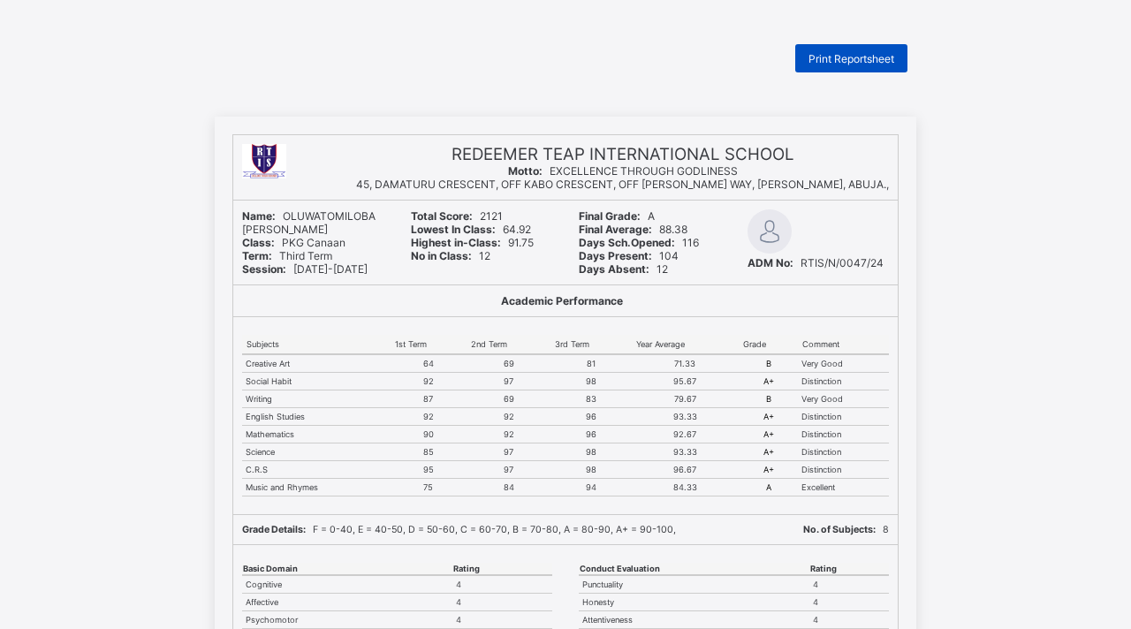
click at [854, 57] on span "Print Reportsheet" at bounding box center [851, 58] width 86 height 13
